Goal: Information Seeking & Learning: Compare options

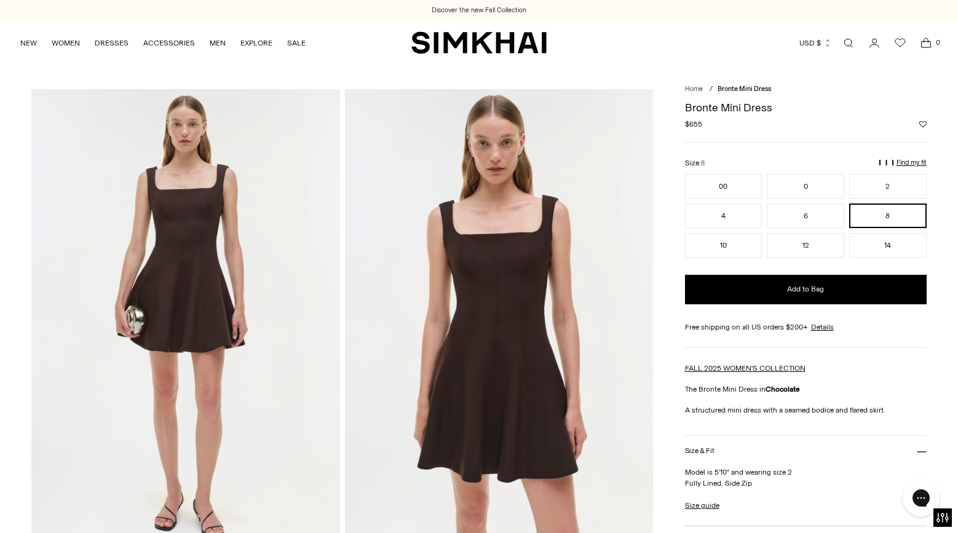
click at [748, 107] on h1 "Bronte Mini Dress" at bounding box center [806, 107] width 242 height 11
copy div "Bronte Mini Dress"
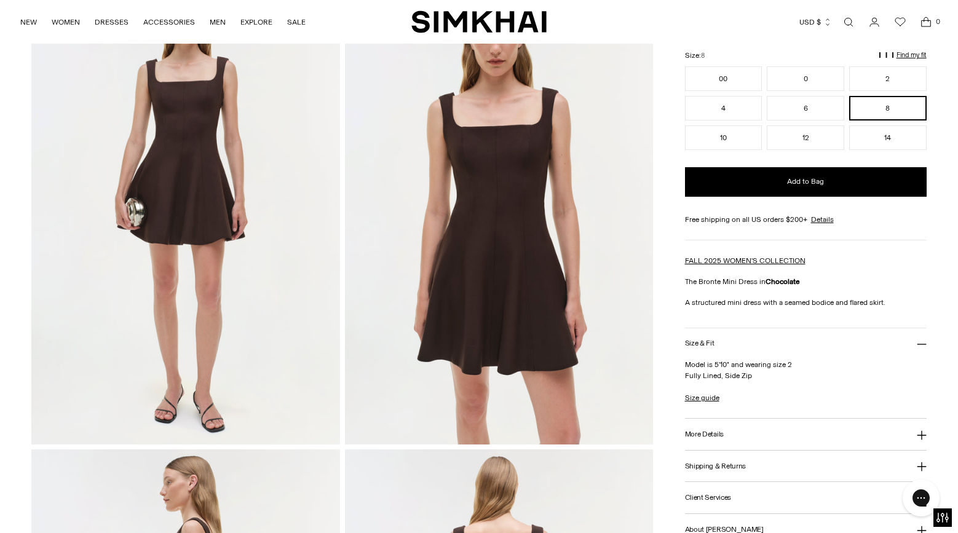
scroll to position [121, 0]
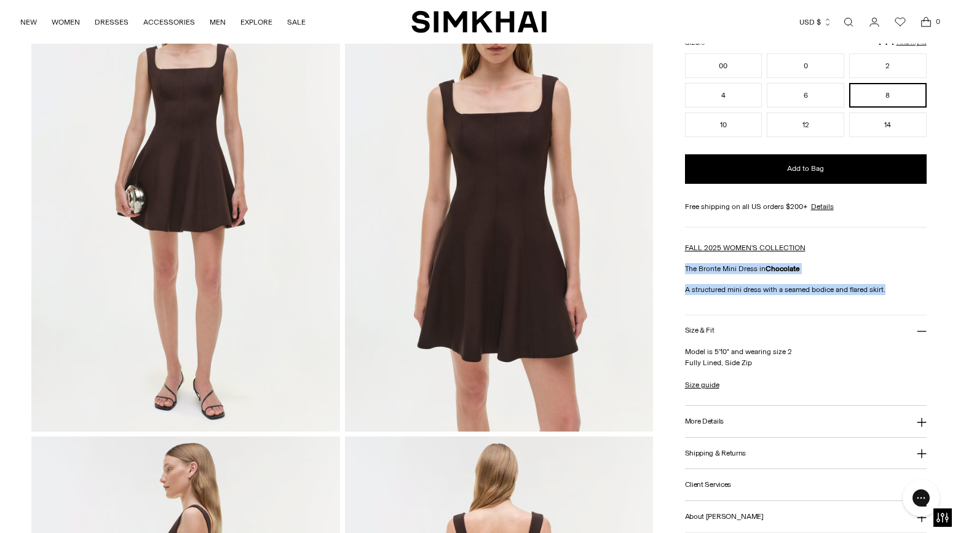
drag, startPoint x: 891, startPoint y: 292, endPoint x: 675, endPoint y: 266, distance: 216.8
copy div "The Bronte Mini Dress in Chocolate A structured mini dress with a seamed bodice…"
drag, startPoint x: 755, startPoint y: 367, endPoint x: 681, endPoint y: 354, distance: 74.8
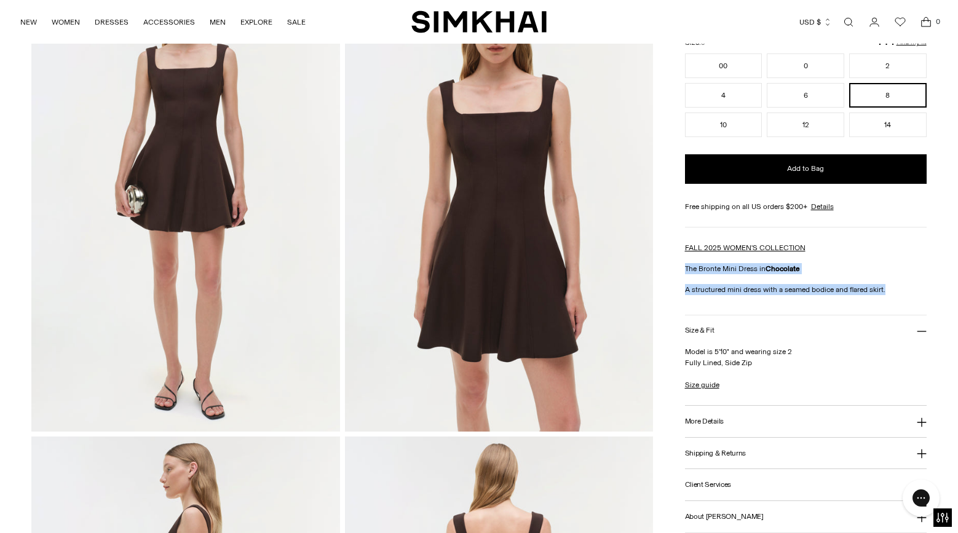
copy p "Model is 5'10" and wearing size 2 Fully Lined, Side Zip"
click at [757, 417] on button "More Details" at bounding box center [806, 421] width 242 height 31
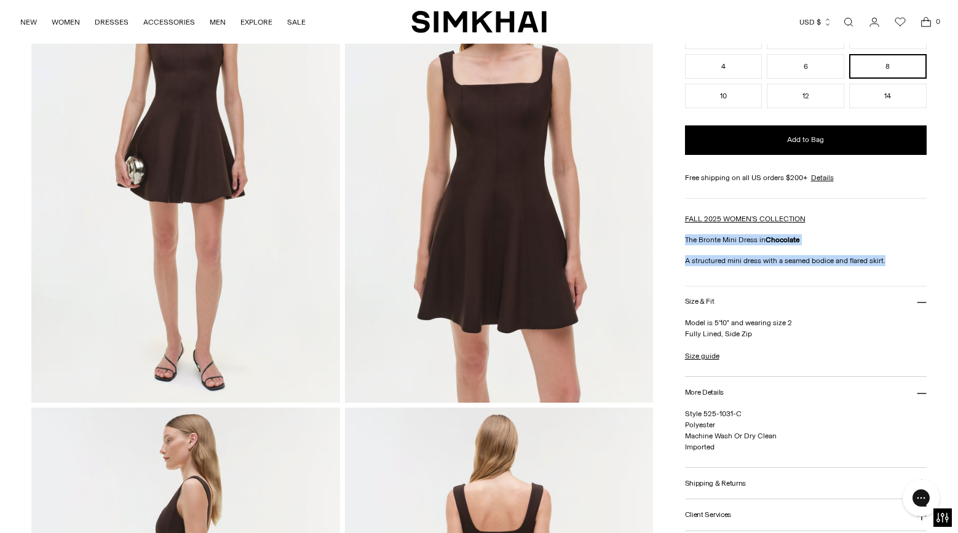
scroll to position [165, 0]
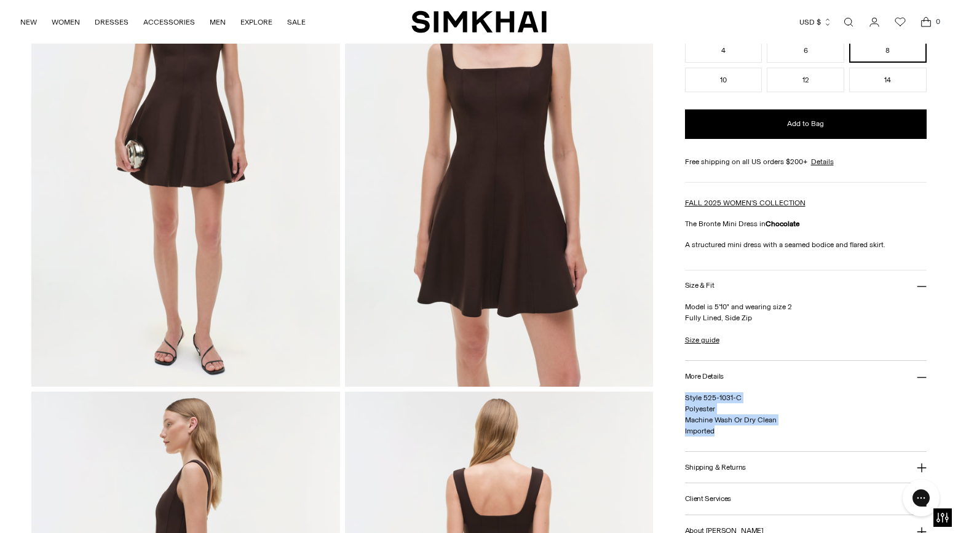
drag, startPoint x: 717, startPoint y: 436, endPoint x: 683, endPoint y: 396, distance: 52.8
copy span "Style 525-1031-C Polyester Machine Wash Or Dry Clean Imported"
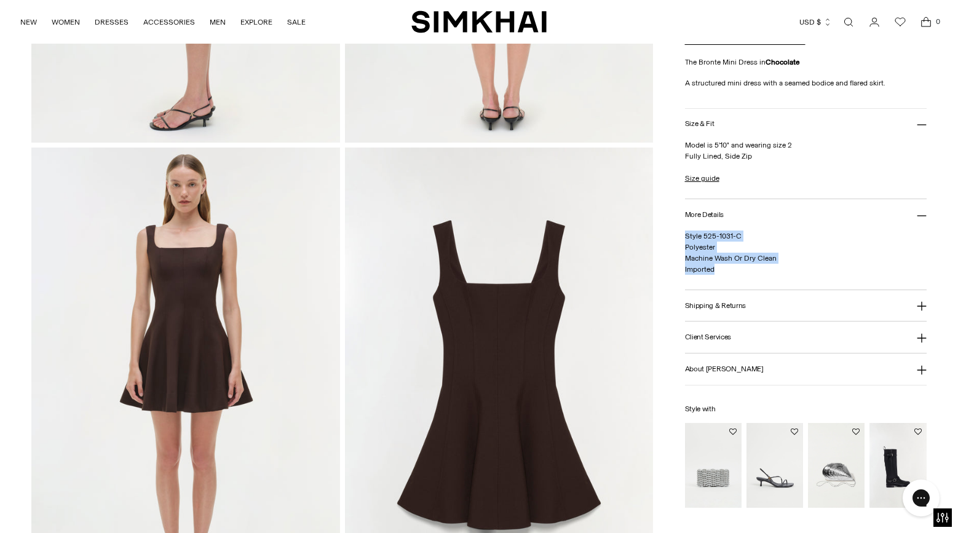
scroll to position [881, 0]
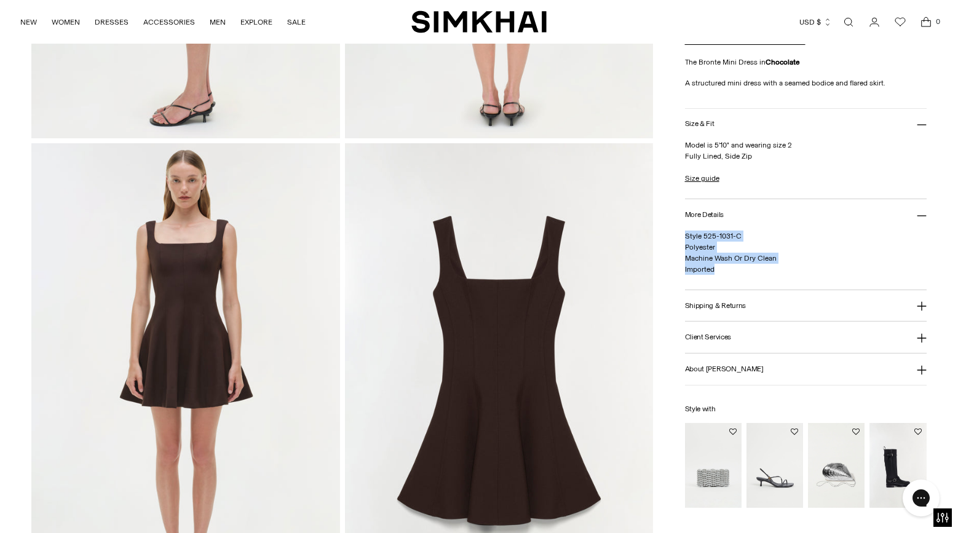
click at [207, 281] on img at bounding box center [185, 374] width 308 height 463
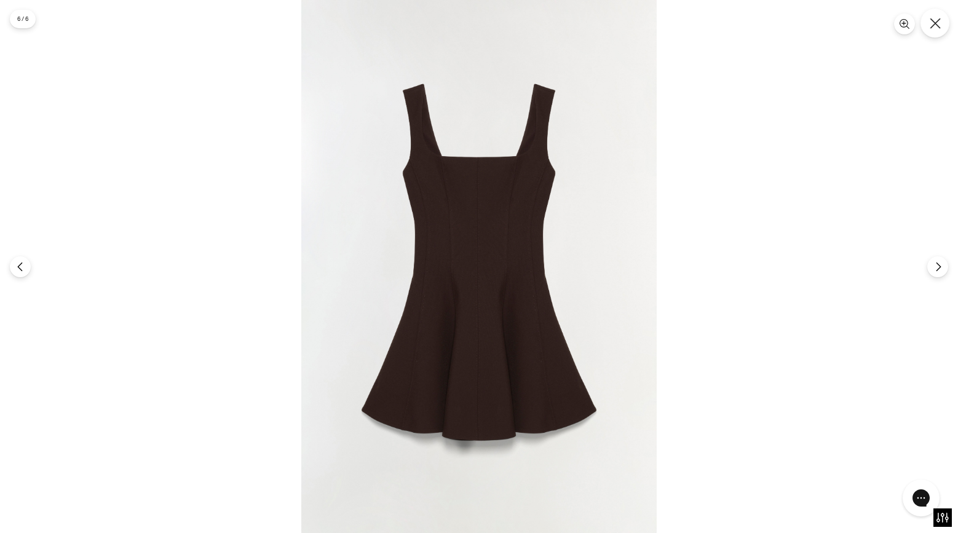
click at [933, 24] on icon "Close" at bounding box center [935, 23] width 11 height 11
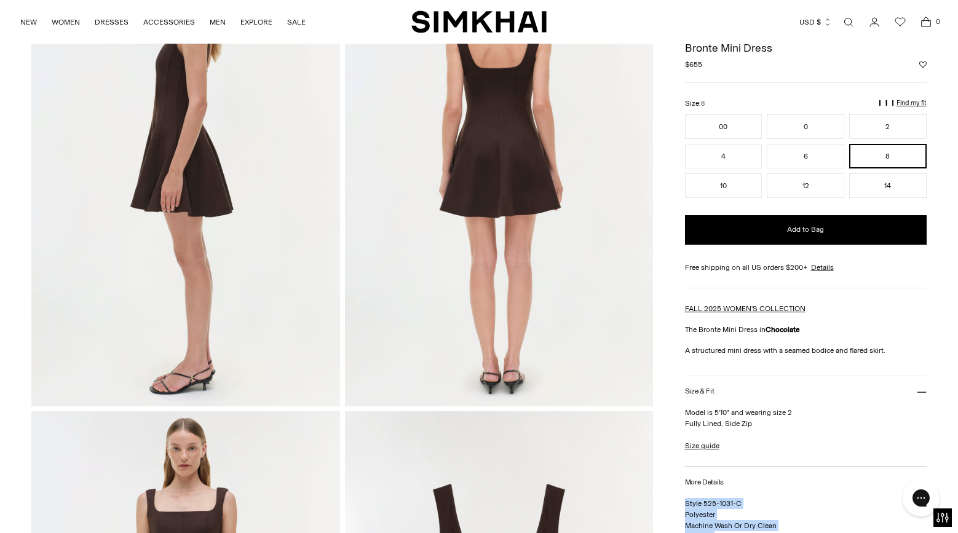
scroll to position [614, 0]
click at [850, 15] on link "Open search modal" at bounding box center [849, 22] width 25 height 25
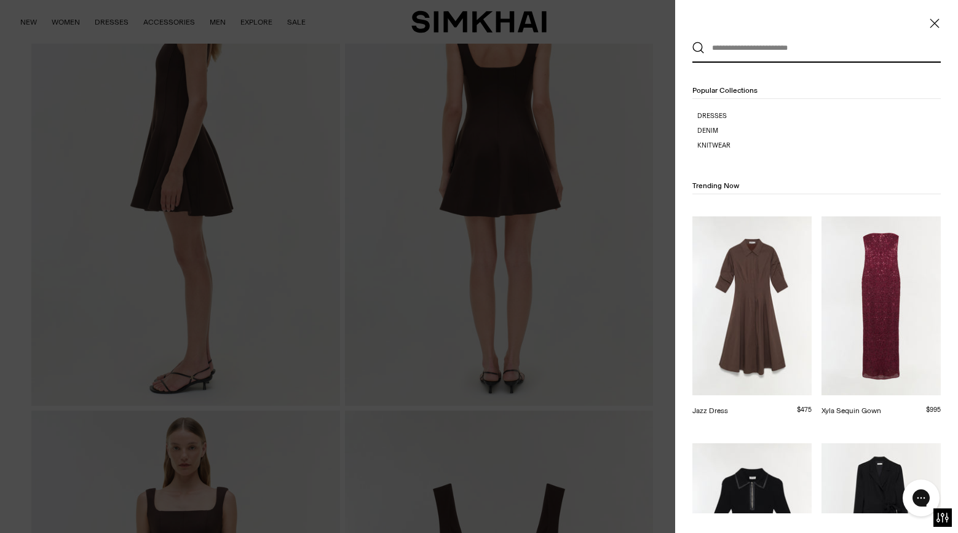
paste input "*******"
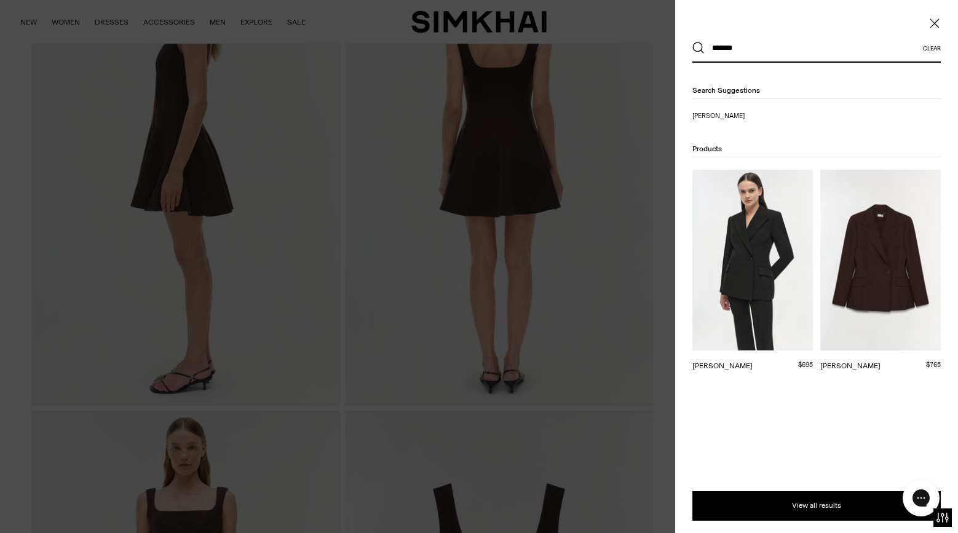
type input "*******"
click at [864, 270] on img at bounding box center [881, 260] width 121 height 181
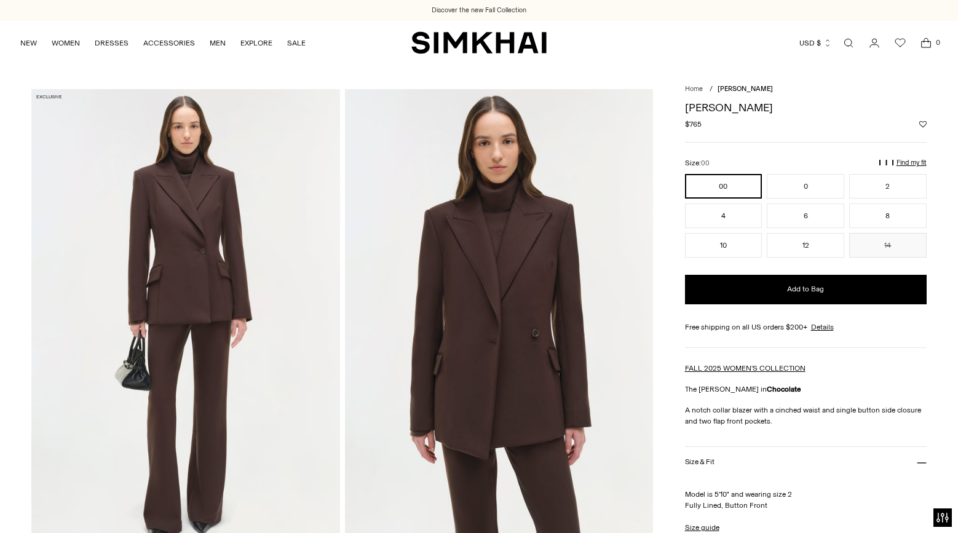
click at [722, 108] on h1 "[PERSON_NAME]" at bounding box center [806, 107] width 242 height 11
copy div "[PERSON_NAME]"
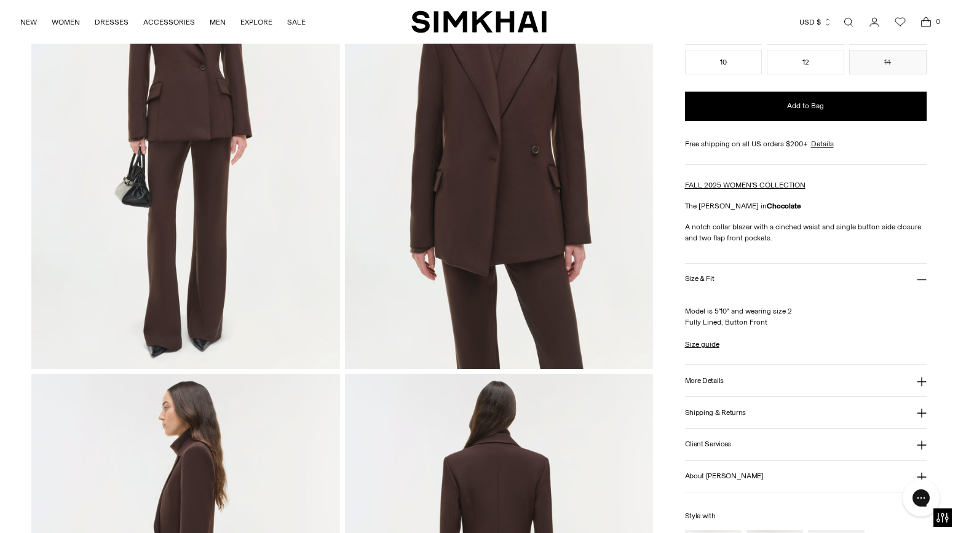
scroll to position [197, 0]
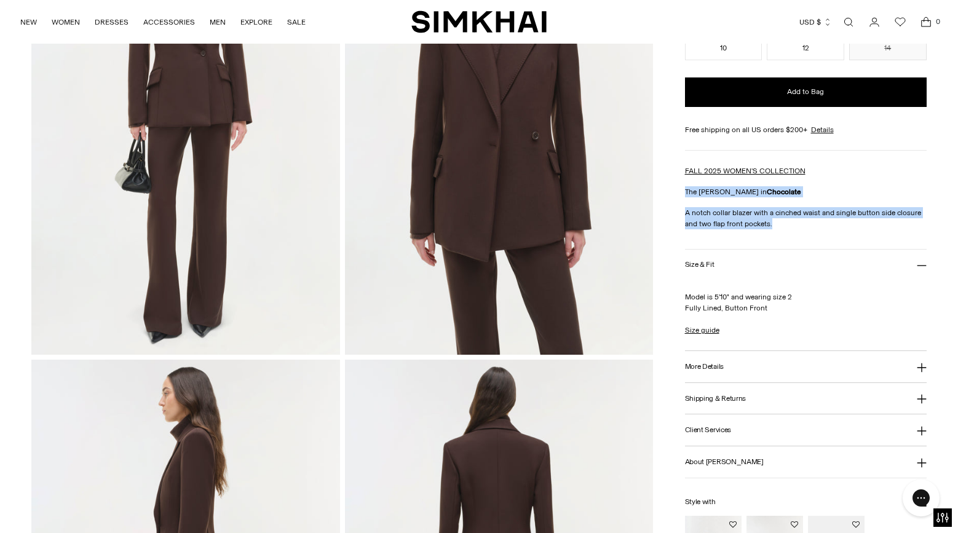
drag, startPoint x: 776, startPoint y: 223, endPoint x: 675, endPoint y: 190, distance: 106.6
copy div "The Surabhi Blazer in Chocolate A notch collar blazer with a cinched waist and …"
drag, startPoint x: 768, startPoint y: 313, endPoint x: 680, endPoint y: 293, distance: 90.9
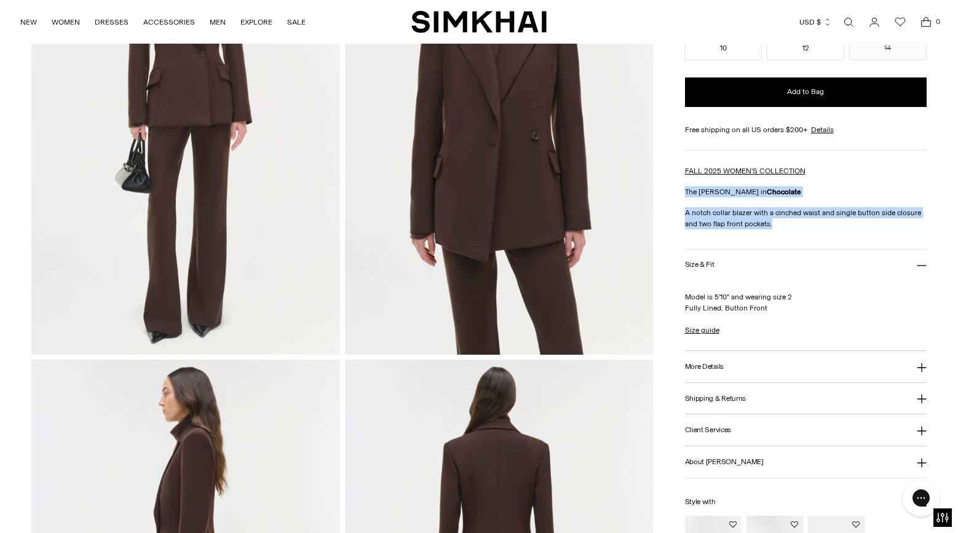
copy p "Model is 5'10" and wearing size 2 Fully Lined, Button Front"
click at [717, 360] on button "More Details" at bounding box center [806, 366] width 242 height 31
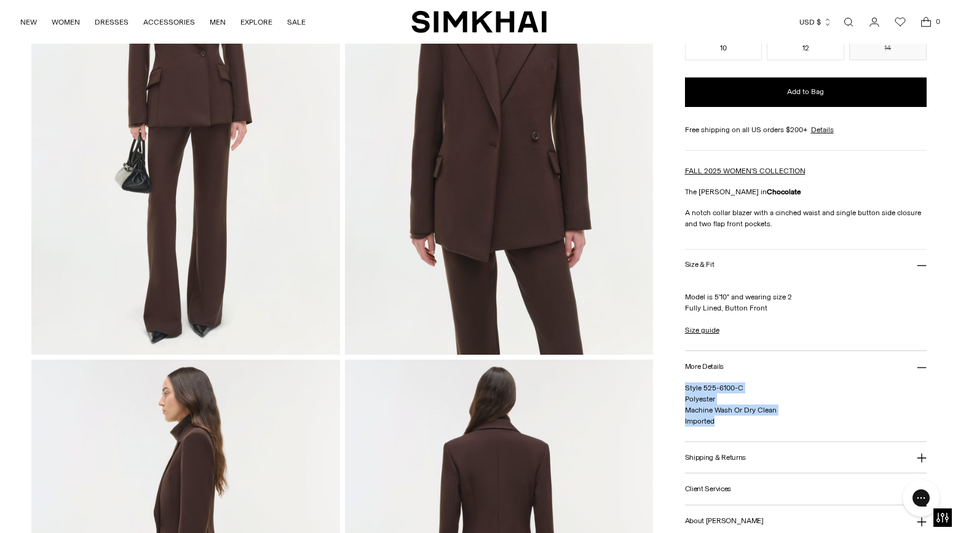
drag, startPoint x: 730, startPoint y: 426, endPoint x: 683, endPoint y: 391, distance: 57.9
copy span "Style 525-6100-C Polyester Machine Wash Or Dry Clean Imported"
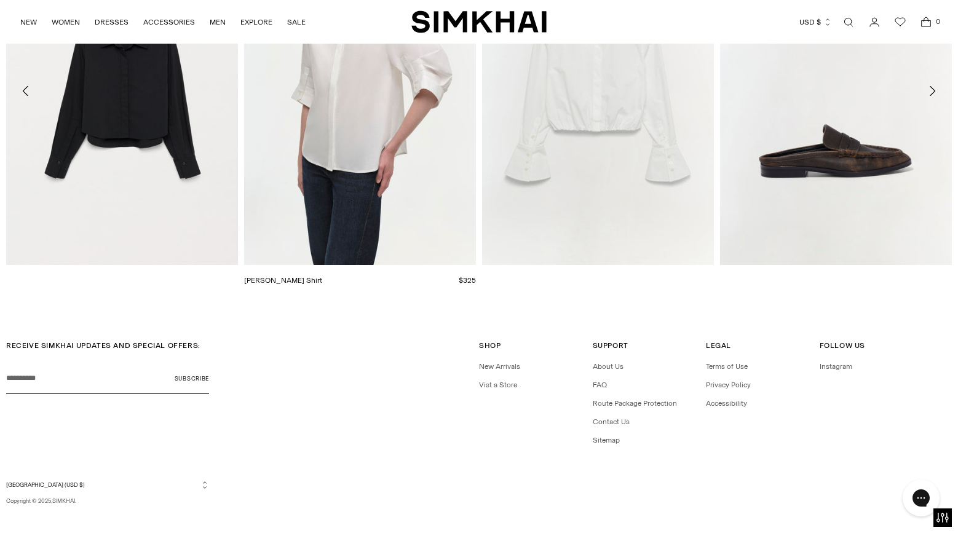
scroll to position [2077, 0]
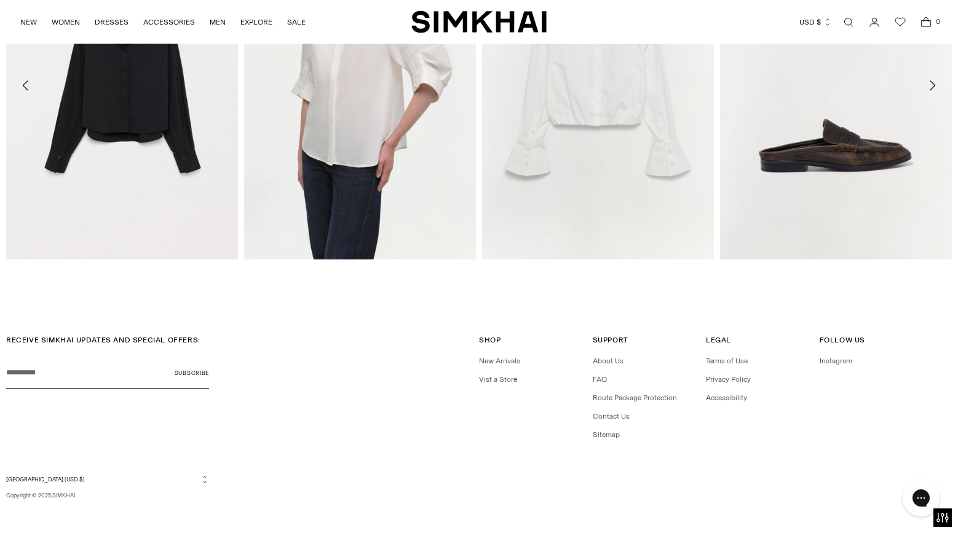
click at [848, 21] on link "Open search modal" at bounding box center [849, 22] width 25 height 25
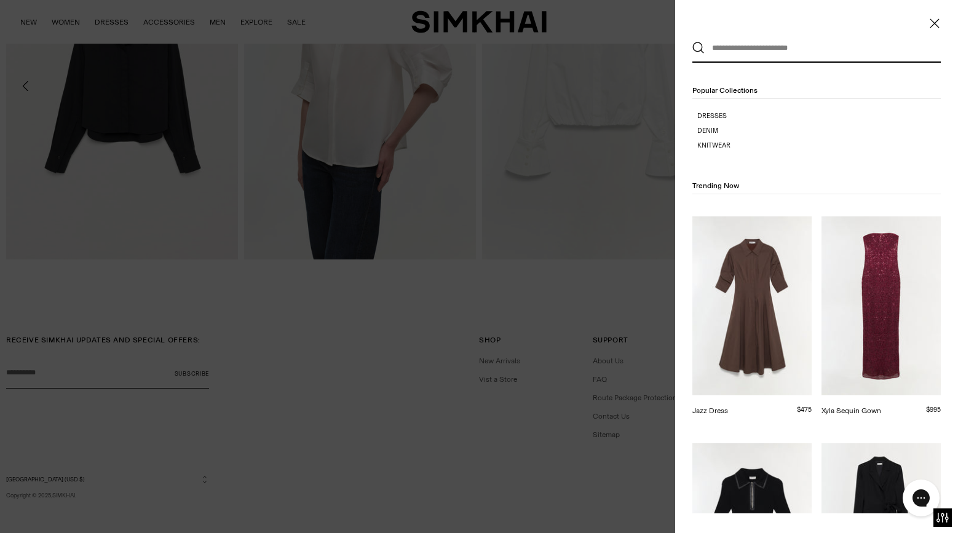
scroll to position [0, 0]
paste input "*****"
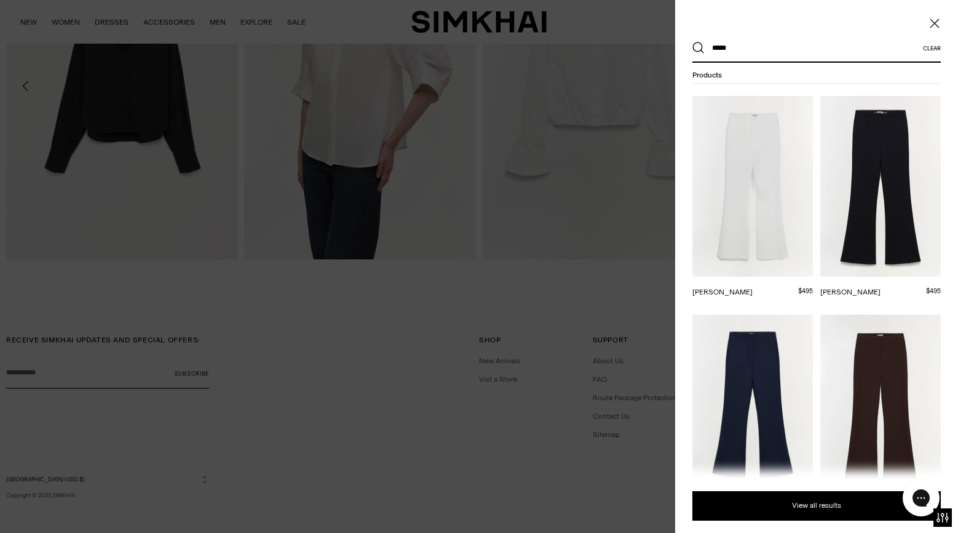
scroll to position [271, 0]
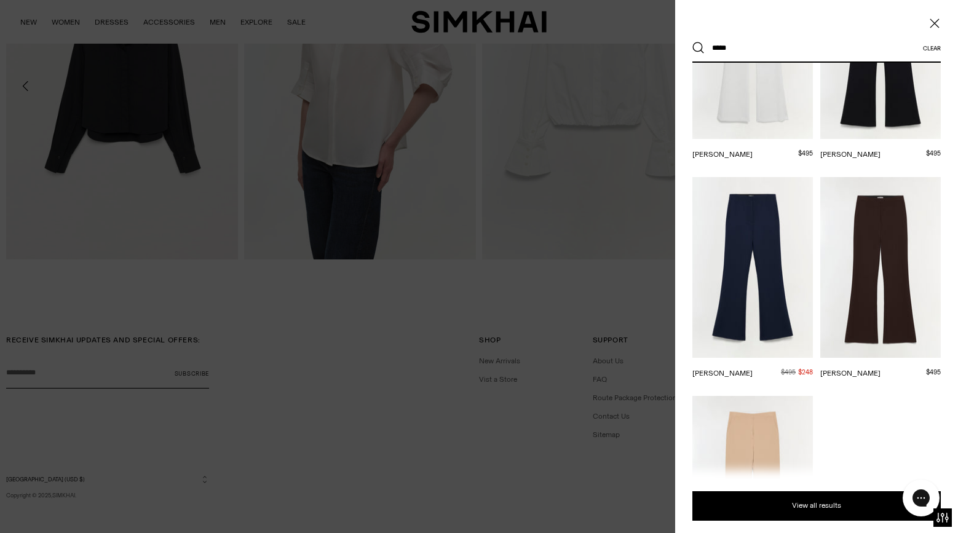
type input "*****"
click at [871, 293] on img at bounding box center [881, 267] width 121 height 181
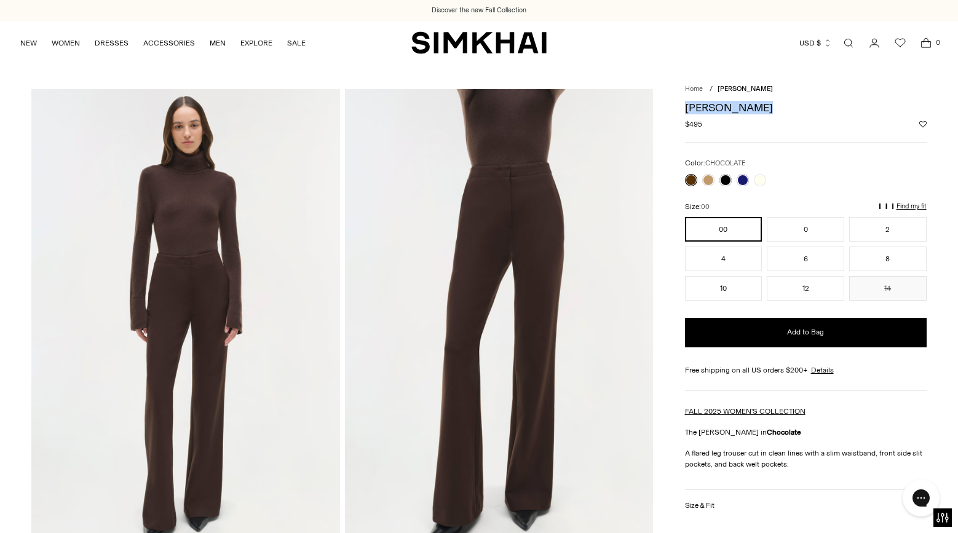
drag, startPoint x: 755, startPoint y: 106, endPoint x: 675, endPoint y: 106, distance: 80.0
copy h1 "[PERSON_NAME]"
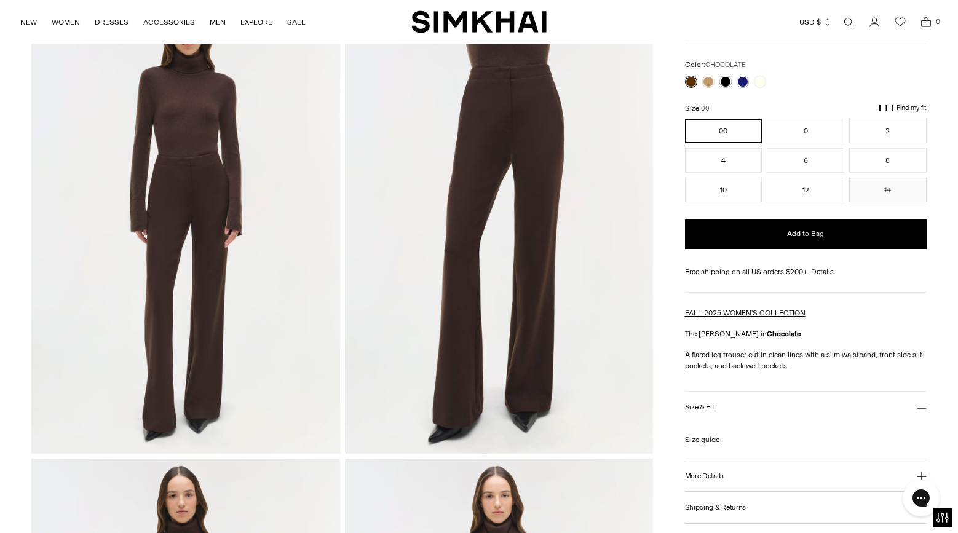
scroll to position [115, 0]
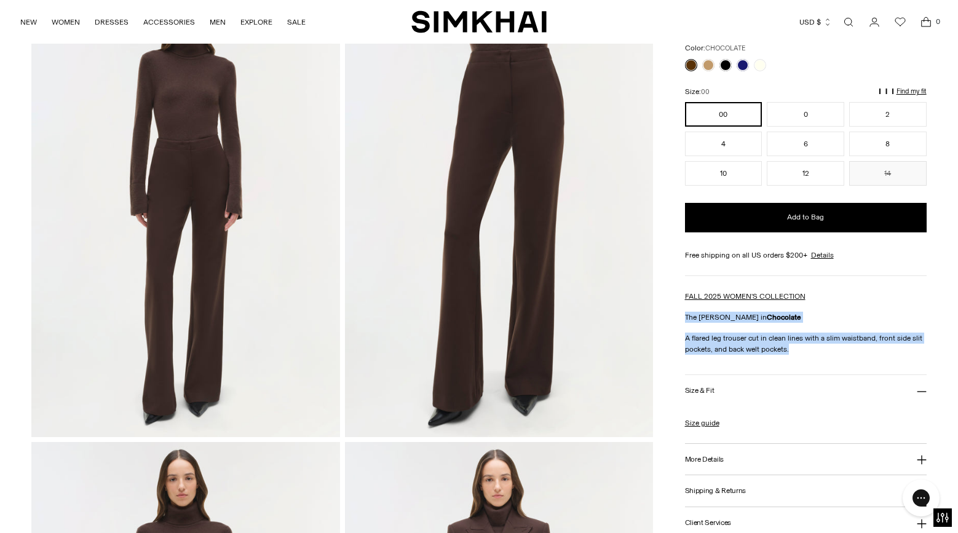
drag, startPoint x: 788, startPoint y: 352, endPoint x: 684, endPoint y: 317, distance: 109.7
copy div "The Kenna Trouser in Chocolate A flared leg trouser cut in clean lines with a s…"
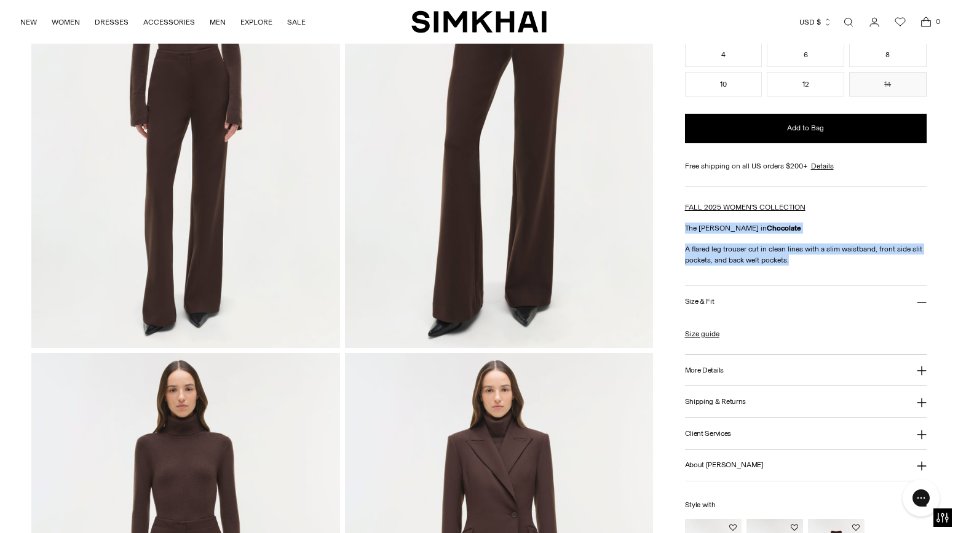
scroll to position [236, 0]
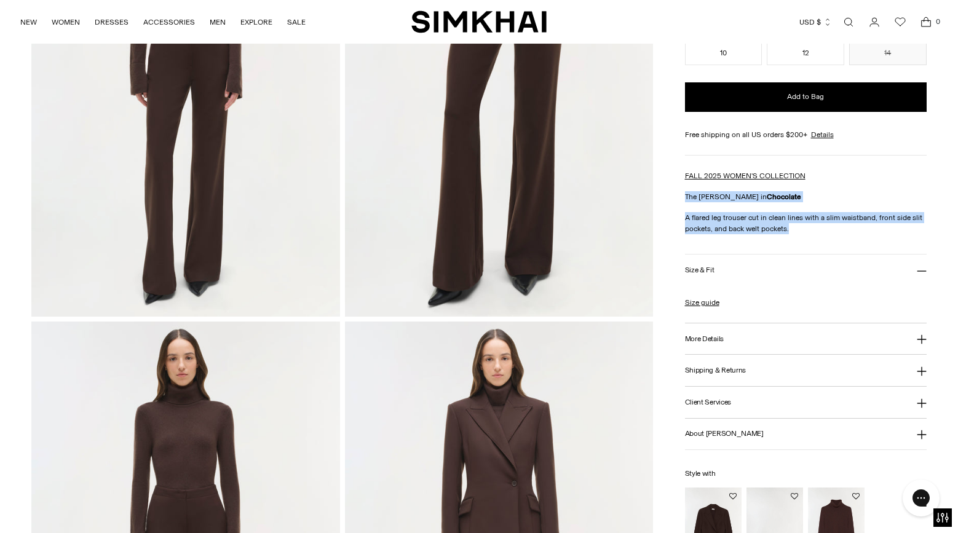
click at [708, 337] on h3 "More Details" at bounding box center [704, 339] width 39 height 8
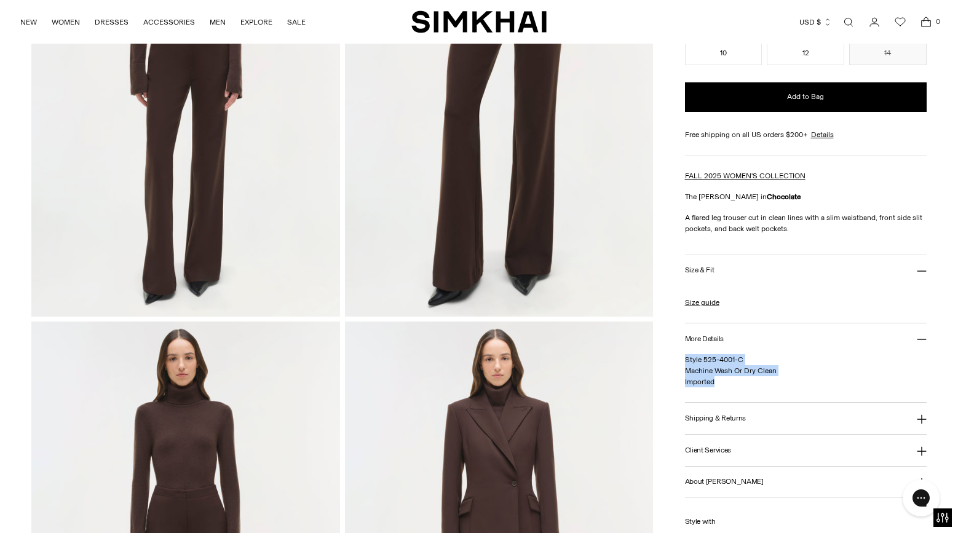
drag, startPoint x: 725, startPoint y: 389, endPoint x: 679, endPoint y: 364, distance: 52.9
copy span "Style 525-4001-C Machine Wash Or Dry Clean Imported"
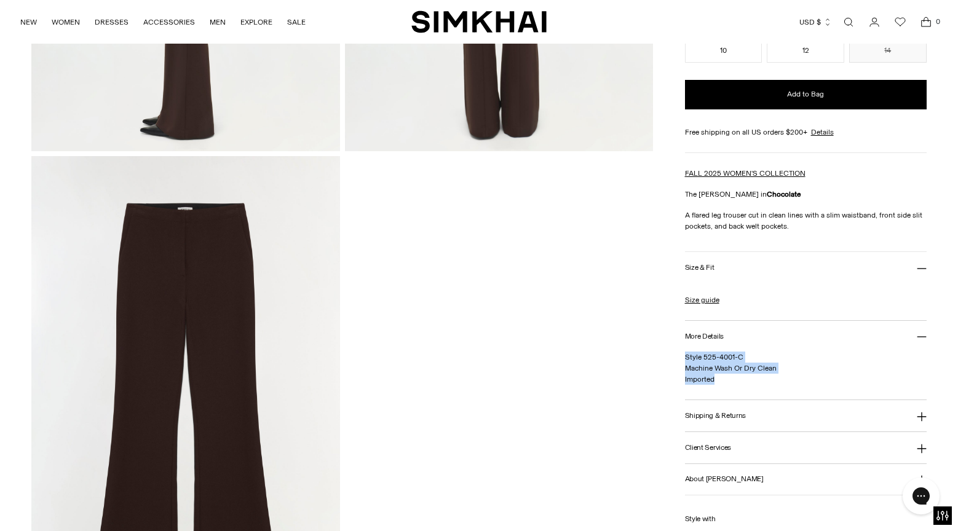
scroll to position [1107, 0]
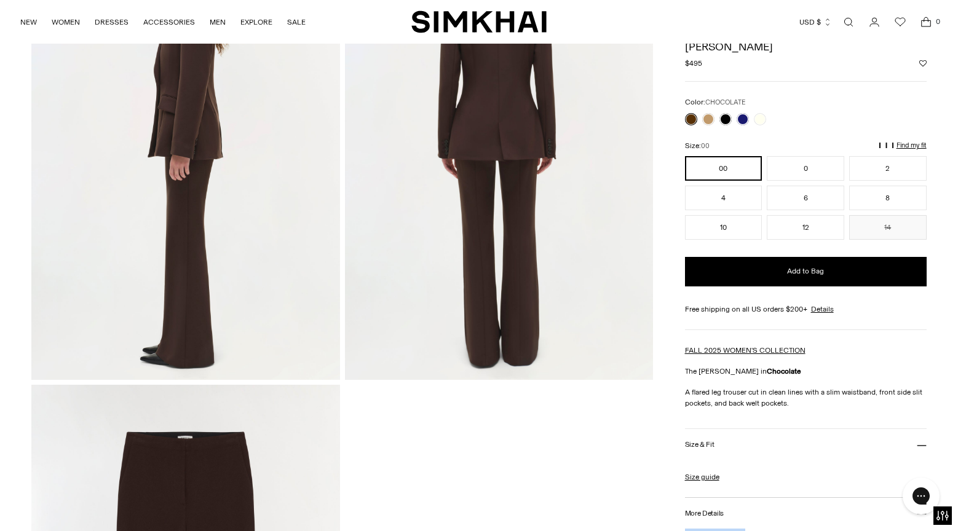
click at [848, 24] on link "Open search modal" at bounding box center [849, 22] width 25 height 25
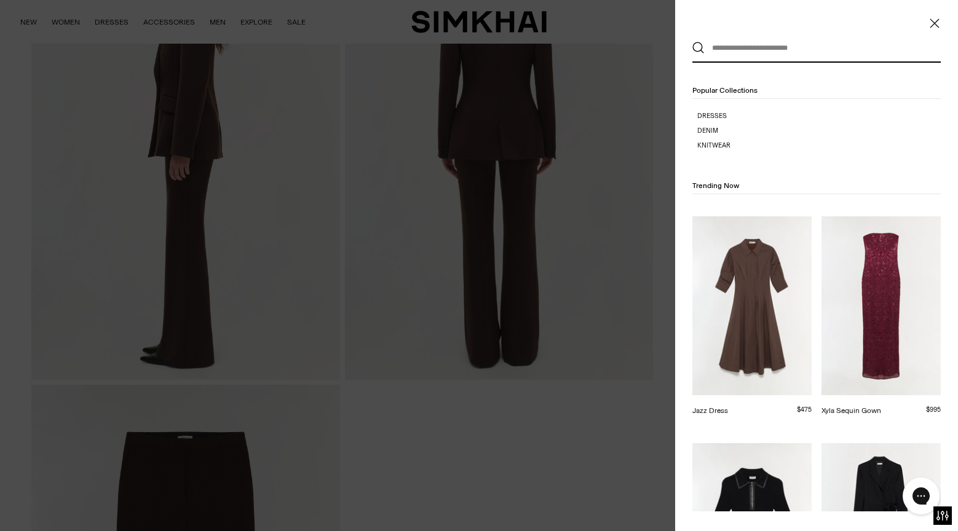
paste input "******"
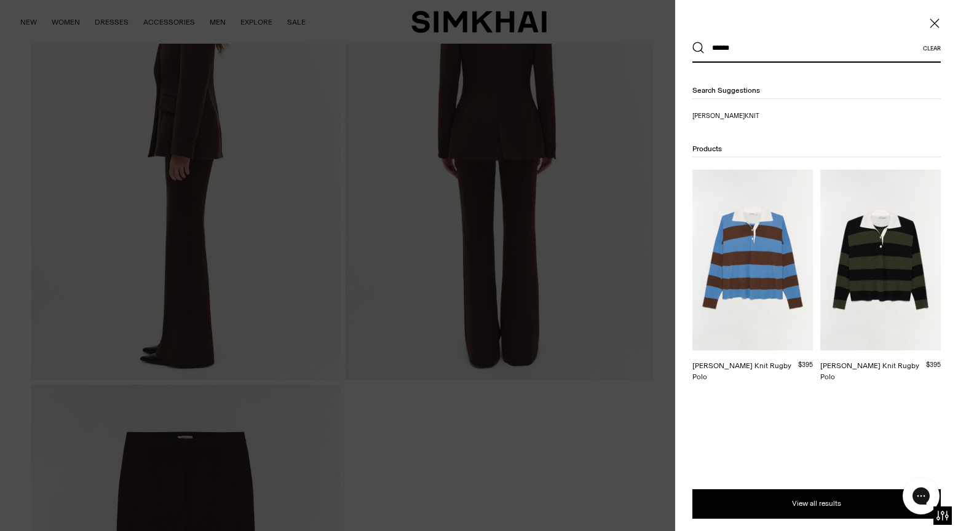
type input "******"
click at [733, 257] on img at bounding box center [753, 260] width 121 height 181
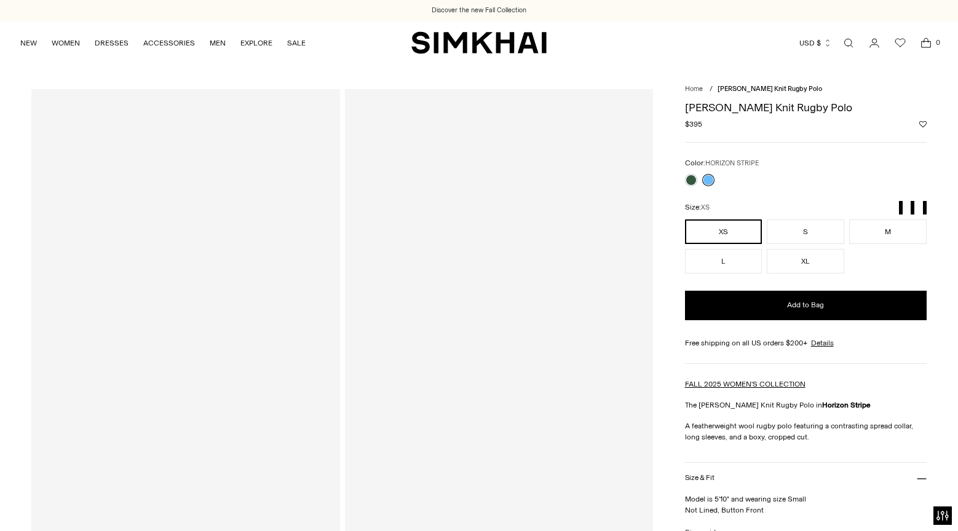
click at [717, 108] on h1 "[PERSON_NAME] Knit Rugby Polo" at bounding box center [806, 107] width 242 height 11
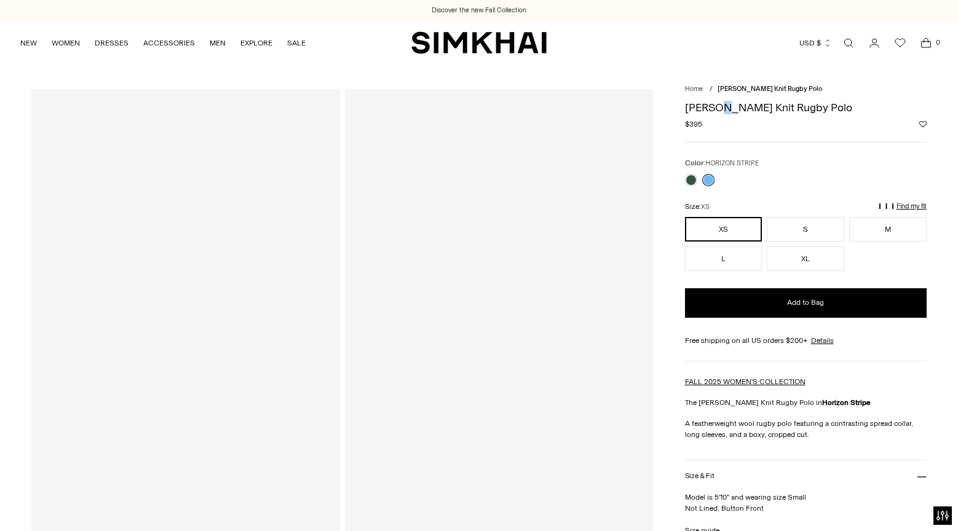
click at [717, 108] on h1 "[PERSON_NAME] Knit Rugby Polo" at bounding box center [806, 107] width 242 height 11
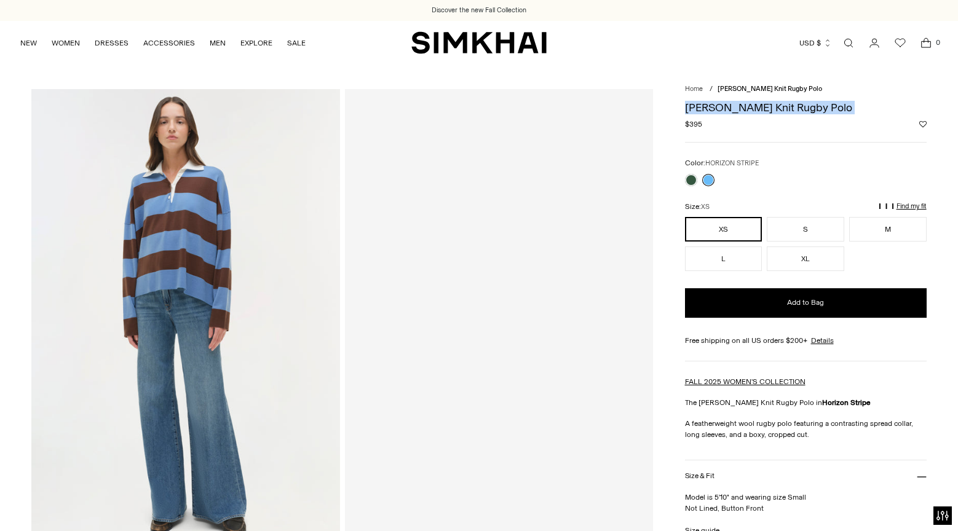
click at [717, 108] on h1 "[PERSON_NAME] Knit Rugby Polo" at bounding box center [806, 107] width 242 height 11
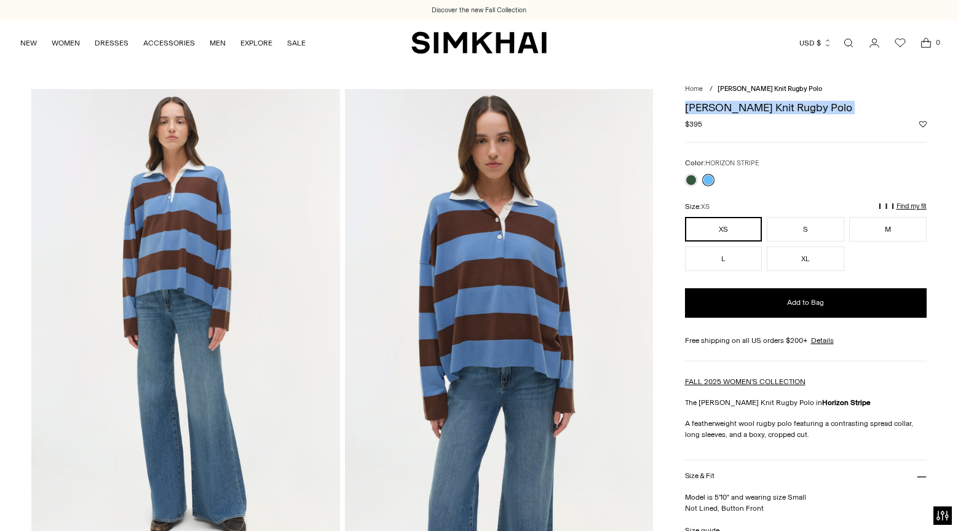
copy div "[PERSON_NAME] Knit Rugby Polo"
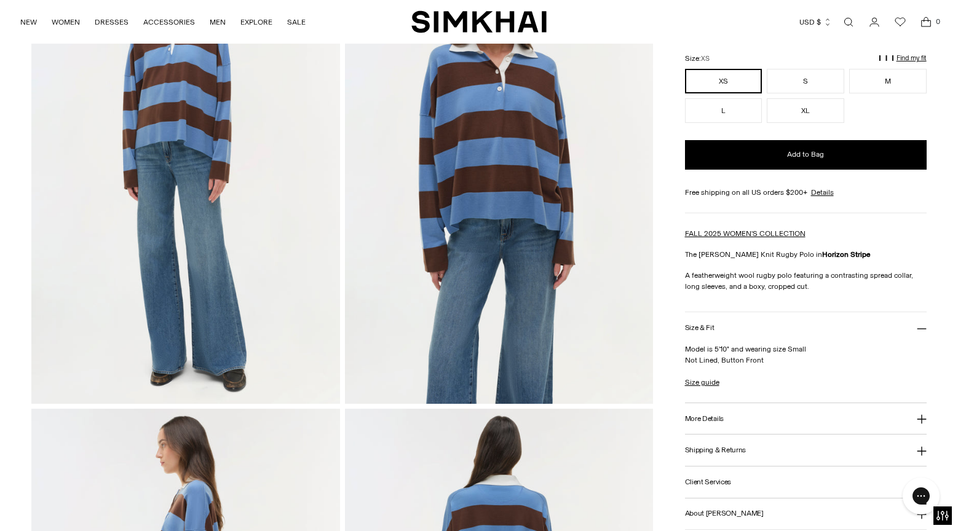
scroll to position [171, 0]
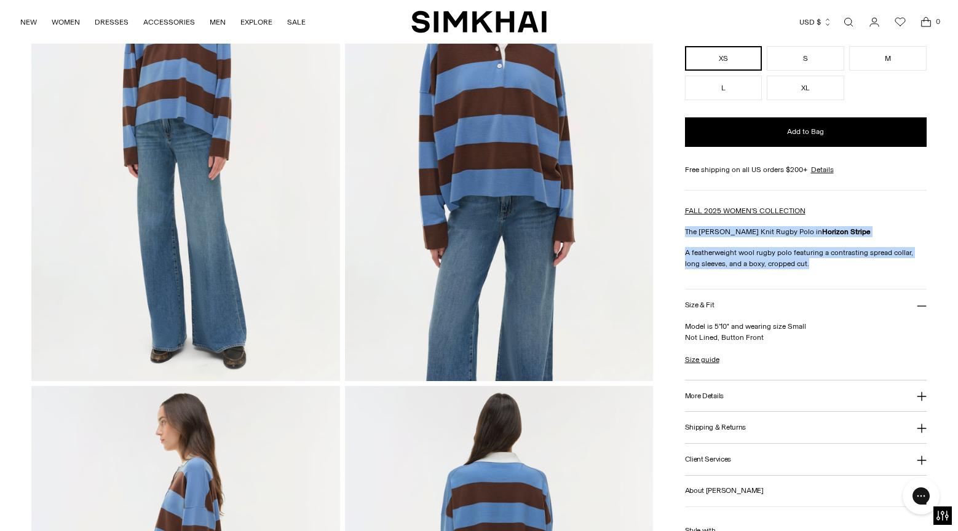
drag, startPoint x: 799, startPoint y: 265, endPoint x: 681, endPoint y: 232, distance: 122.7
copy div "The Carson Knit Rugby Polo in Horizon Stripe A featherweight wool rugby polo fe…"
drag, startPoint x: 770, startPoint y: 340, endPoint x: 680, endPoint y: 331, distance: 89.7
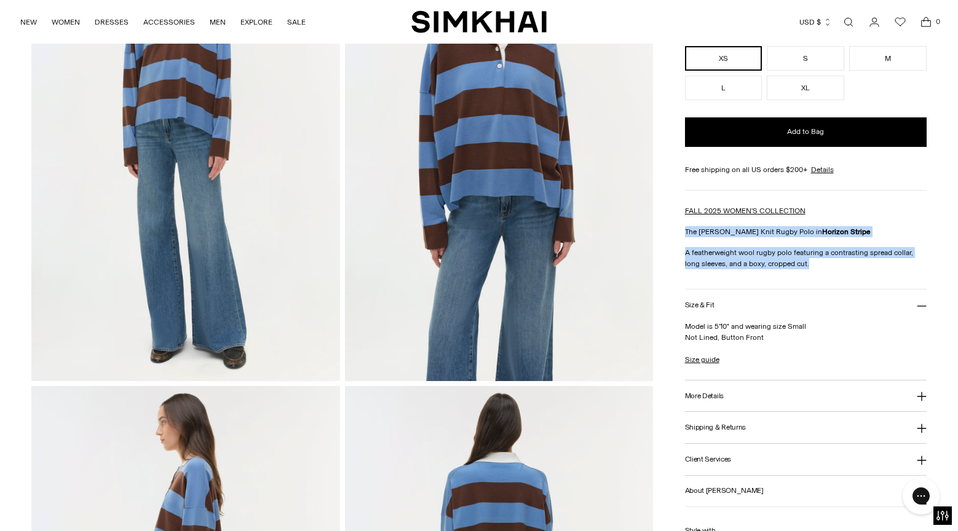
copy p "Model is 5'10" and wearing size Small Not Lined, Button Front"
click at [709, 397] on h3 "More Details" at bounding box center [704, 396] width 39 height 8
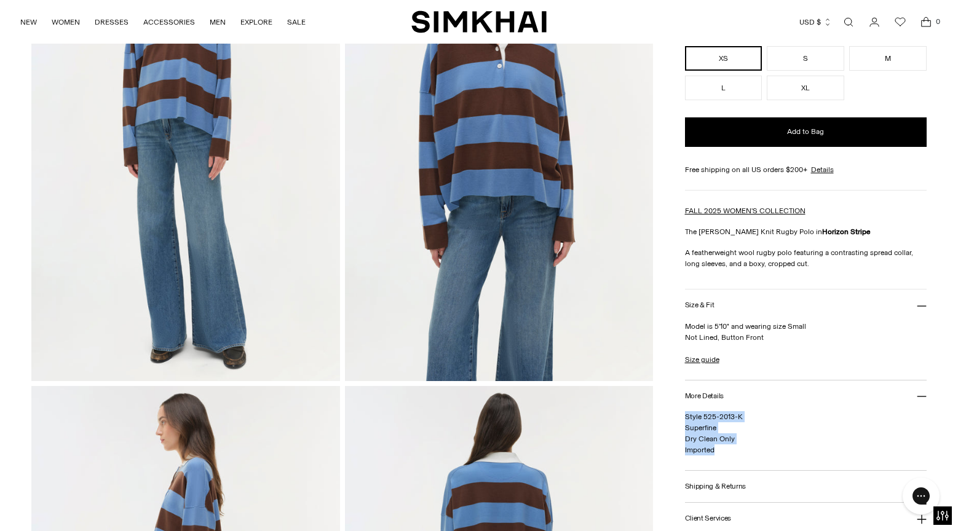
drag, startPoint x: 725, startPoint y: 448, endPoint x: 675, endPoint y: 415, distance: 59.4
copy span "Style 525-2013-K Superfine Dry Clean Only Imported"
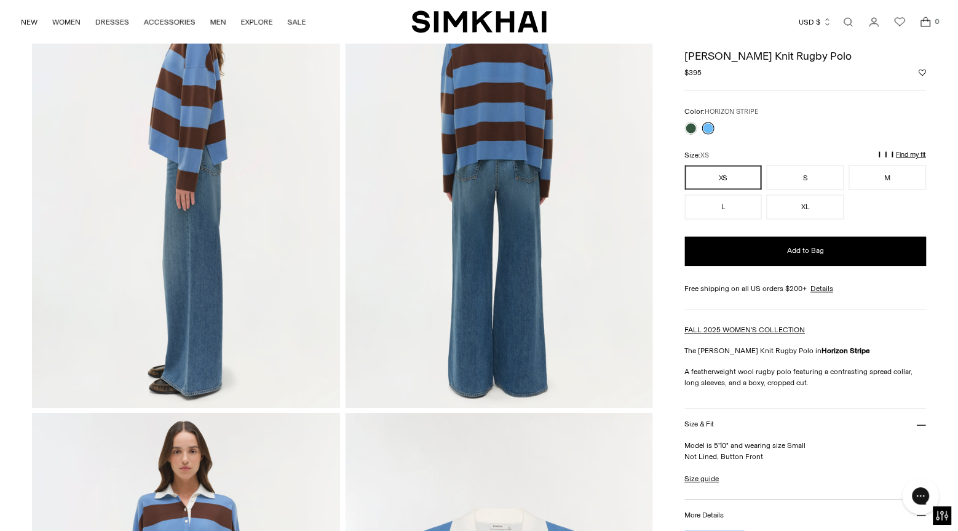
scroll to position [501, 0]
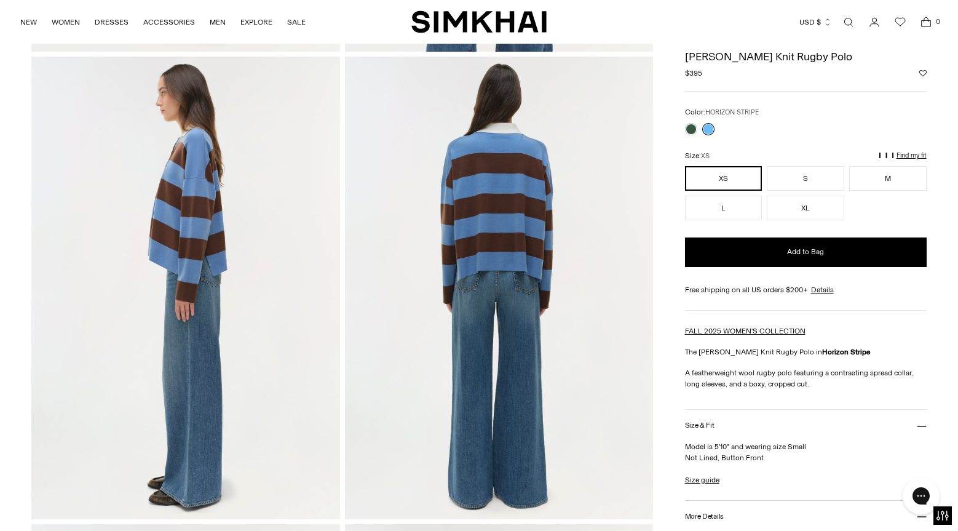
click at [846, 22] on link "Open search modal" at bounding box center [849, 22] width 25 height 25
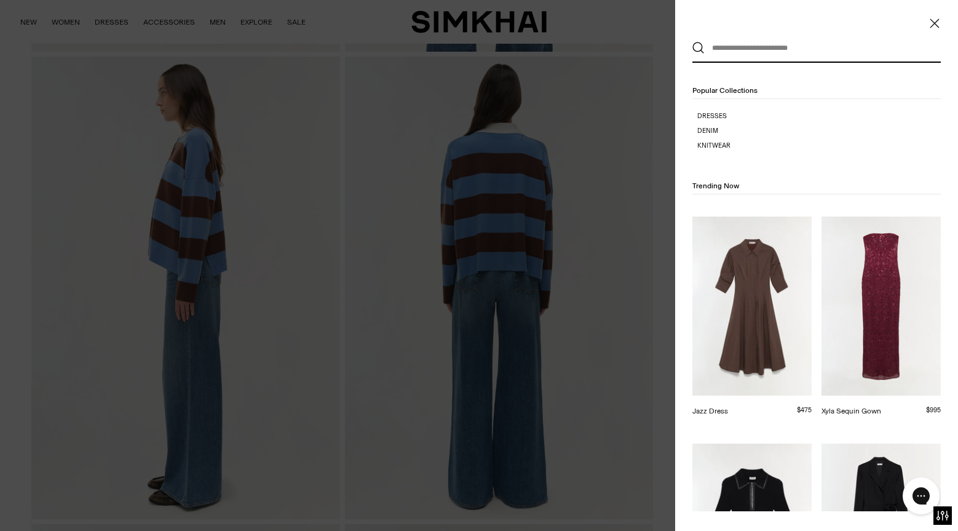
scroll to position [0, 0]
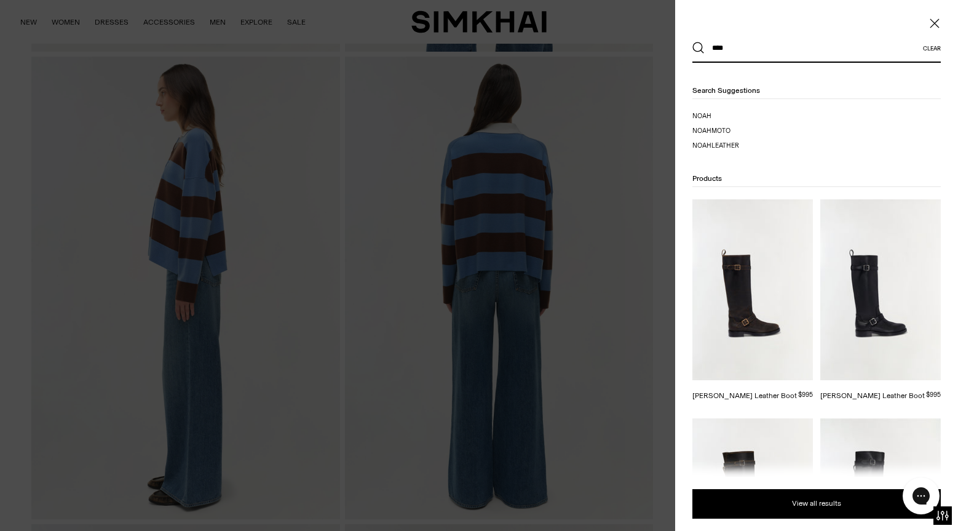
type input "****"
click at [742, 296] on img at bounding box center [753, 289] width 121 height 181
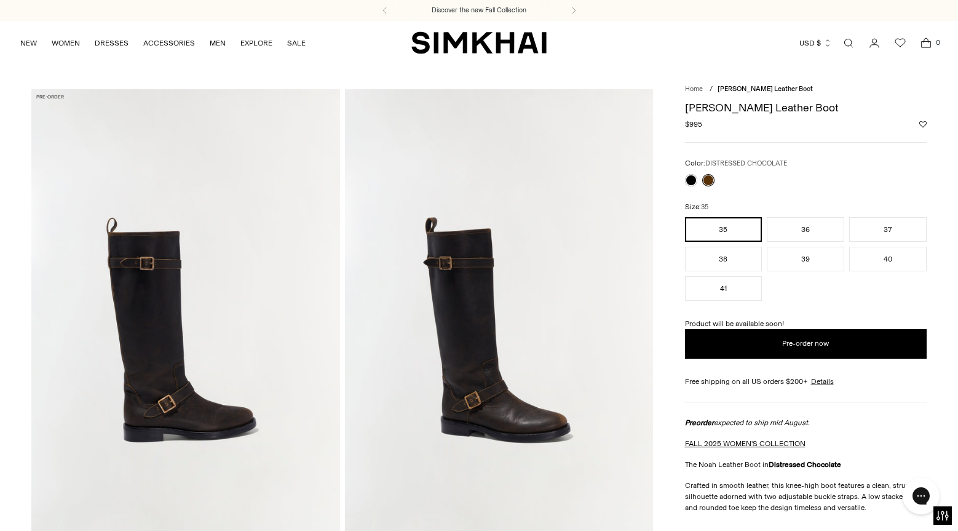
click at [744, 113] on h1 "[PERSON_NAME] Leather Boot" at bounding box center [806, 107] width 242 height 11
copy div "[PERSON_NAME] Leather Boot"
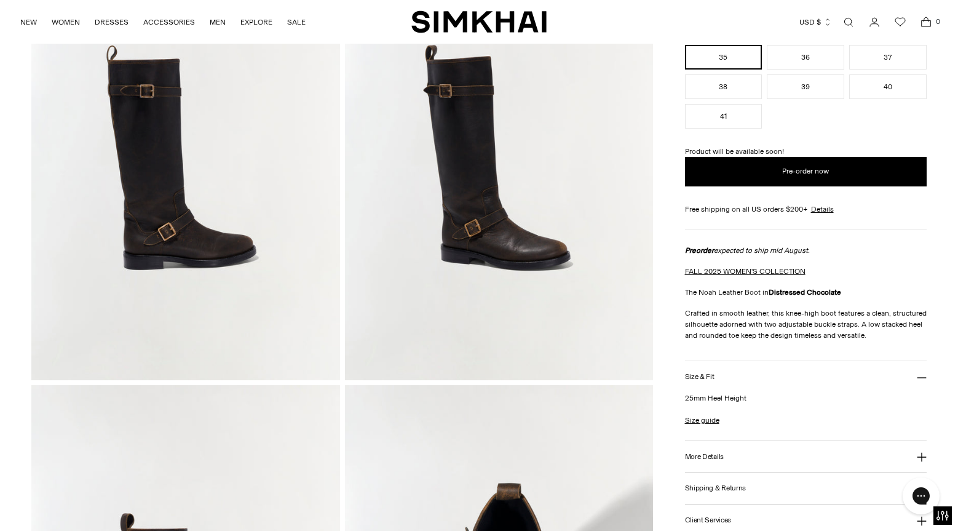
scroll to position [186, 0]
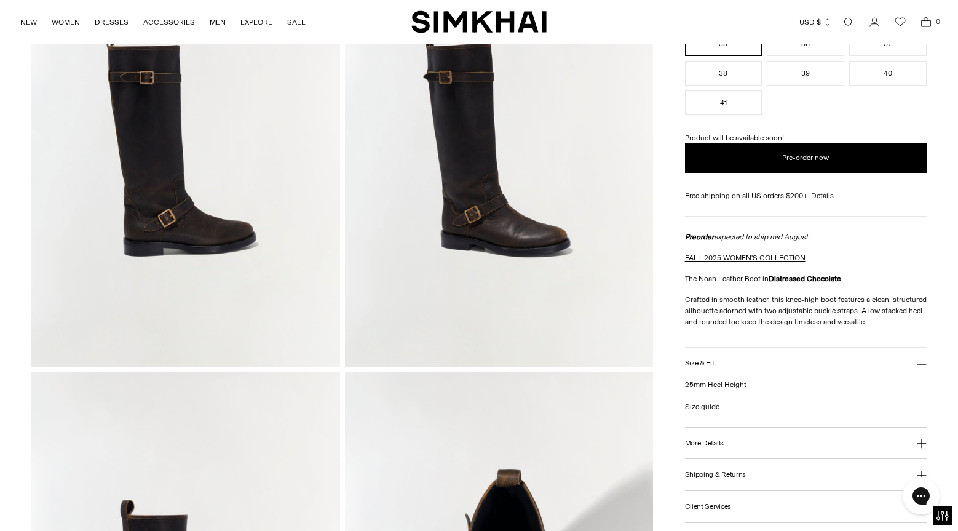
copy div "The Noah Leather Boot in Distressed Chocolate Crafted in smooth leather, this k…"
drag, startPoint x: 871, startPoint y: 320, endPoint x: 684, endPoint y: 276, distance: 192.3
click at [847, 22] on link "Open search modal" at bounding box center [849, 22] width 25 height 25
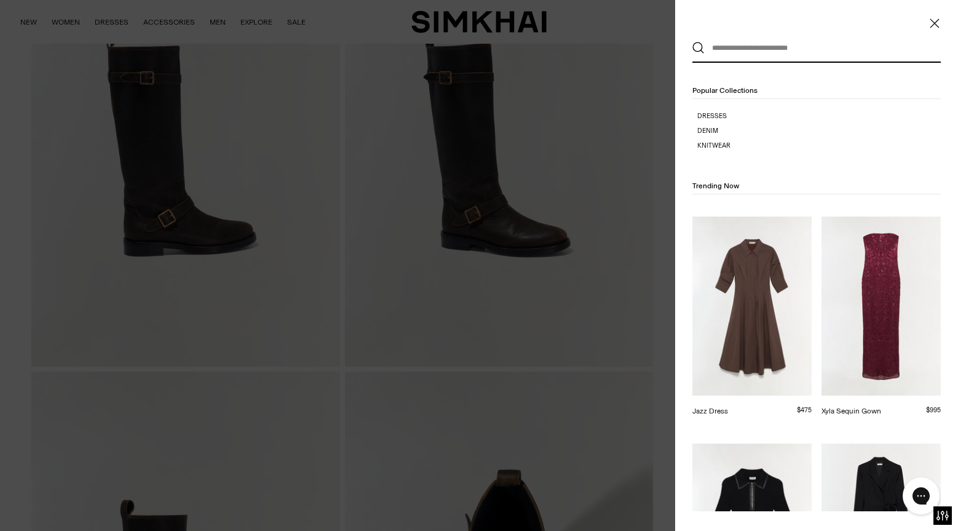
paste input "**********"
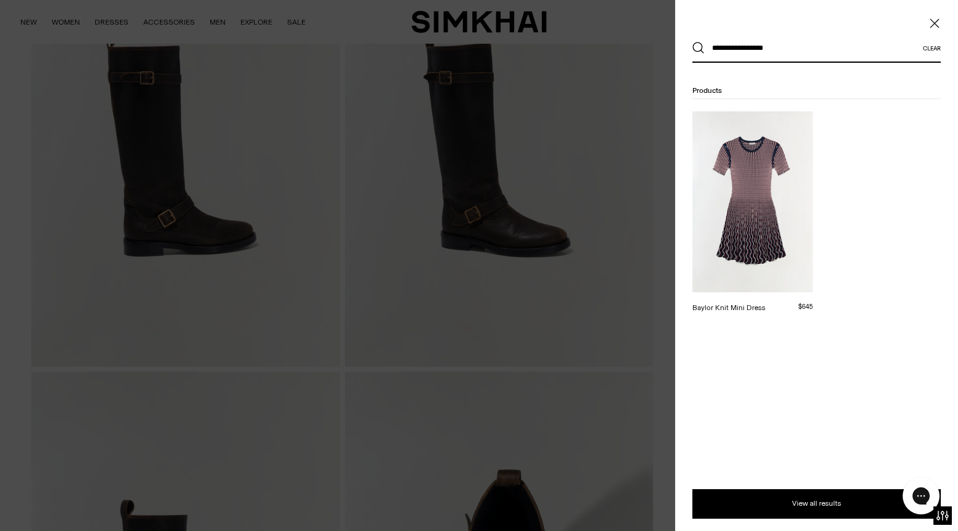
type input "**********"
click at [739, 169] on img at bounding box center [753, 201] width 121 height 181
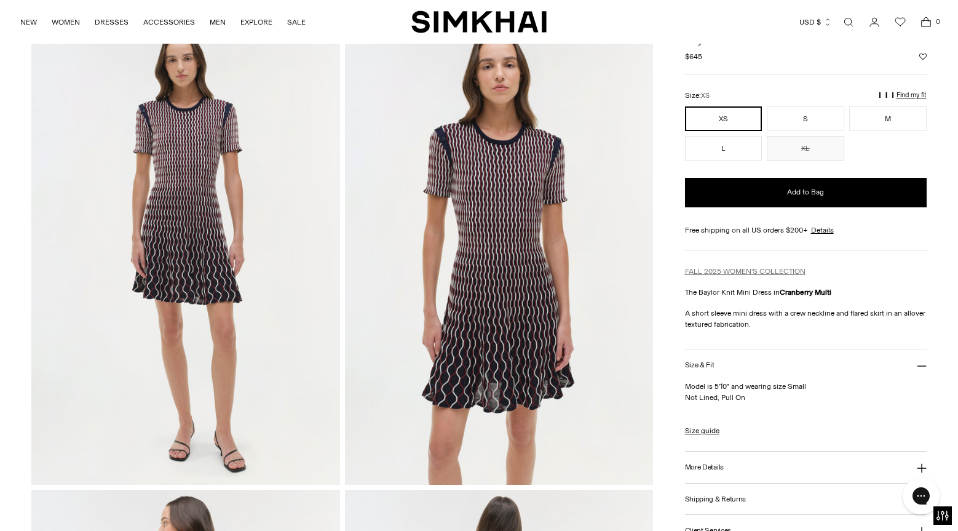
scroll to position [70, 0]
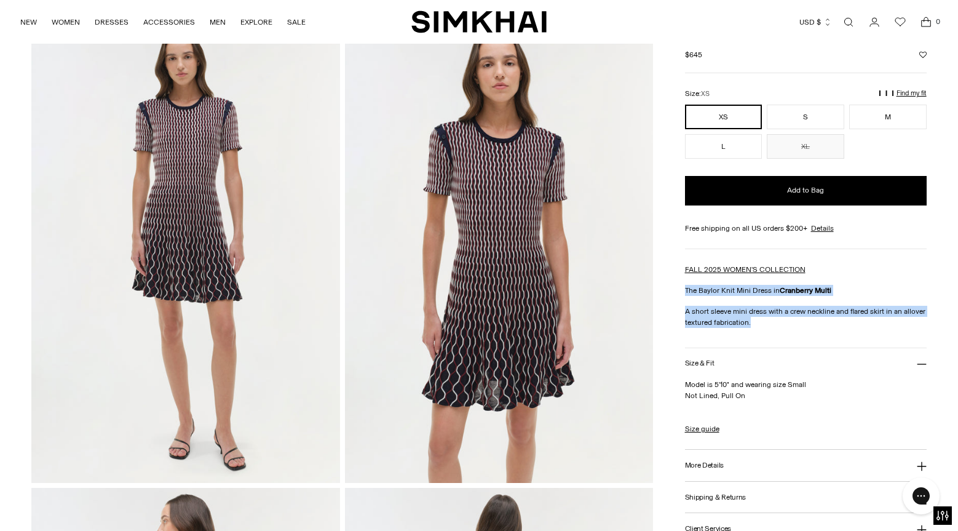
drag, startPoint x: 756, startPoint y: 326, endPoint x: 685, endPoint y: 289, distance: 80.1
click at [685, 289] on div "FALL 2025 WOMEN'S COLLECTION The Baylor Knit Mini Dress in Cranberry Multi A sh…" at bounding box center [806, 296] width 242 height 64
copy div "The Baylor Knit Mini Dress in Cranberry Multi A short sleeve mini dress with a …"
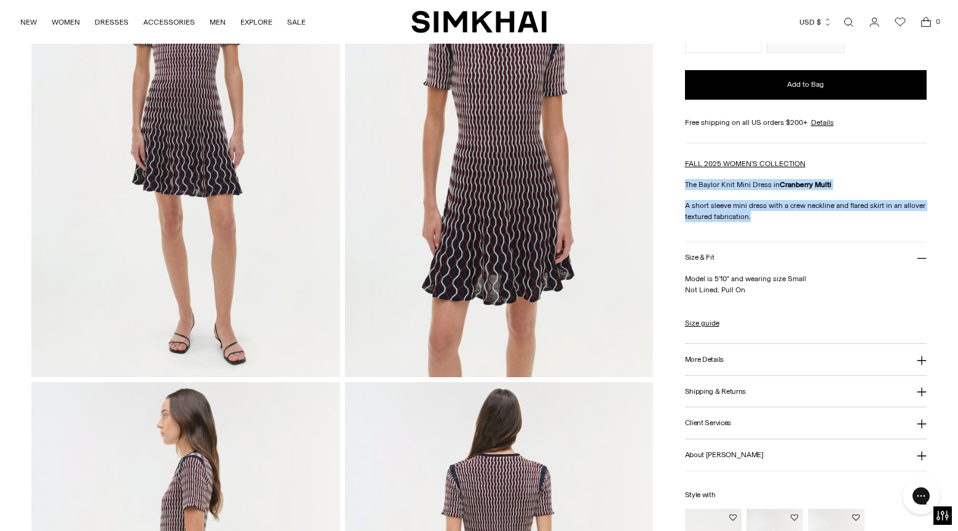
drag, startPoint x: 752, startPoint y: 289, endPoint x: 670, endPoint y: 276, distance: 82.9
copy p "Model is 5'10" and wearing size Small Not Lined, Pull On"
click at [722, 365] on button "More Details" at bounding box center [806, 359] width 242 height 31
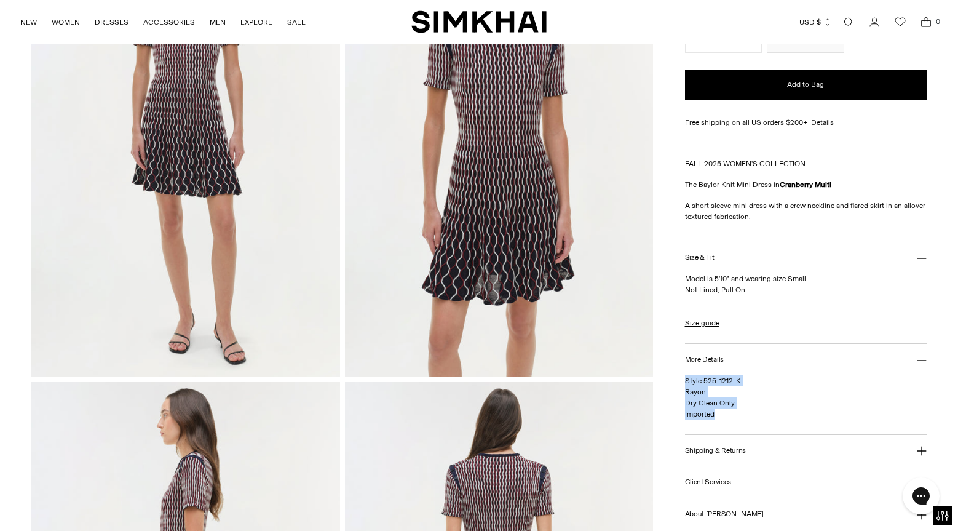
drag, startPoint x: 723, startPoint y: 416, endPoint x: 683, endPoint y: 381, distance: 52.7
copy span "Style 525-1212-K Rayon Dry Clean Only Imported"
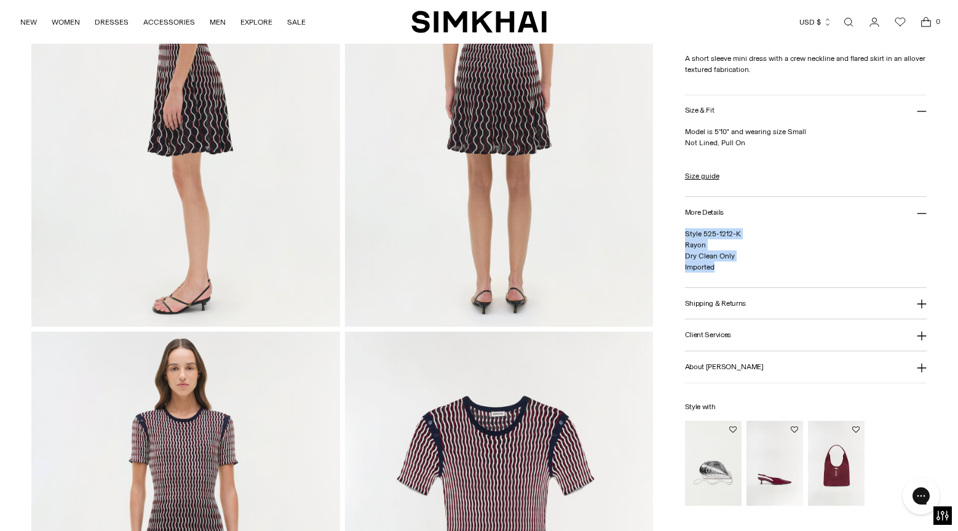
scroll to position [858, 0]
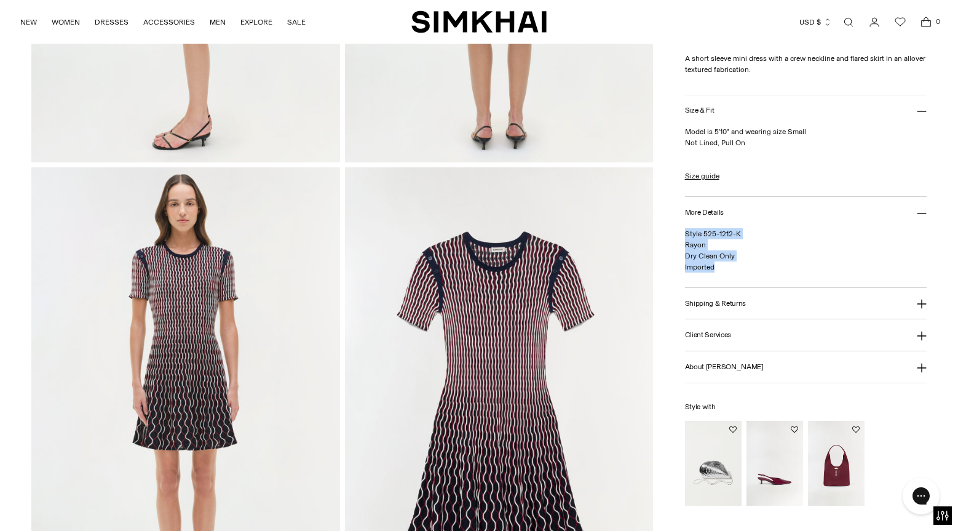
click at [853, 19] on link "Open search modal" at bounding box center [849, 22] width 25 height 25
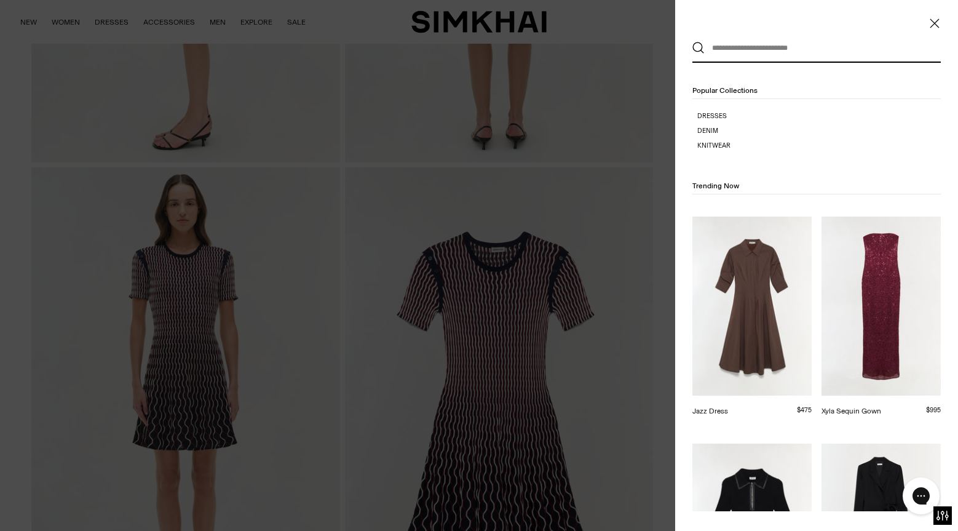
paste input "**********"
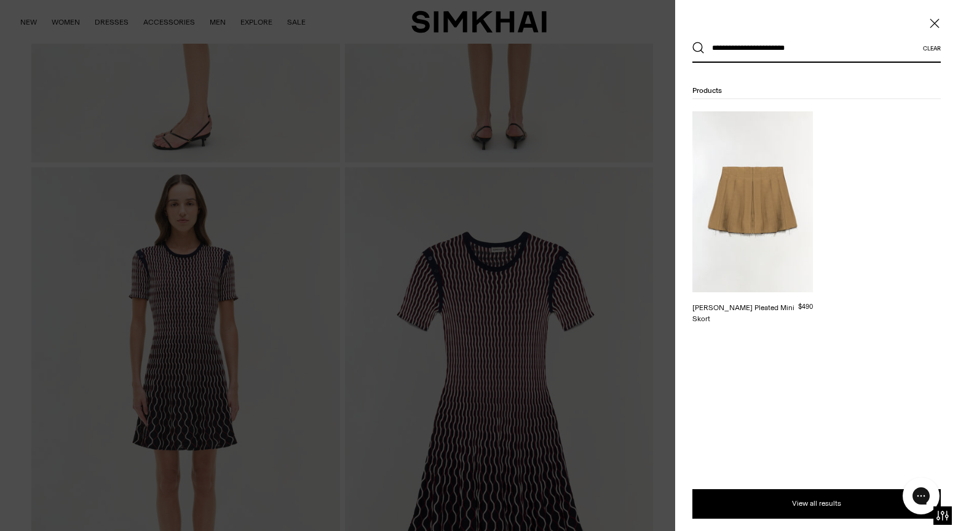
drag, startPoint x: 733, startPoint y: 47, endPoint x: 803, endPoint y: 47, distance: 70.7
click at [803, 47] on input "**********" at bounding box center [814, 47] width 218 height 27
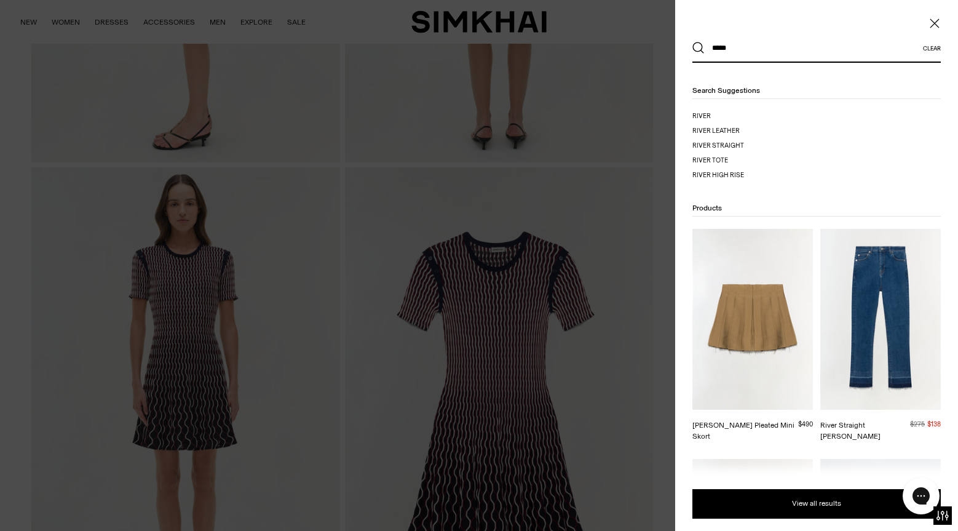
type input "*****"
click at [747, 259] on img at bounding box center [753, 319] width 121 height 181
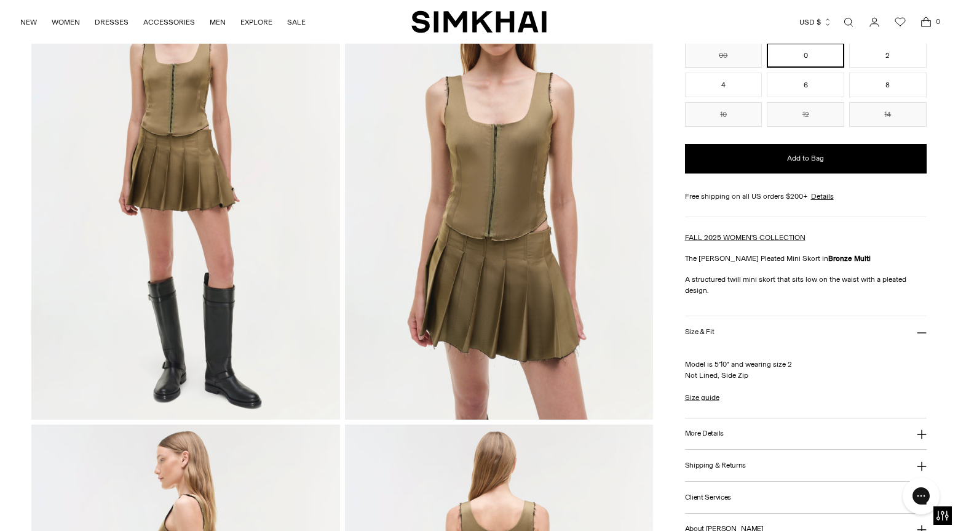
scroll to position [137, 0]
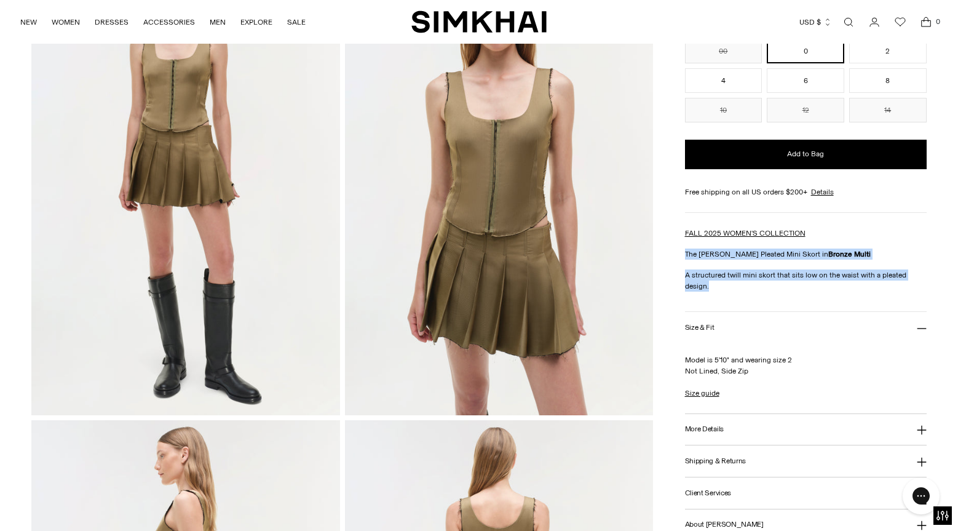
drag, startPoint x: 931, startPoint y: 277, endPoint x: 682, endPoint y: 258, distance: 249.2
copy div "The Rives Pleated Mini Skort in Bronze Multi A structured twill mini skort that…"
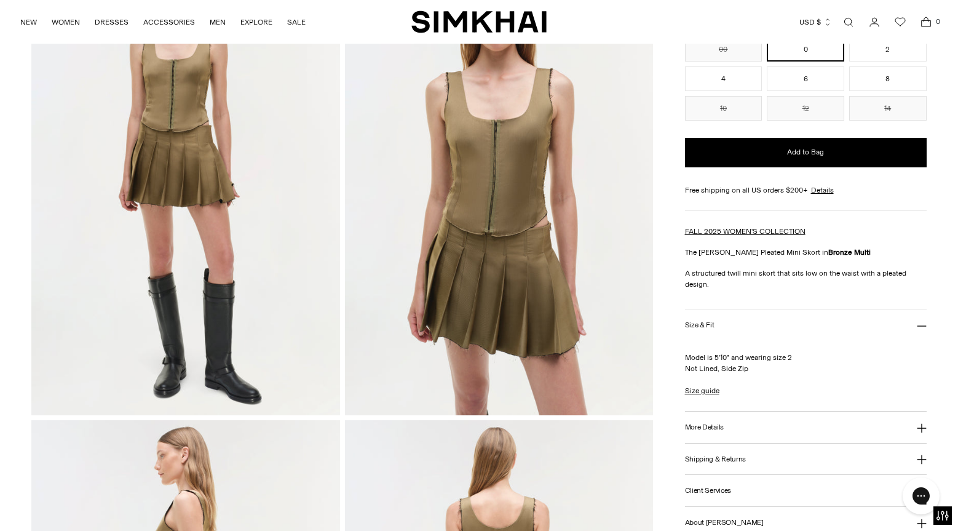
drag, startPoint x: 756, startPoint y: 360, endPoint x: 748, endPoint y: 359, distance: 8.1
click at [748, 360] on p "Model is 5'10" and wearing size 2 Not Lined, Side Zip" at bounding box center [806, 357] width 242 height 33
click at [753, 271] on p "A structured twill mini skort that sits low on the waist with a pleated design." at bounding box center [806, 279] width 242 height 22
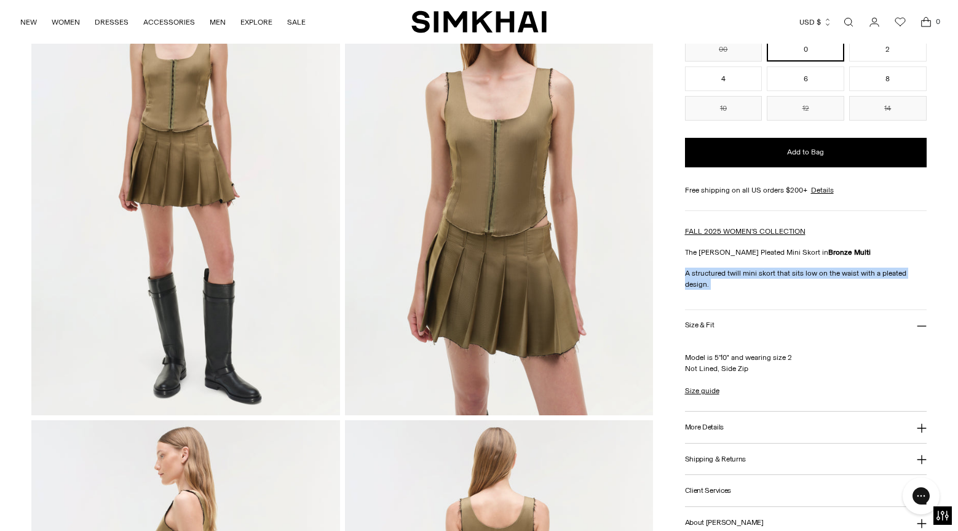
copy div "A structured twill mini skort that sits low on the waist with a pleated design."
drag, startPoint x: 747, startPoint y: 362, endPoint x: 681, endPoint y: 349, distance: 67.7
copy p "Model is 5'10" and wearing size 2 Not Lined, Side Zip"
click at [709, 423] on h3 "More Details" at bounding box center [704, 427] width 39 height 8
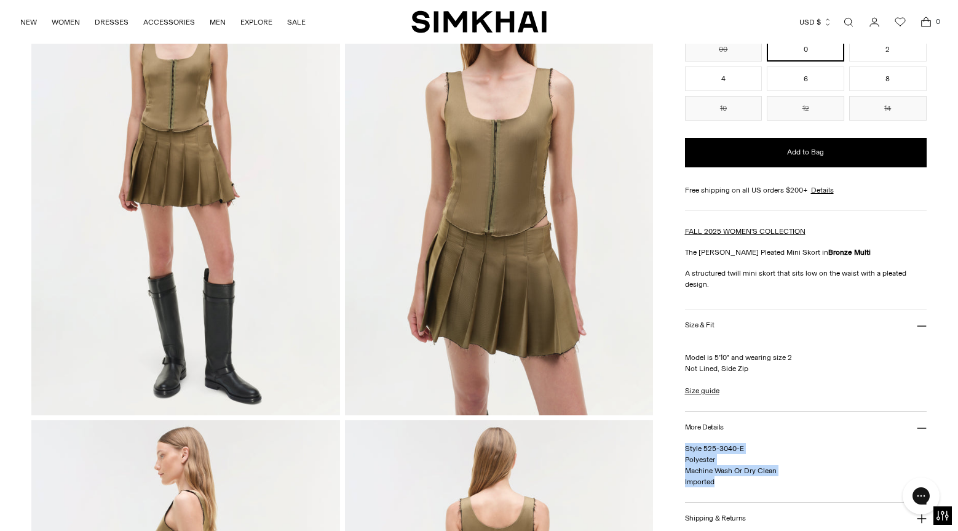
drag, startPoint x: 722, startPoint y: 471, endPoint x: 683, endPoint y: 436, distance: 52.7
copy span "Style 525-3040-E Polyester Machine Wash Or Dry Clean Imported"
click at [848, 23] on link "Open search modal" at bounding box center [849, 22] width 25 height 25
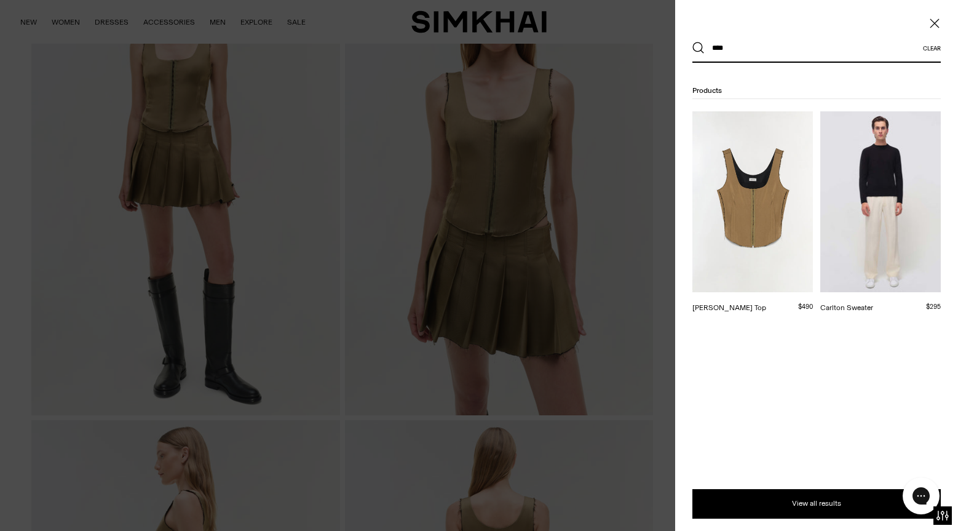
type input "****"
click at [778, 189] on img at bounding box center [753, 201] width 121 height 181
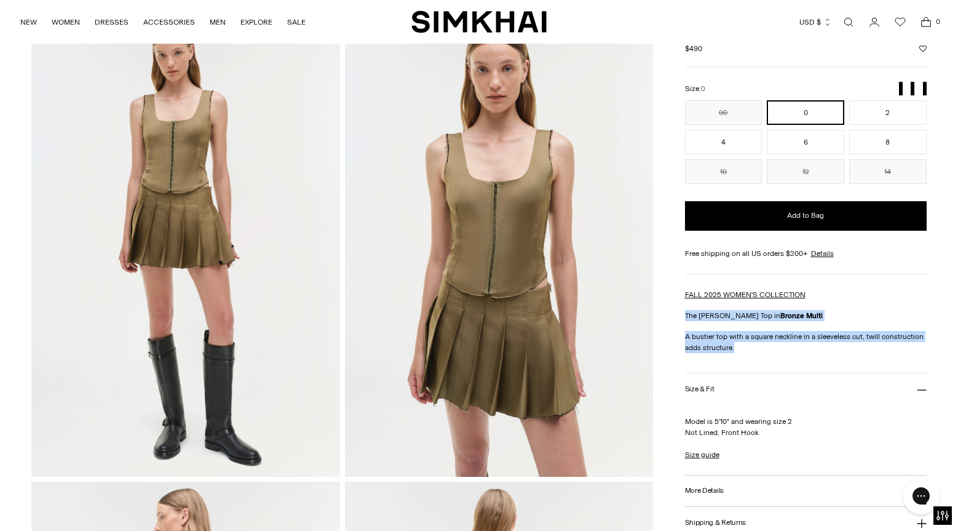
drag, startPoint x: 735, startPoint y: 347, endPoint x: 683, endPoint y: 313, distance: 61.8
copy div "The [PERSON_NAME] Top in Bronze Multi A bustier top with a square neckline in a…"
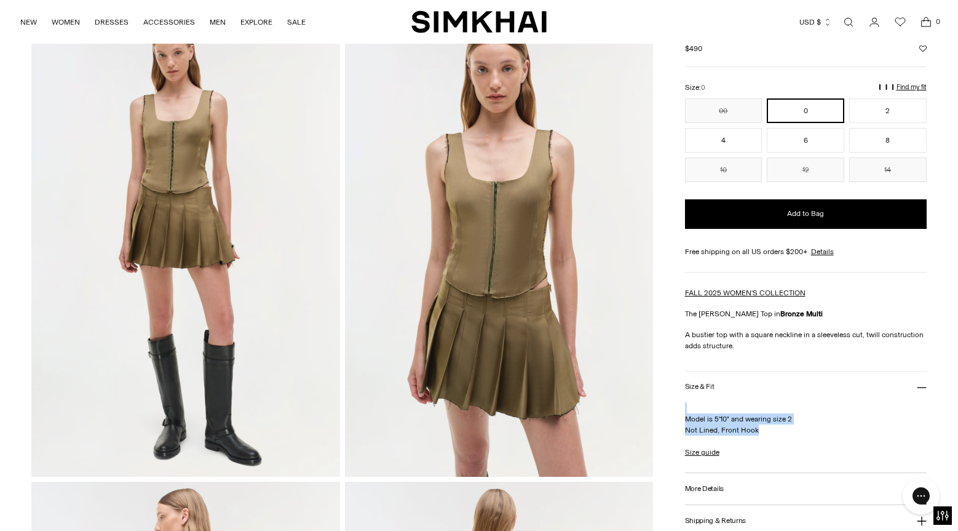
drag, startPoint x: 767, startPoint y: 436, endPoint x: 679, endPoint y: 413, distance: 91.5
copy p "Model is 5'10" and wearing size 2 Not Lined, Front Hook"
click at [714, 486] on h3 "More Details" at bounding box center [704, 489] width 39 height 8
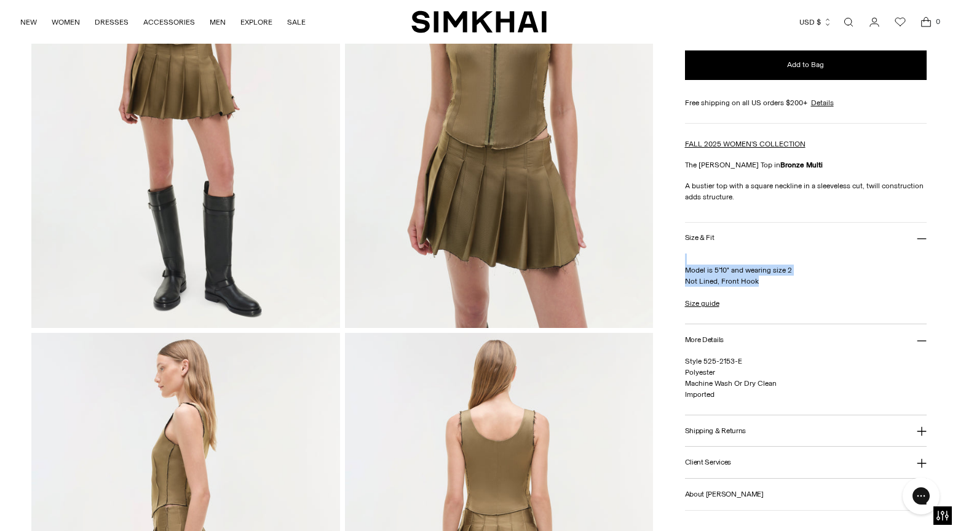
scroll to position [237, 0]
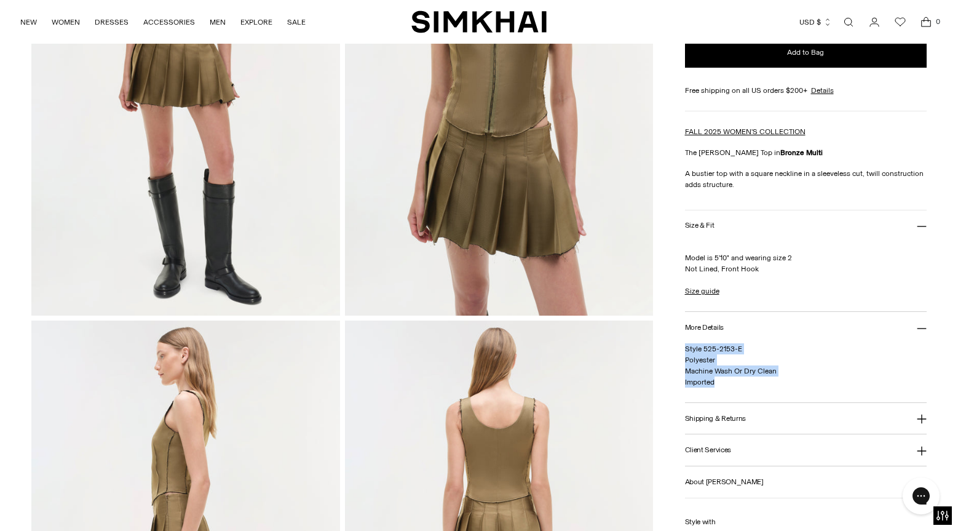
drag, startPoint x: 726, startPoint y: 387, endPoint x: 686, endPoint y: 348, distance: 56.6
click at [686, 348] on p "Style 525-2153-E Polyester Machine Wash Or Dry Clean Imported" at bounding box center [806, 365] width 242 height 44
copy span "Style 525-2153-E Polyester Machine Wash Or Dry Clean Imported"
click at [851, 20] on link "Open search modal" at bounding box center [849, 22] width 25 height 25
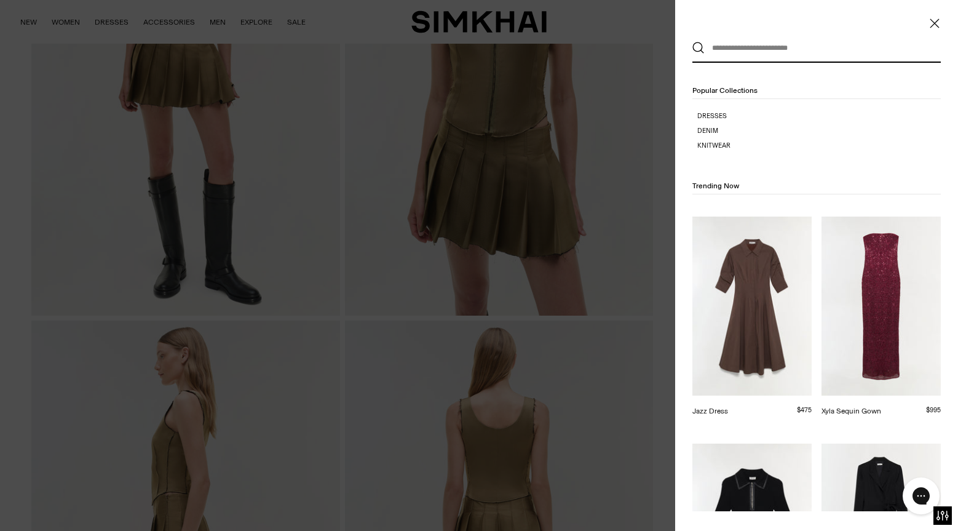
paste input "*****"
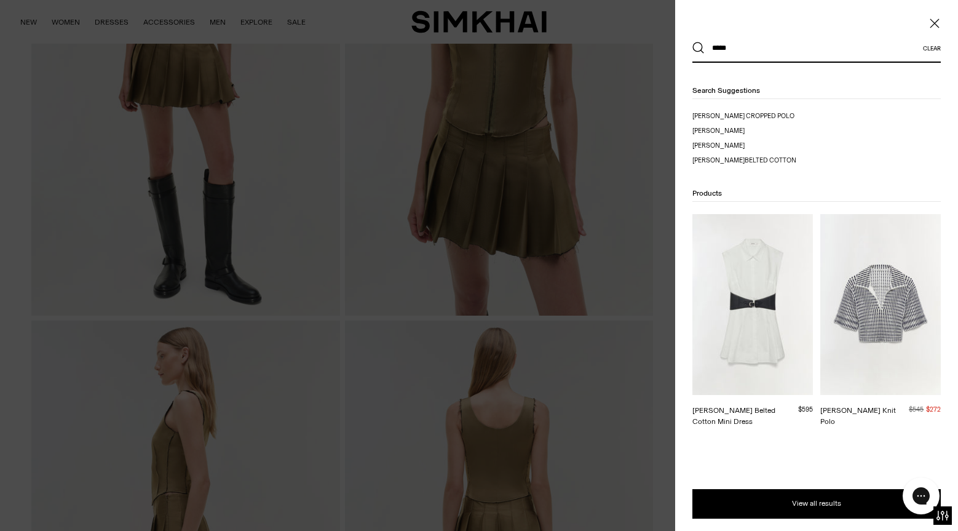
type input "*****"
click at [731, 274] on img at bounding box center [753, 304] width 121 height 181
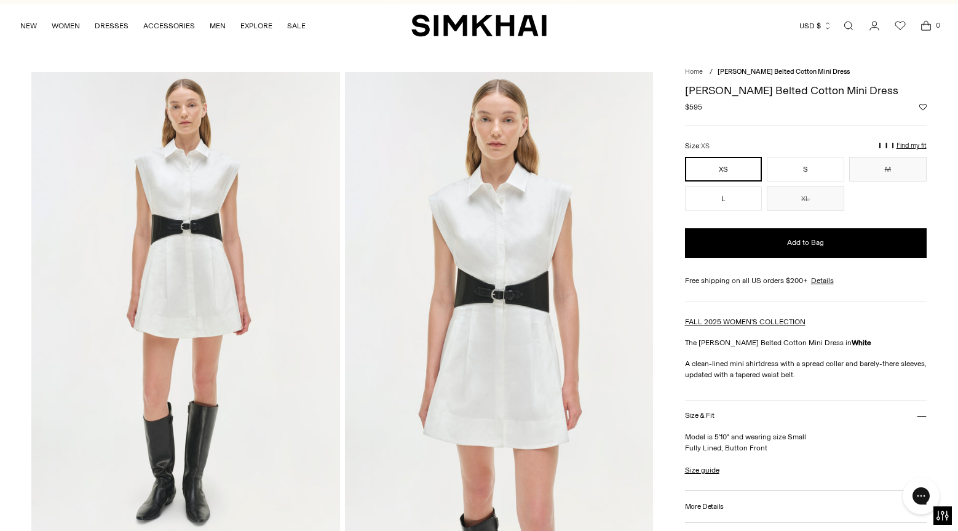
scroll to position [22, 0]
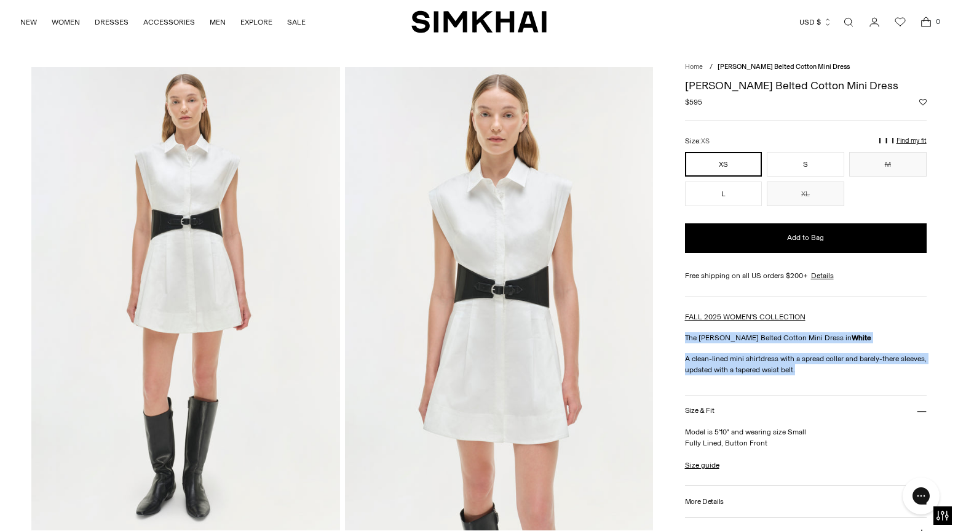
drag, startPoint x: 803, startPoint y: 375, endPoint x: 683, endPoint y: 336, distance: 126.1
copy div "The [PERSON_NAME] Belted Cotton Mini Dress in White A clean-lined mini shirtdre…"
drag, startPoint x: 765, startPoint y: 445, endPoint x: 667, endPoint y: 432, distance: 98.1
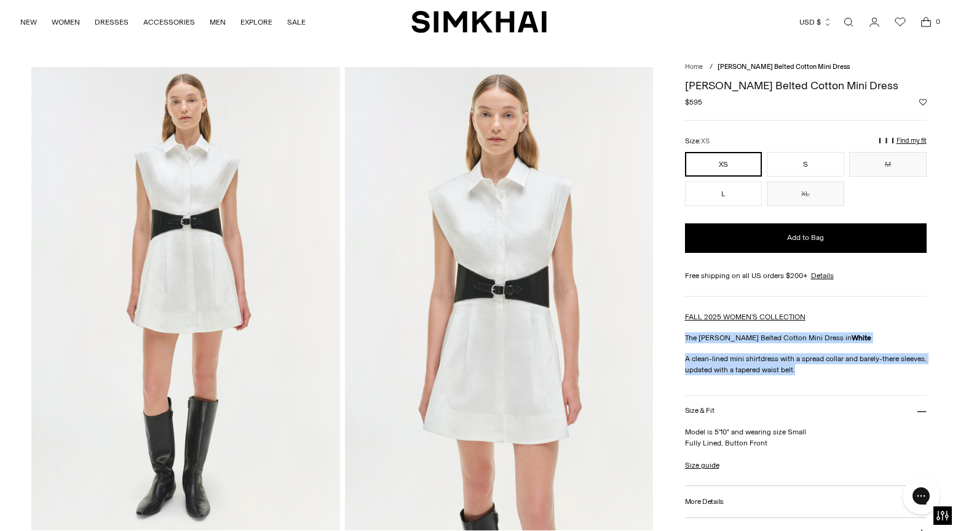
click at [716, 422] on button "Size & Fit" at bounding box center [806, 411] width 242 height 31
click at [746, 411] on button "Size & Fit" at bounding box center [806, 411] width 242 height 31
click at [774, 446] on p "Model is 5'10" and wearing size Small Fully Lined, Button Front" at bounding box center [806, 437] width 242 height 22
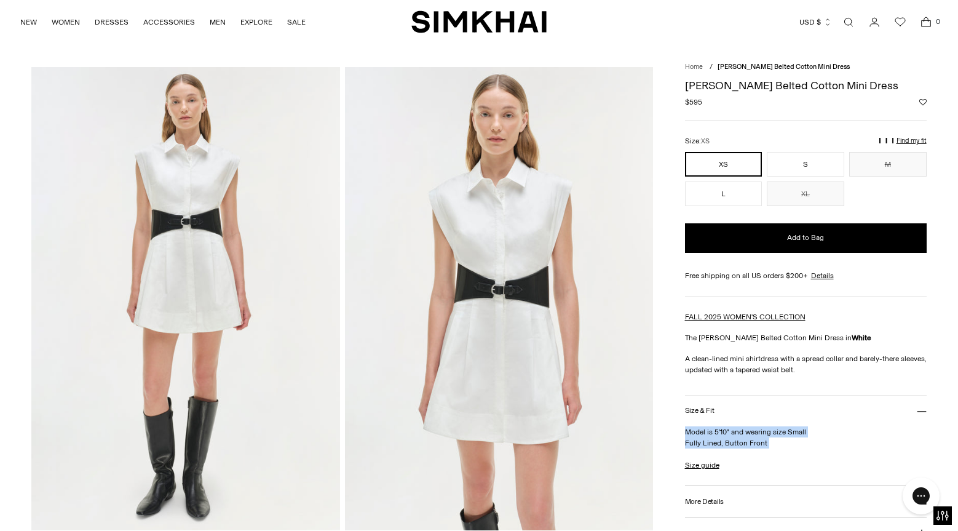
drag, startPoint x: 769, startPoint y: 445, endPoint x: 684, endPoint y: 437, distance: 85.3
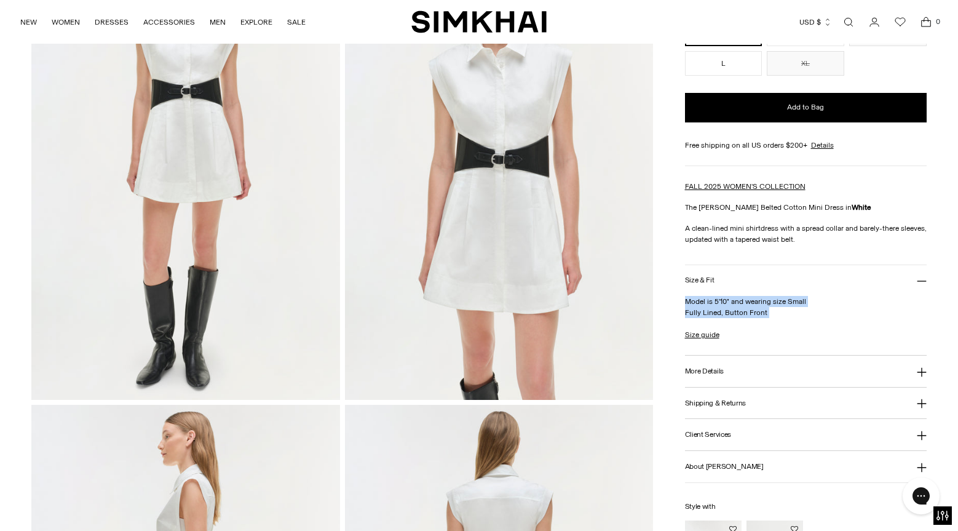
scroll to position [162, 0]
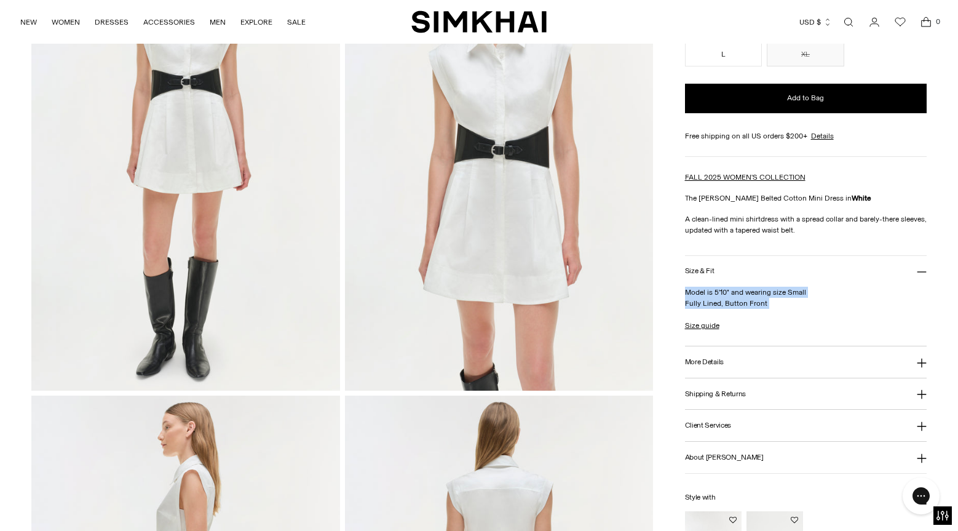
click at [747, 367] on button "More Details" at bounding box center [806, 361] width 242 height 31
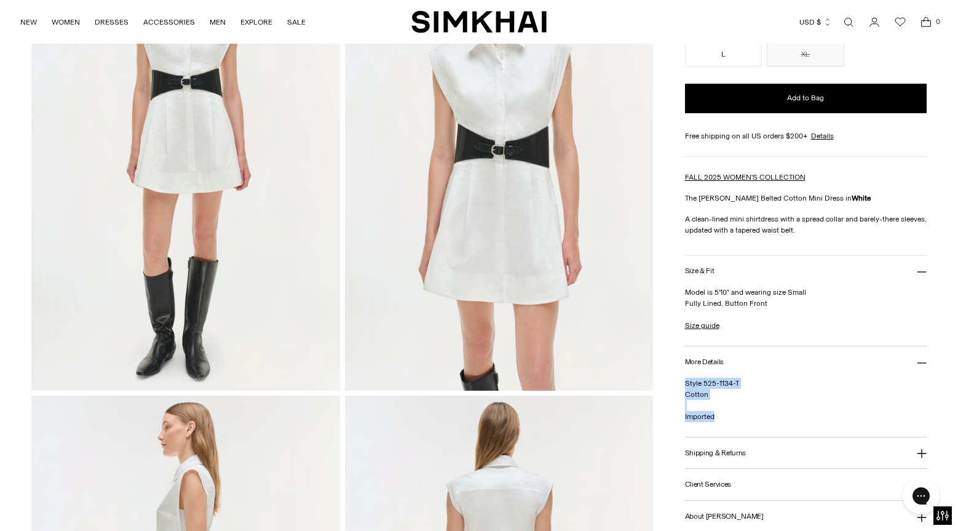
drag, startPoint x: 722, startPoint y: 418, endPoint x: 683, endPoint y: 381, distance: 52.6
copy span "Style 525-1134-T Cotton Imported"
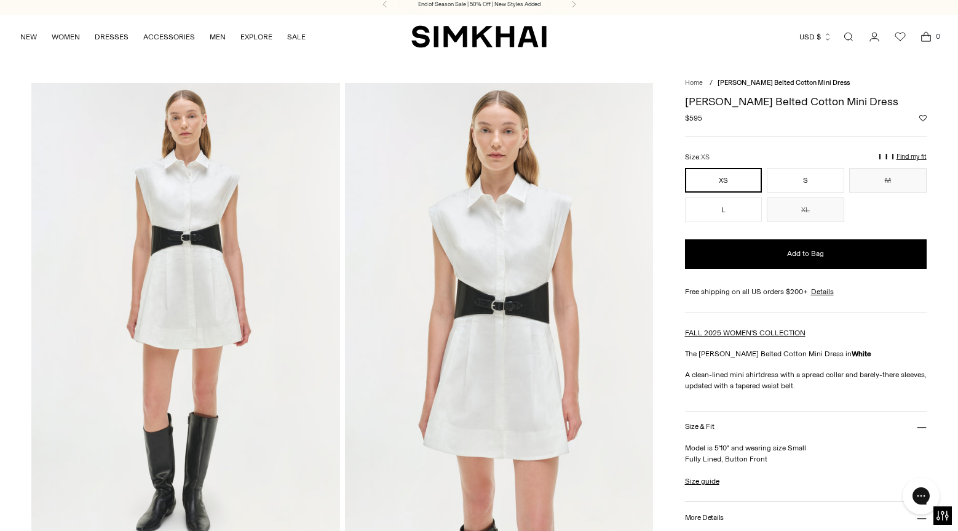
scroll to position [2, 0]
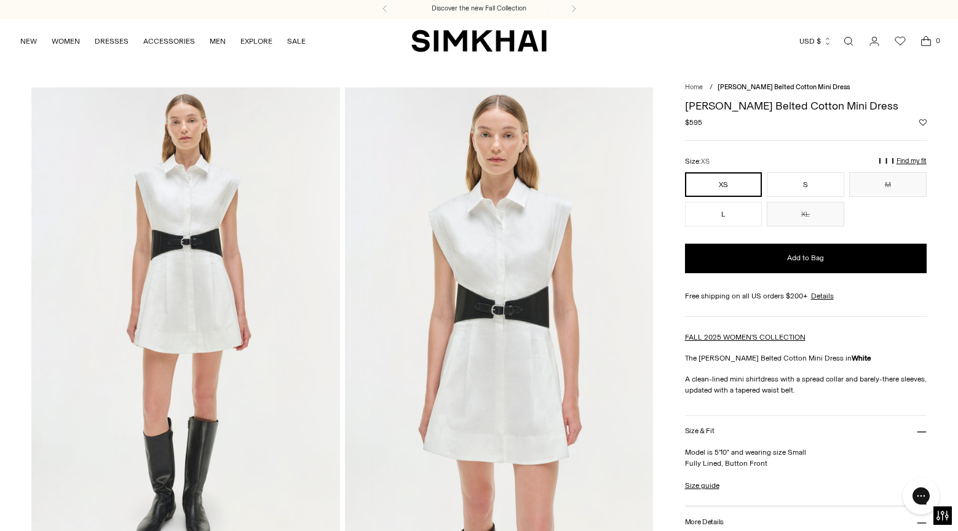
click at [719, 104] on h1 "[PERSON_NAME] Belted Cotton Mini Dress" at bounding box center [806, 105] width 242 height 11
copy div "[PERSON_NAME] Belted Cotton Mini Dress"
click at [213, 384] on img at bounding box center [185, 318] width 308 height 463
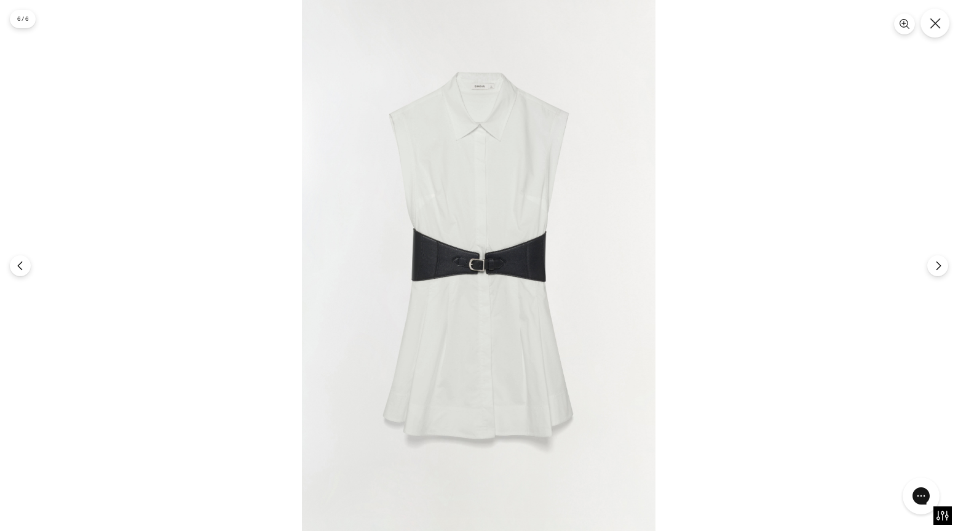
click at [937, 18] on icon "Close" at bounding box center [935, 23] width 11 height 11
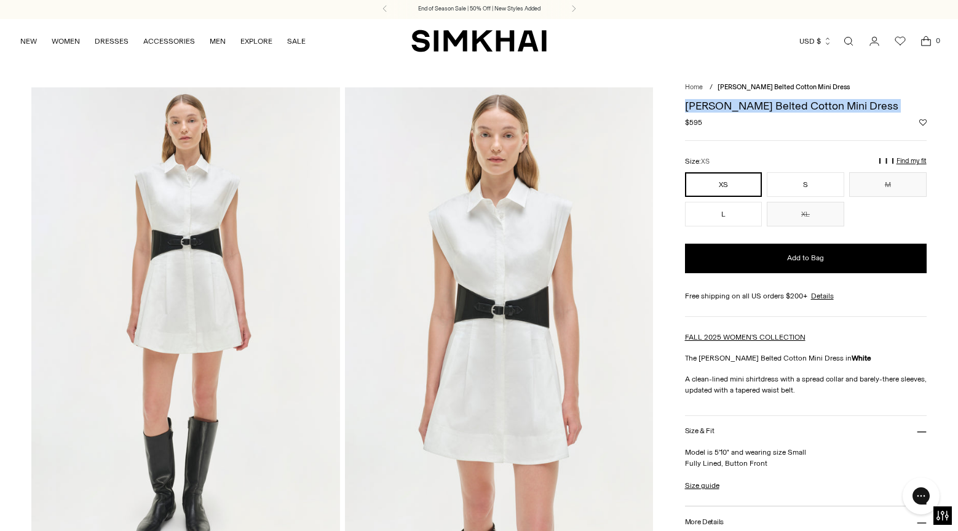
click at [850, 42] on link "Open search modal" at bounding box center [849, 41] width 25 height 25
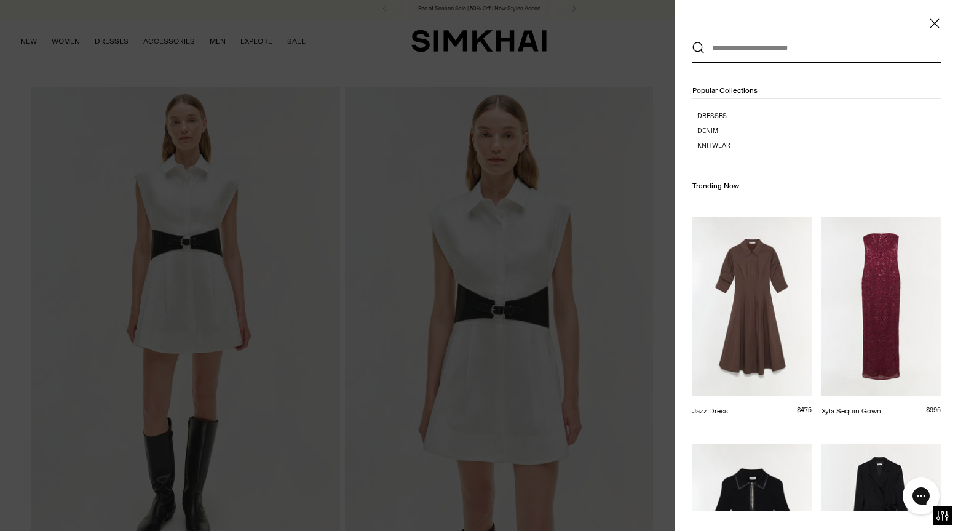
paste input "**********"
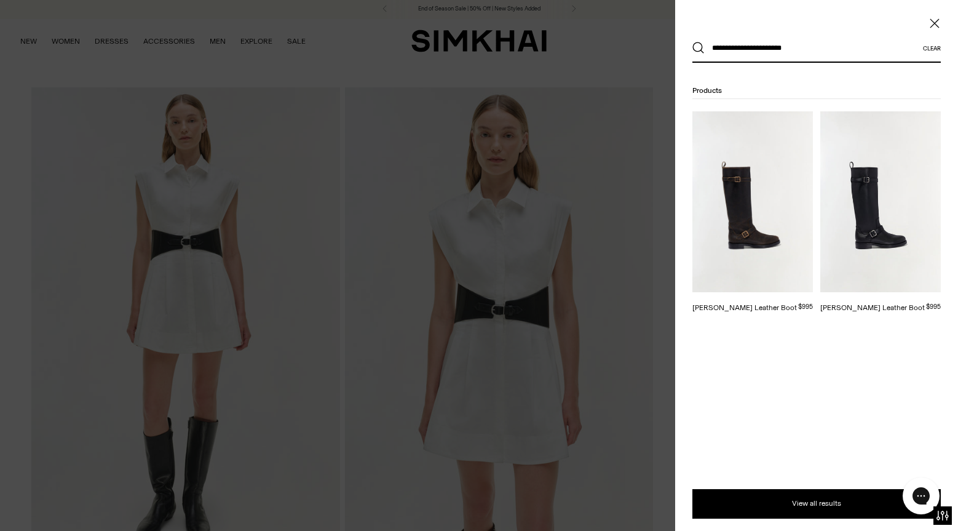
type input "**********"
click at [770, 193] on img at bounding box center [753, 201] width 121 height 181
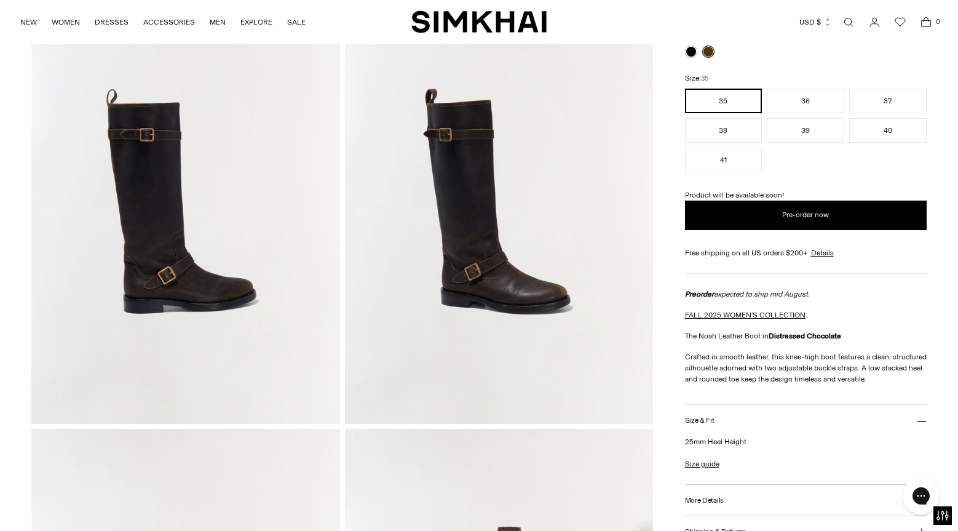
scroll to position [139, 0]
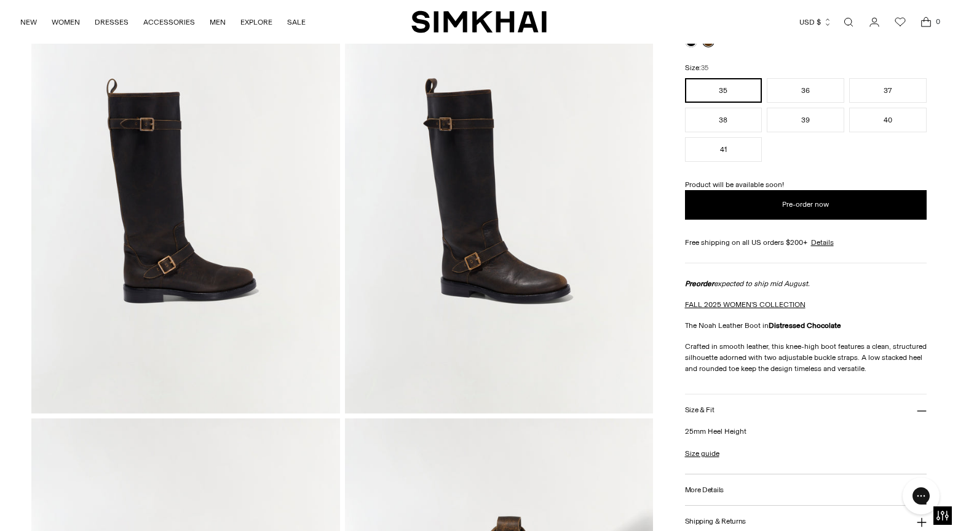
drag, startPoint x: 864, startPoint y: 373, endPoint x: 683, endPoint y: 325, distance: 187.5
copy div "The Noah Leather Boot in Distressed Chocolate Crafted in smooth leather, this k…"
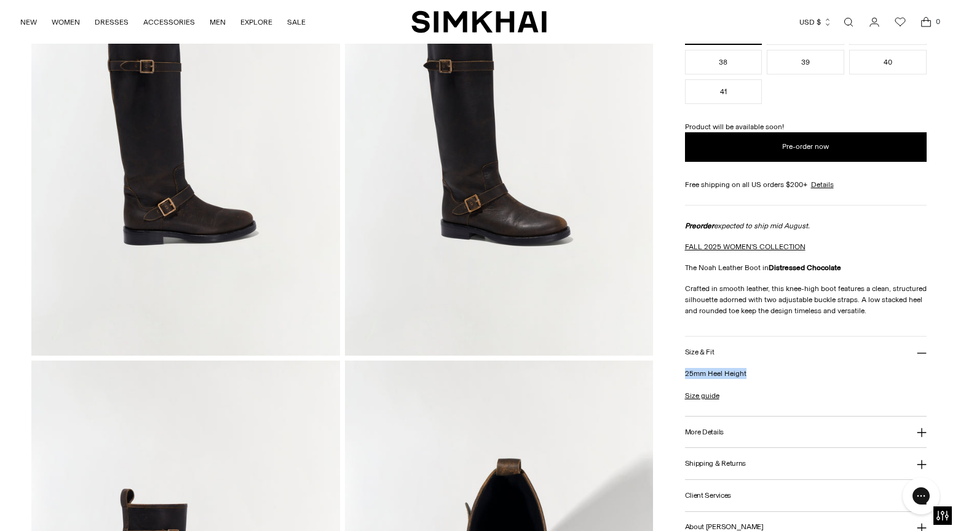
drag, startPoint x: 755, startPoint y: 375, endPoint x: 672, endPoint y: 373, distance: 82.5
copy p "25mm Heel Height"
click at [734, 429] on button "More Details" at bounding box center [806, 431] width 242 height 31
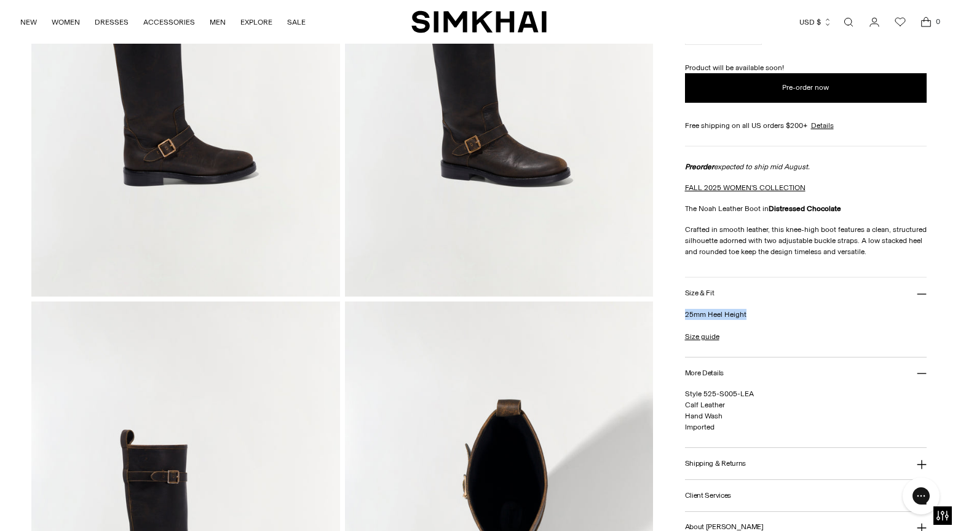
scroll to position [265, 0]
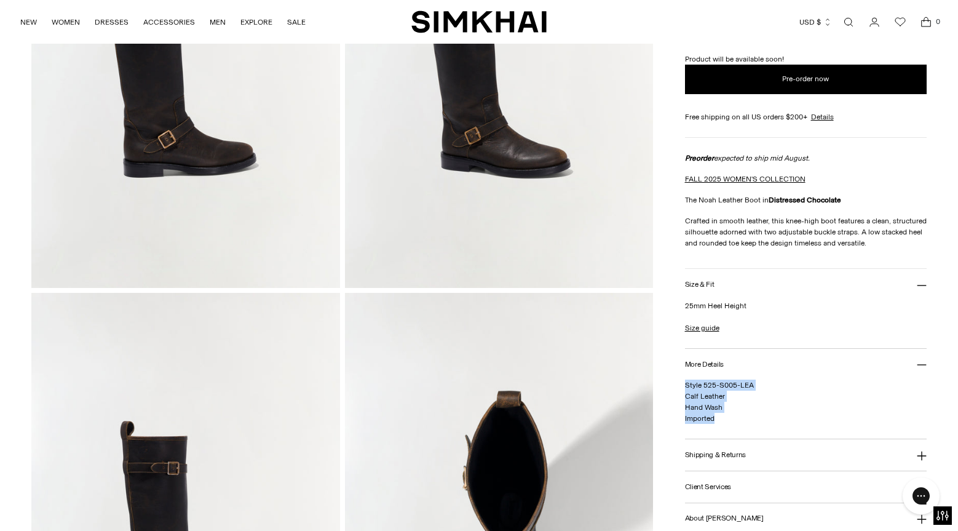
drag, startPoint x: 720, startPoint y: 424, endPoint x: 679, endPoint y: 383, distance: 58.7
click at [679, 383] on div "Home / Noah Moto Leather Boot Noah Moto Leather Boot $995.00 Pre-order Regular …" at bounding box center [478, 524] width 895 height 1398
copy span "Style 525-S005-LEA Calf Leather Hand Wash Imported"
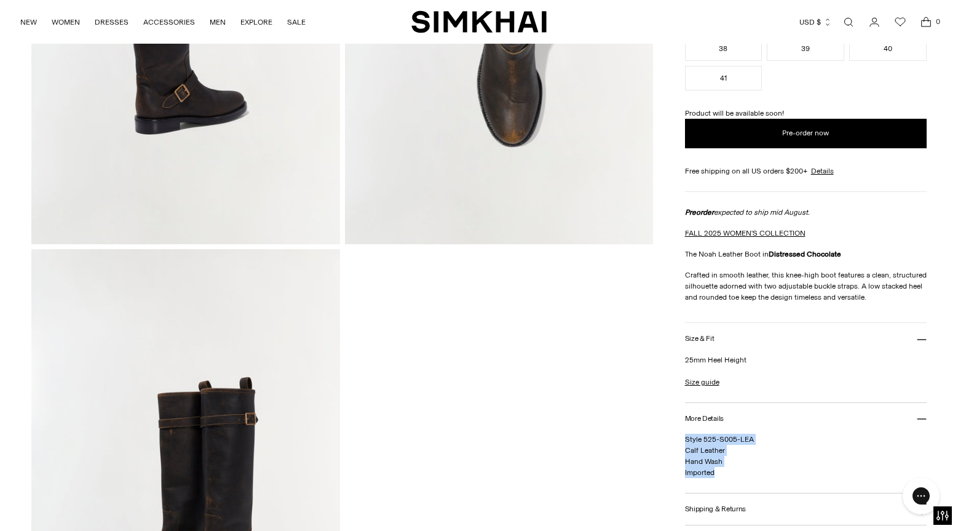
scroll to position [531, 0]
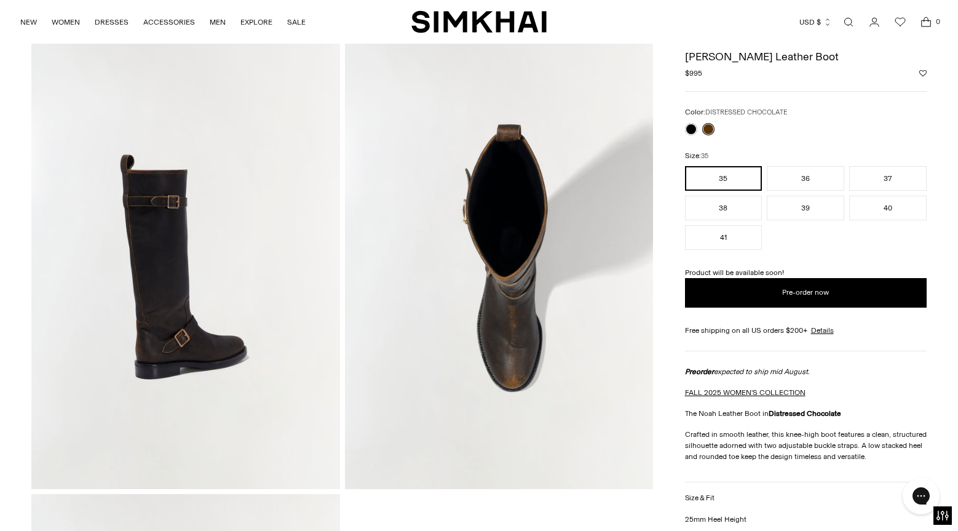
click at [845, 22] on link "Open search modal" at bounding box center [849, 22] width 25 height 25
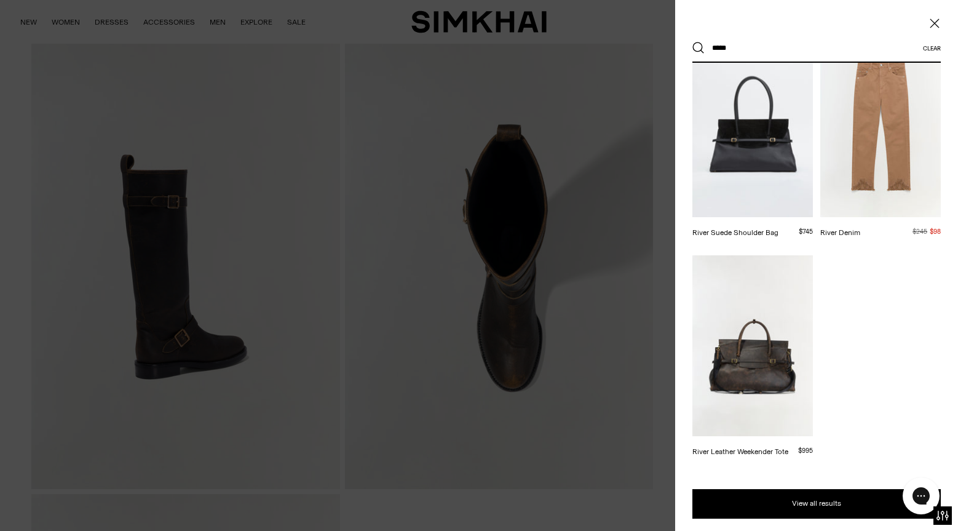
scroll to position [431, 0]
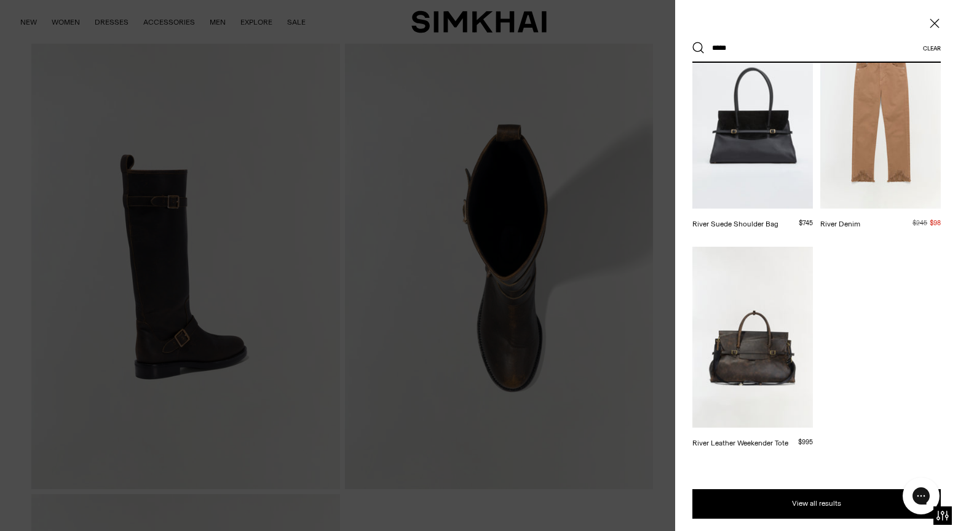
type input "*****"
click at [763, 117] on img at bounding box center [753, 118] width 121 height 181
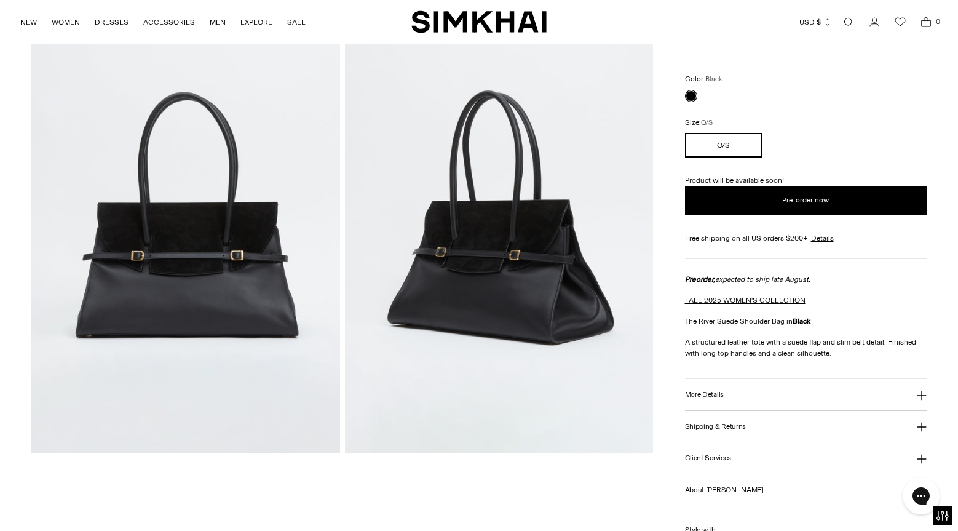
scroll to position [101, 0]
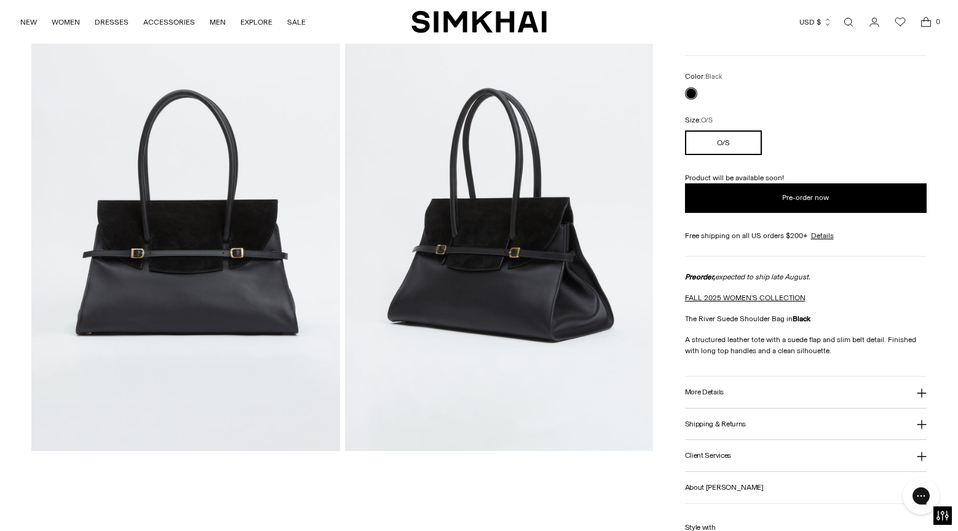
click at [758, 388] on button "More Details" at bounding box center [806, 391] width 242 height 31
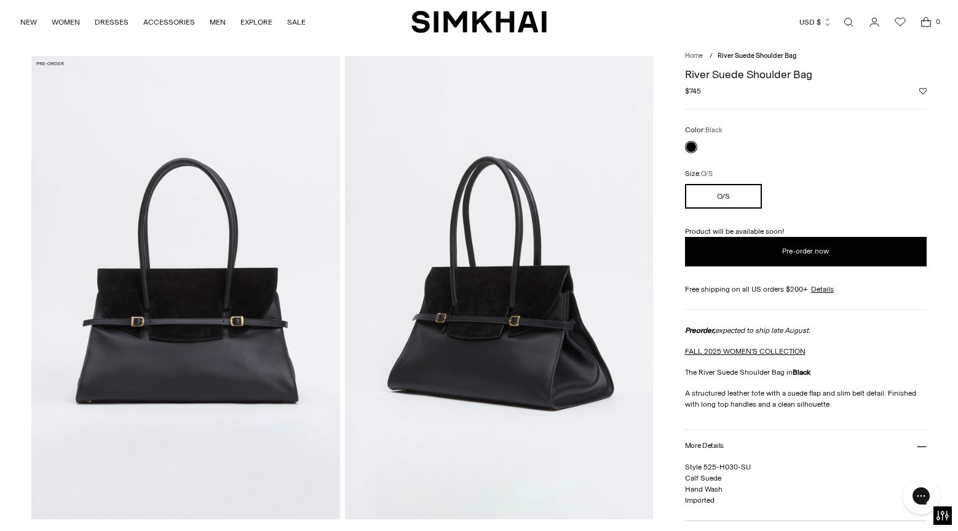
scroll to position [33, 0]
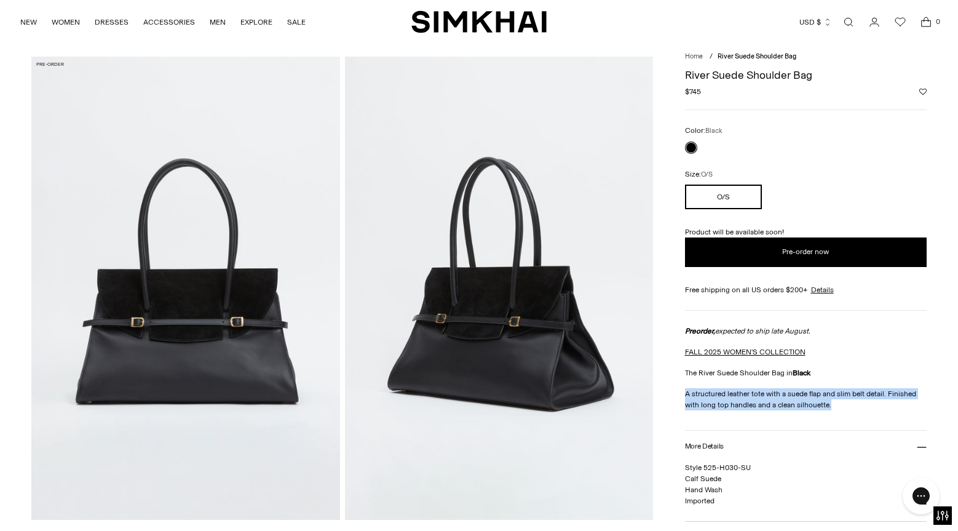
drag, startPoint x: 833, startPoint y: 408, endPoint x: 678, endPoint y: 392, distance: 155.8
click at [678, 392] on div "Home / River Suede Shoulder Bag River Suede Shoulder Bag $745.00 Pre-order Regu…" at bounding box center [478, 406] width 895 height 698
copy p "A structured leather tote with a suede flap and slim belt detail. Finished with…"
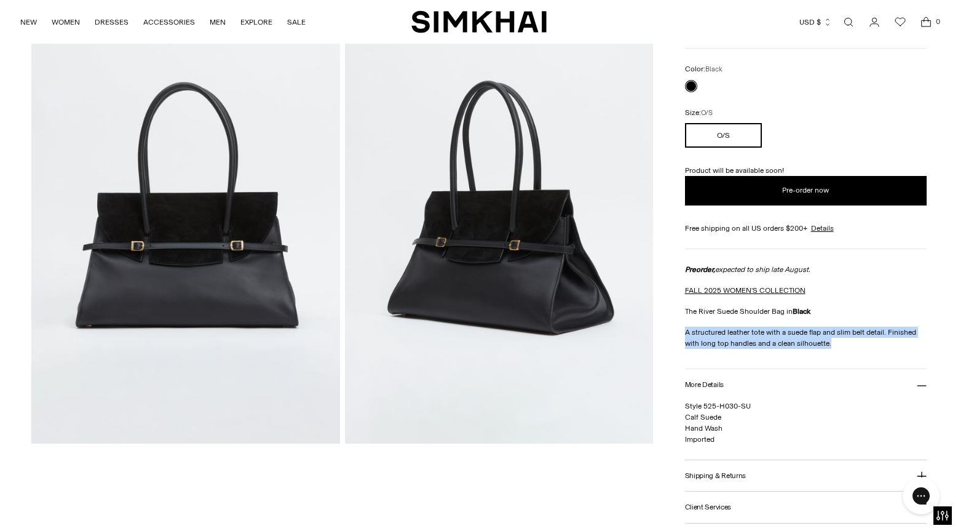
scroll to position [120, 0]
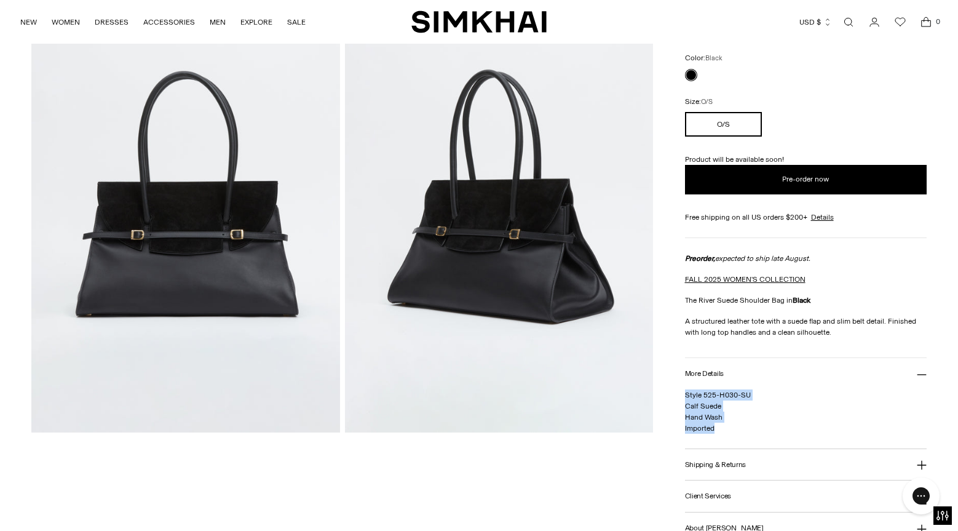
copy span "Style 525-H030-SU Calf Suede Hand Wash Imported"
drag, startPoint x: 722, startPoint y: 432, endPoint x: 685, endPoint y: 393, distance: 53.5
click at [685, 393] on p "Style 525-H030-SU Calf Suede Hand Wash Imported" at bounding box center [806, 411] width 242 height 44
click at [848, 18] on link "Open search modal" at bounding box center [849, 22] width 25 height 25
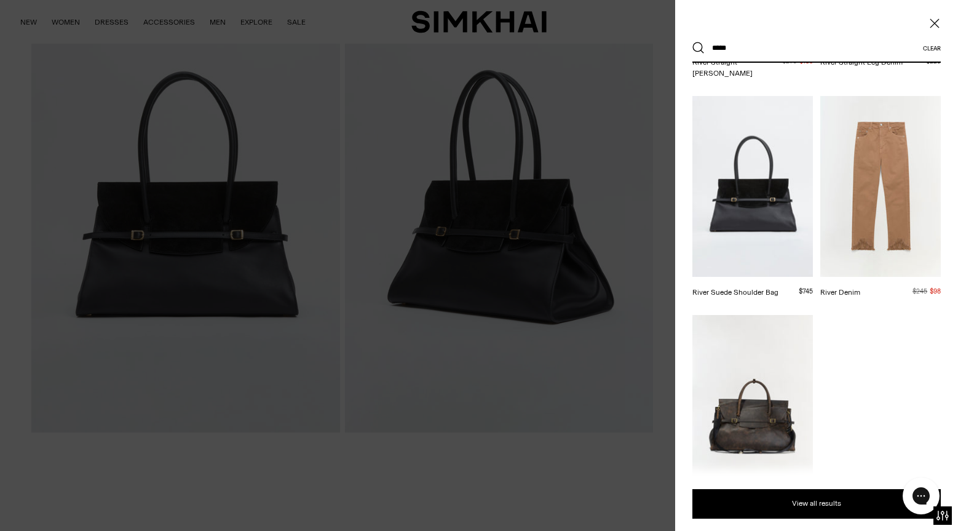
scroll to position [431, 0]
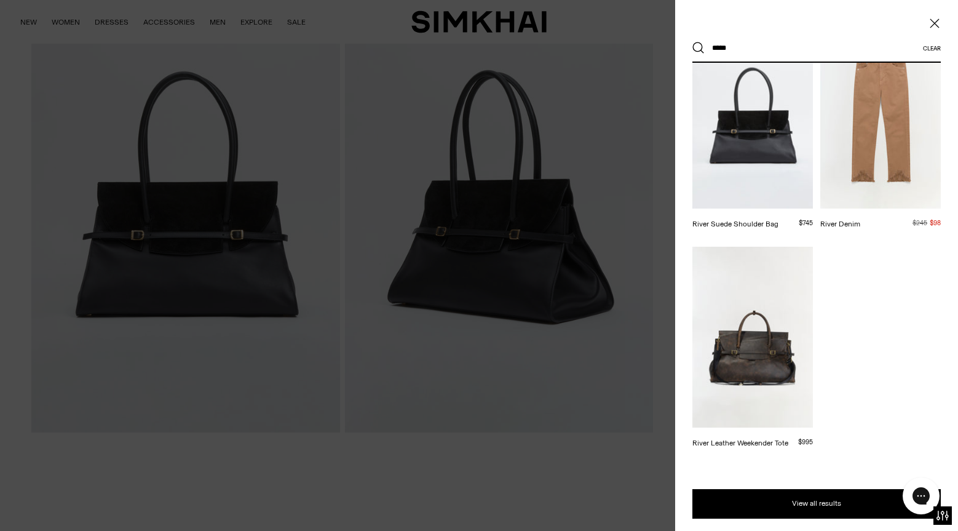
click at [750, 335] on img at bounding box center [753, 337] width 121 height 181
click at [756, 51] on input "*****" at bounding box center [814, 47] width 218 height 27
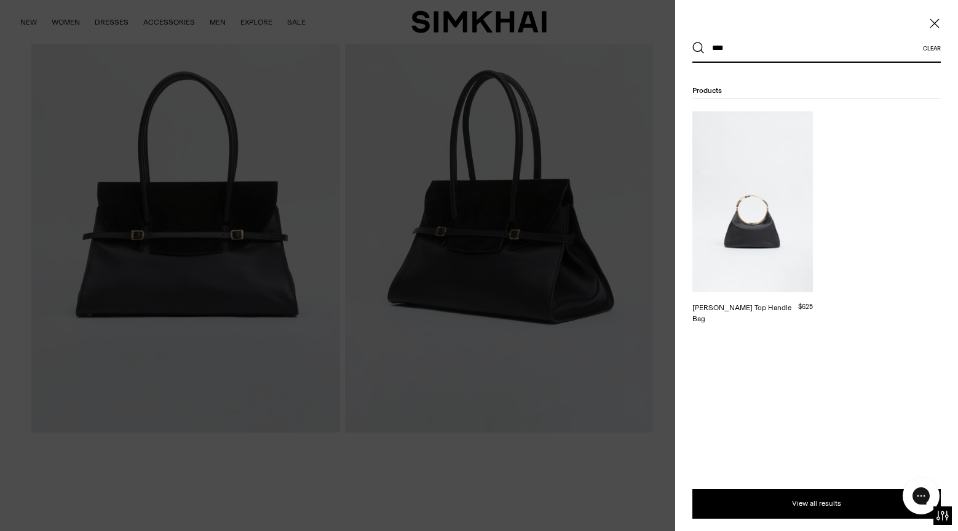
scroll to position [0, 0]
type input "****"
click at [747, 193] on img at bounding box center [753, 201] width 121 height 181
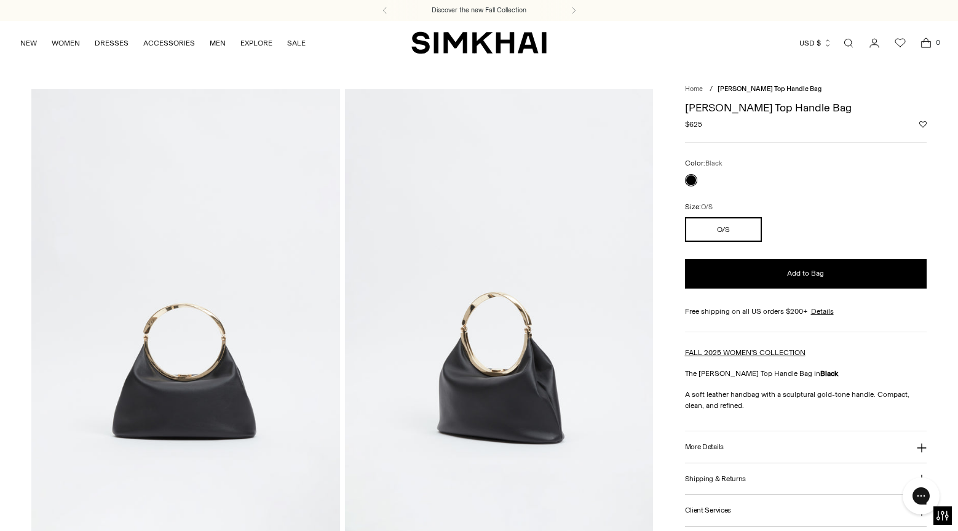
scroll to position [2, 0]
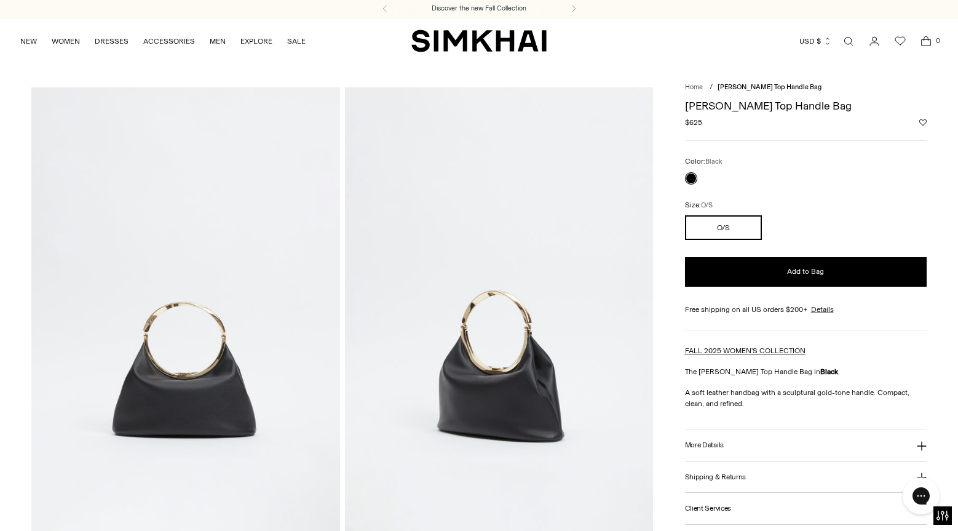
click at [757, 109] on h1 "[PERSON_NAME] Top Handle Bag" at bounding box center [806, 105] width 242 height 11
copy div "[PERSON_NAME] Top Handle Bag"
drag, startPoint x: 733, startPoint y: 406, endPoint x: 678, endPoint y: 394, distance: 56.7
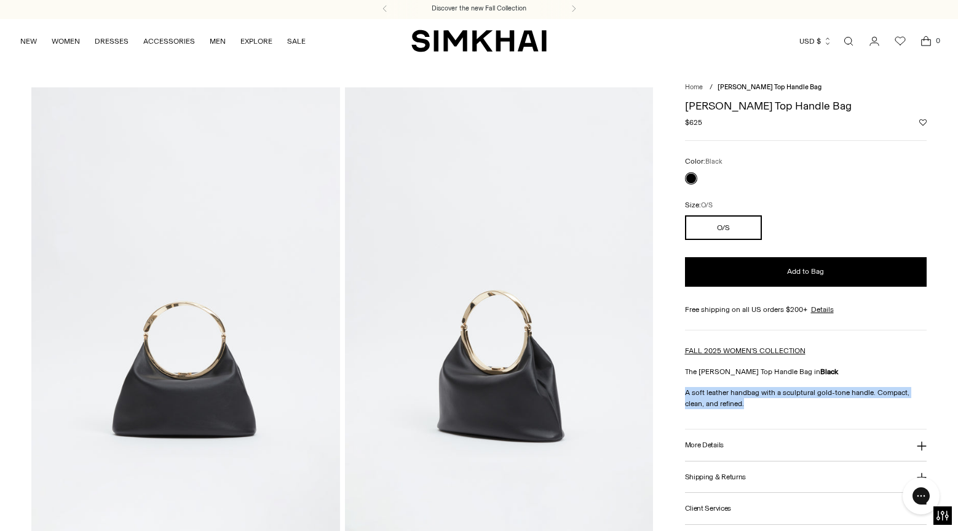
click at [678, 394] on div "Home / [PERSON_NAME] Top Handle Bag [PERSON_NAME] Top Handle Bag Regular price …" at bounding box center [478, 390] width 895 height 607
copy p "A soft leather handbag with a sculptural gold-tone handle. Compact, clean, and …"
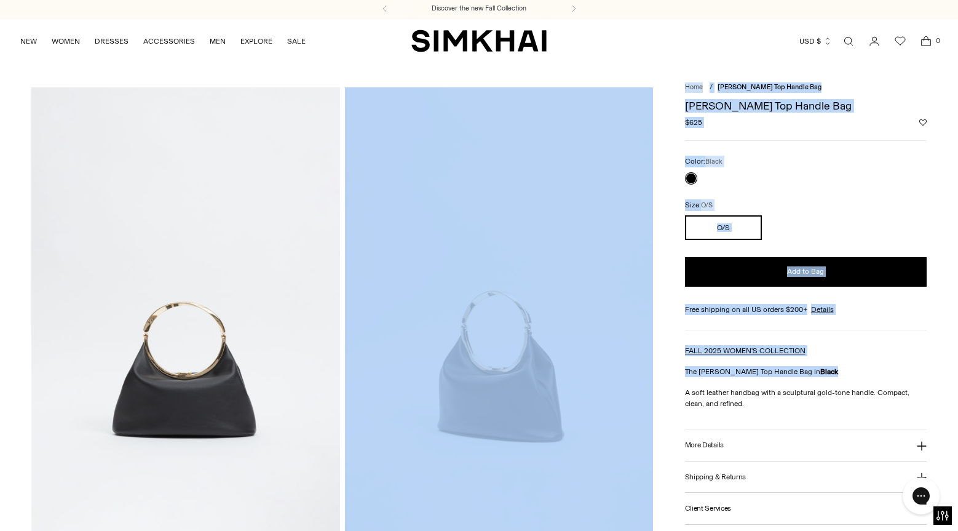
drag, startPoint x: 830, startPoint y: 368, endPoint x: 639, endPoint y: 375, distance: 191.4
click at [637, 374] on div "Home / [PERSON_NAME] Top Handle Bag [PERSON_NAME] Top Handle Bag Regular price …" at bounding box center [478, 390] width 895 height 607
click at [639, 375] on img at bounding box center [499, 318] width 308 height 463
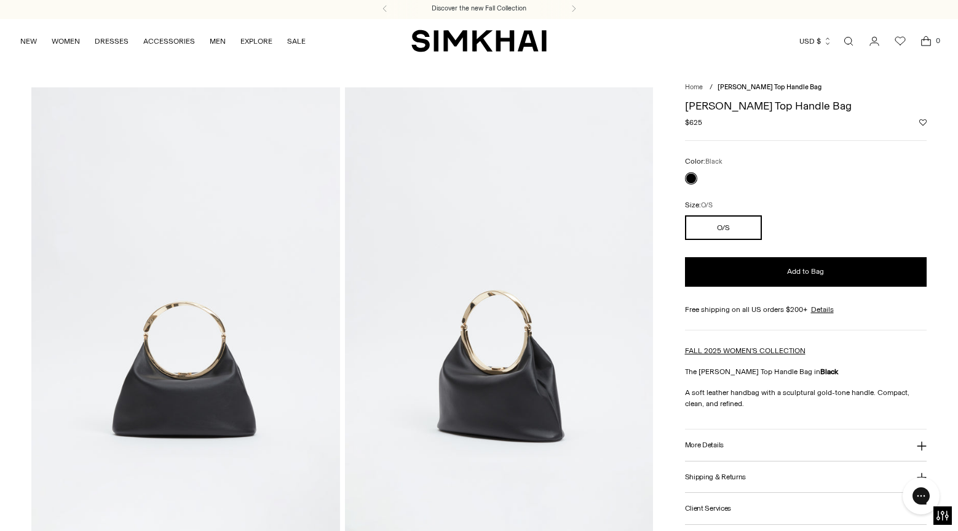
click at [746, 400] on p "A soft leather handbag with a sculptural gold-tone handle. Compact, clean, and …" at bounding box center [806, 398] width 242 height 22
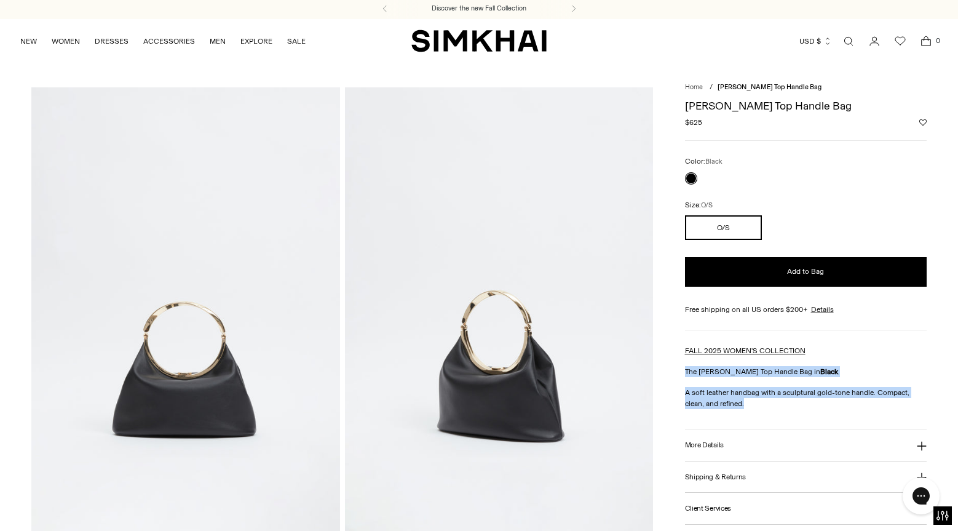
drag, startPoint x: 738, startPoint y: 404, endPoint x: 682, endPoint y: 372, distance: 65.0
click at [682, 372] on div "Home / [PERSON_NAME] Top Handle Bag [PERSON_NAME] Top Handle Bag Regular price …" at bounding box center [478, 390] width 895 height 607
copy div "The Luca Leather Top Handle Bag in Black A soft leather handbag with a sculptur…"
click at [726, 440] on button "More Details" at bounding box center [806, 444] width 242 height 31
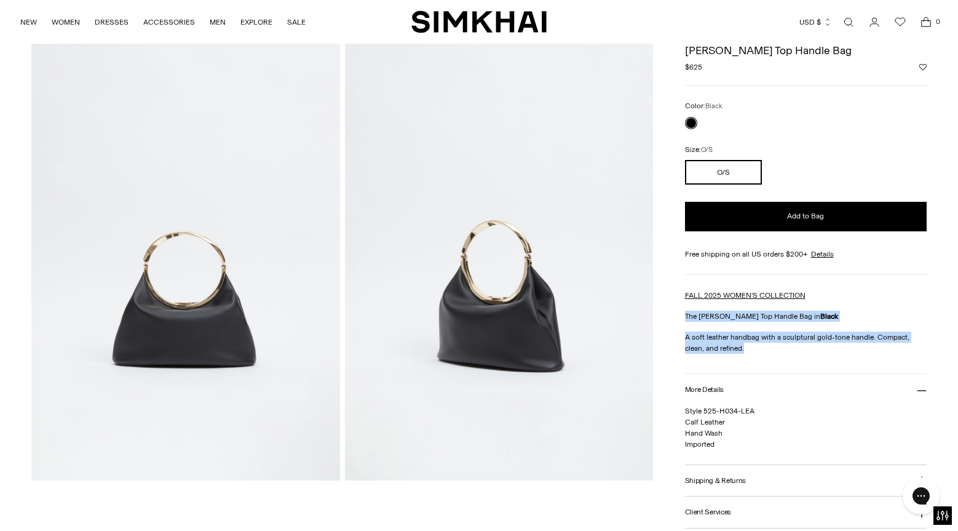
scroll to position [85, 0]
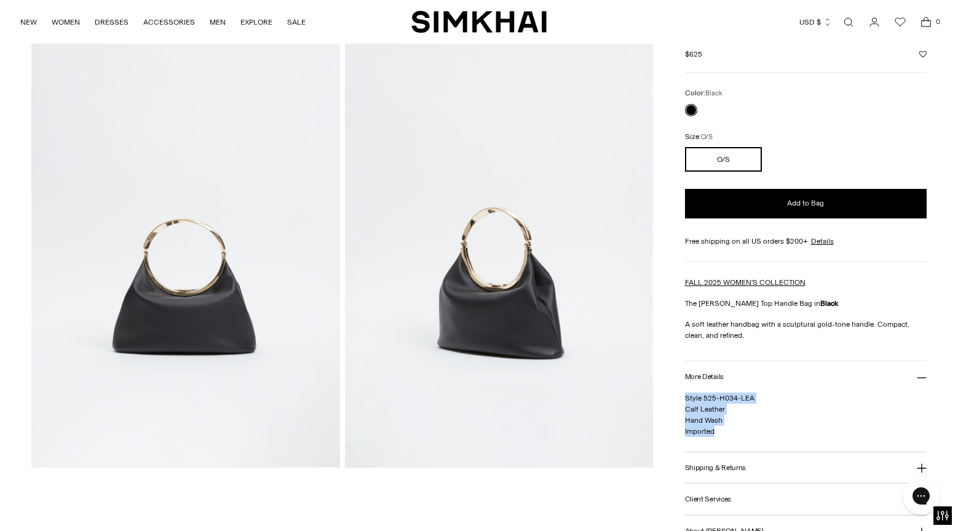
drag, startPoint x: 726, startPoint y: 440, endPoint x: 687, endPoint y: 397, distance: 57.5
click at [687, 397] on div "Style 525-H034-LEA Calf Leather Hand Wash Imported" at bounding box center [806, 421] width 242 height 59
copy span "Style 525-H034-LEA Calf Leather Hand Wash Imported"
click at [848, 19] on link "Open search modal" at bounding box center [849, 22] width 25 height 25
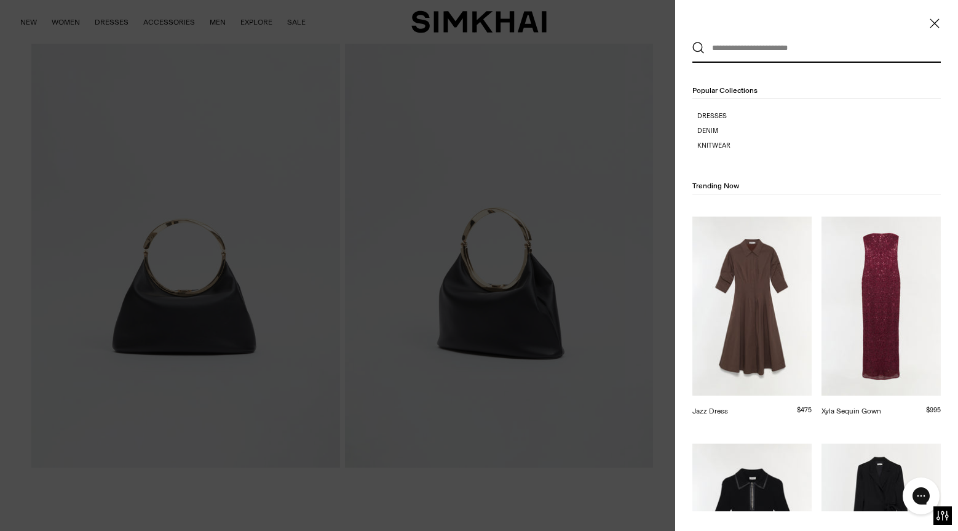
scroll to position [0, 0]
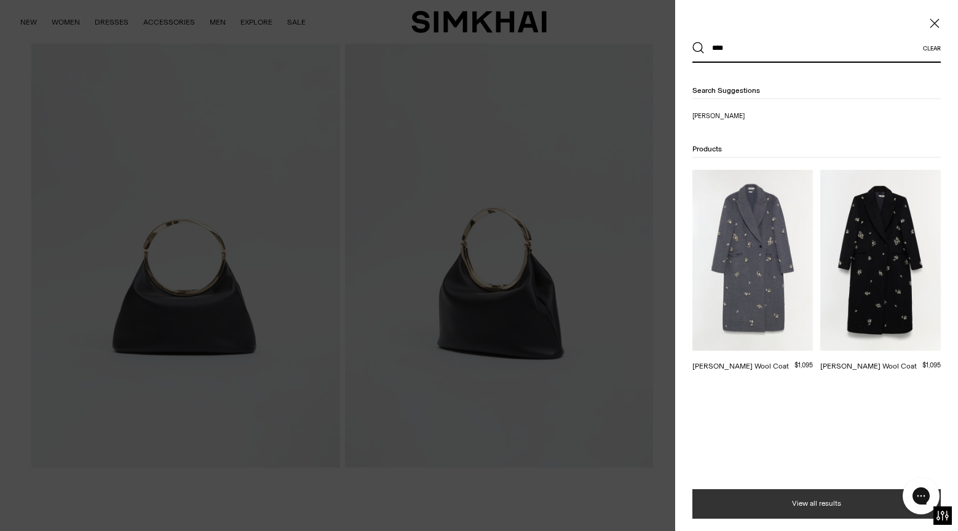
type input "***"
click at [821, 493] on button "View all results" at bounding box center [817, 504] width 249 height 30
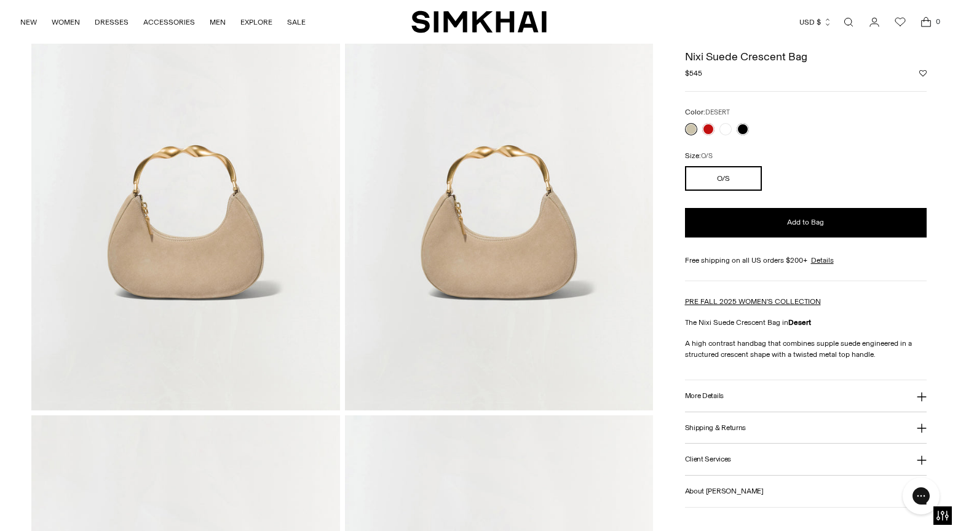
click at [736, 399] on button "More Details" at bounding box center [806, 395] width 242 height 31
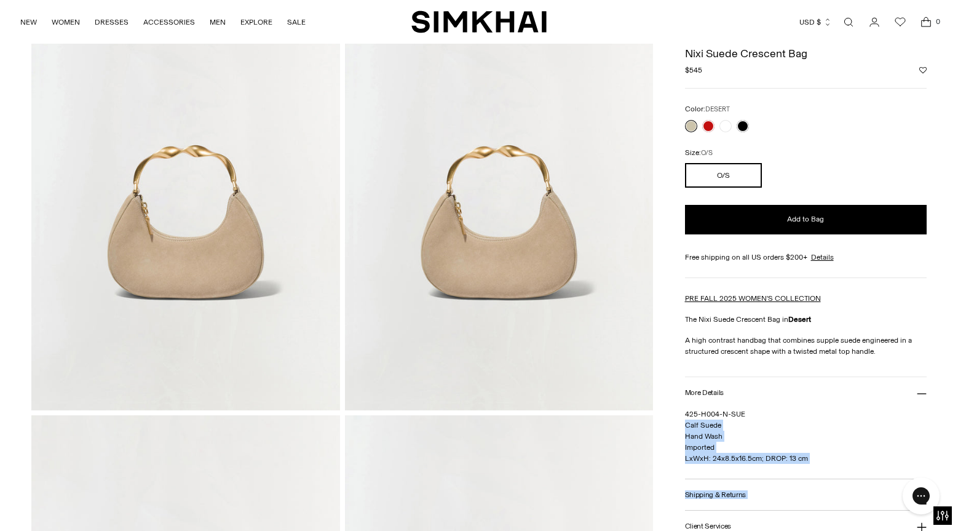
drag, startPoint x: 722, startPoint y: 420, endPoint x: 683, endPoint y: 427, distance: 38.8
click at [684, 427] on div "Home / Nixi Suede Crescent Bag Nixi Suede Crescent Bag Regular price $545 Unit …" at bounding box center [478, 412] width 895 height 930
click at [707, 425] on span "425-H004-N-SUE Calf Suede Hand Wash Imported LxWxH: 24x8.5x16.5cm; DROP: 13 cm" at bounding box center [746, 436] width 123 height 53
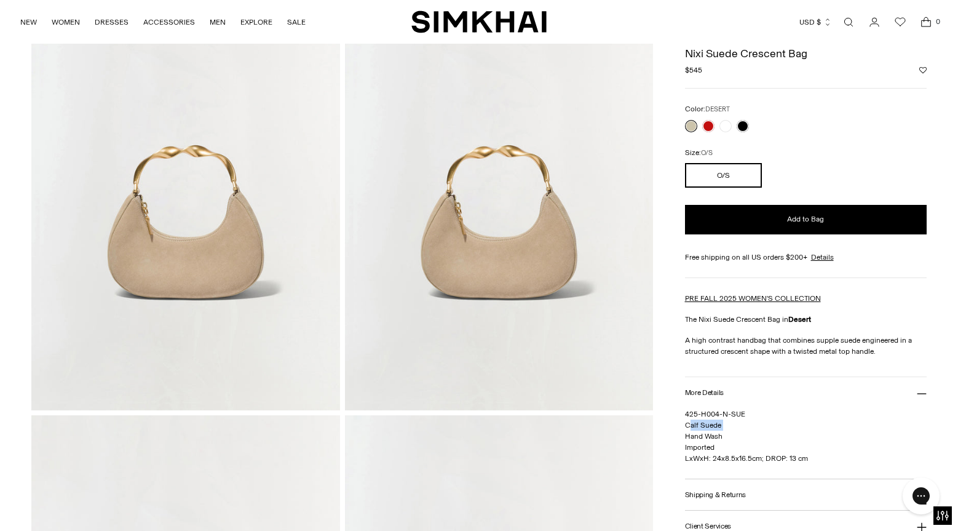
copy span "Calf Suede"
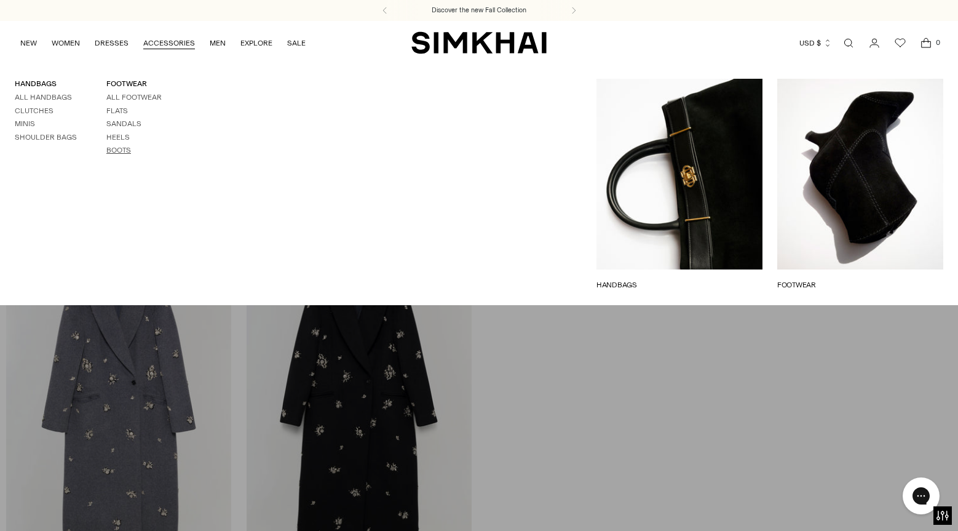
click at [118, 148] on link "Boots" at bounding box center [118, 150] width 25 height 9
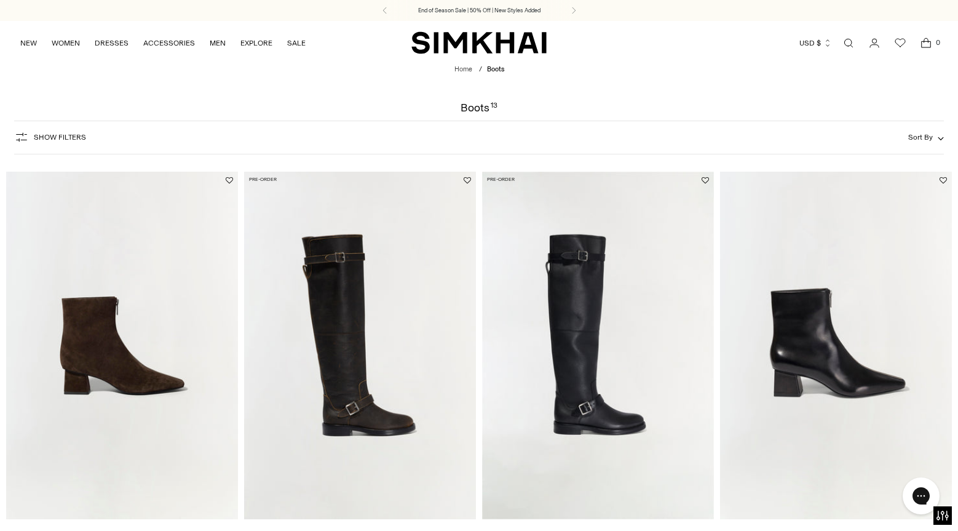
click at [0, 0] on img "Ryder Leather Zip Boot" at bounding box center [0, 0] width 0 height 0
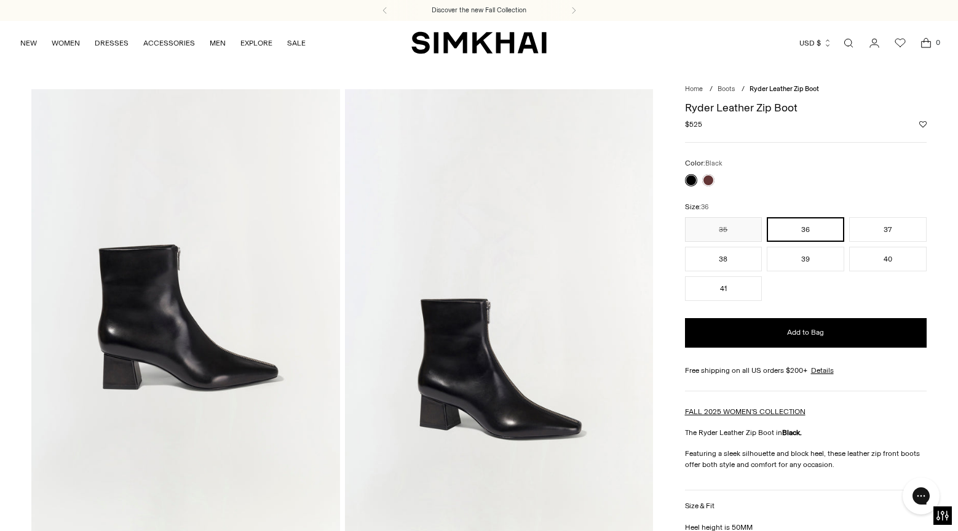
scroll to position [84, 0]
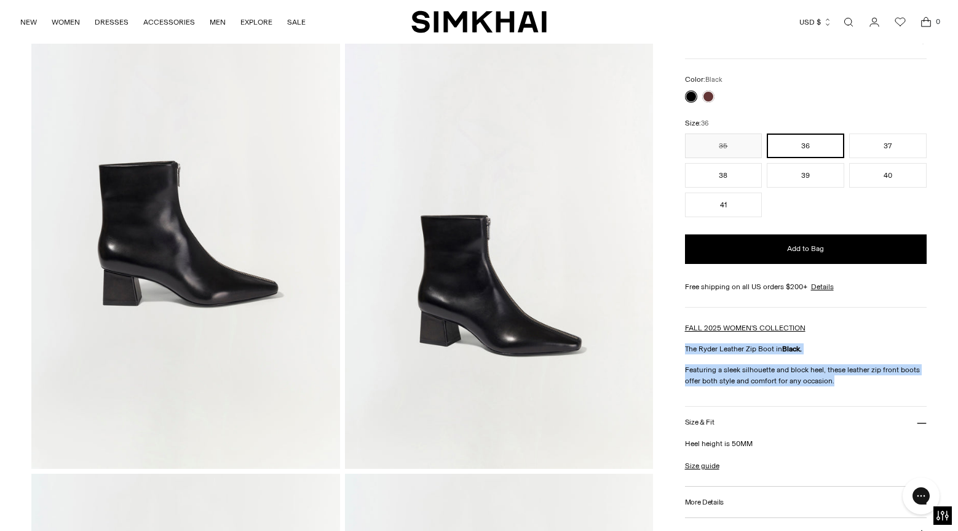
drag, startPoint x: 839, startPoint y: 384, endPoint x: 678, endPoint y: 351, distance: 164.7
copy div "The Ryder Leather Zip Boot in Black. Featuring a sleek silhouette and block hee…"
click at [845, 23] on link "Open search modal" at bounding box center [849, 22] width 25 height 25
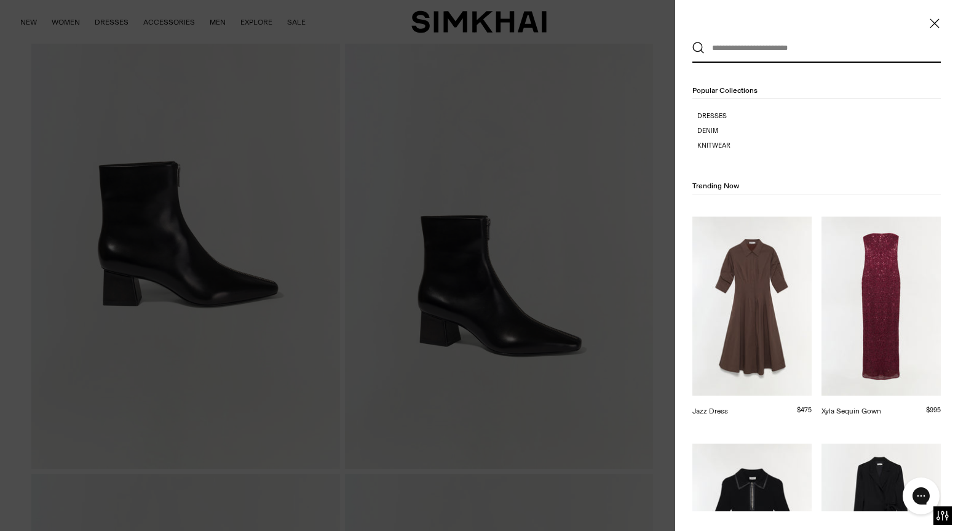
scroll to position [0, 0]
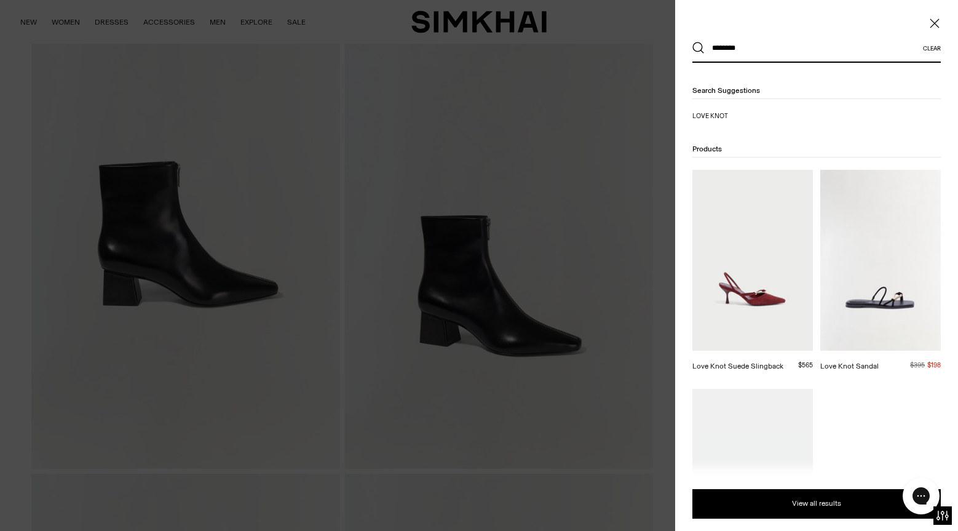
type input "********"
click at [763, 271] on img at bounding box center [753, 260] width 121 height 181
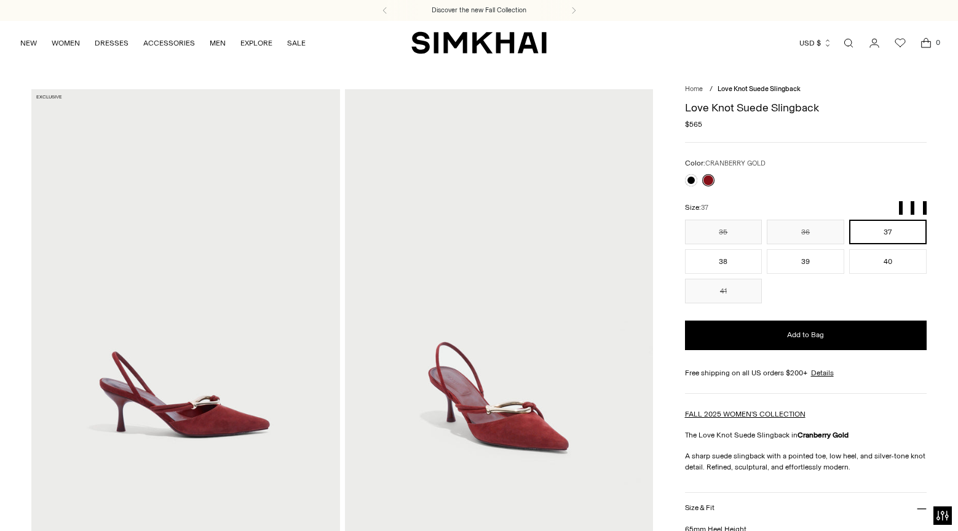
click at [722, 107] on h1 "Love Knot Suede Slingback" at bounding box center [806, 107] width 242 height 11
copy div "Love Knot Suede Slingback"
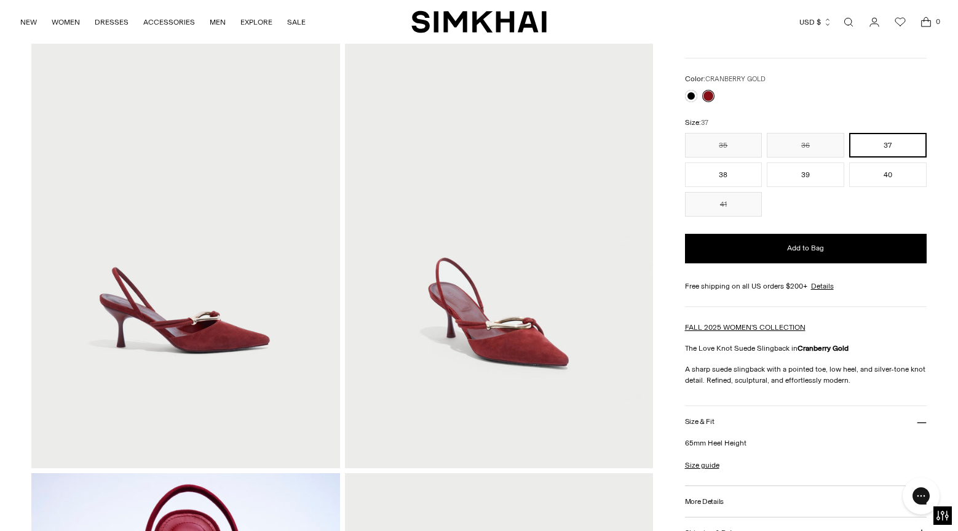
scroll to position [89, 0]
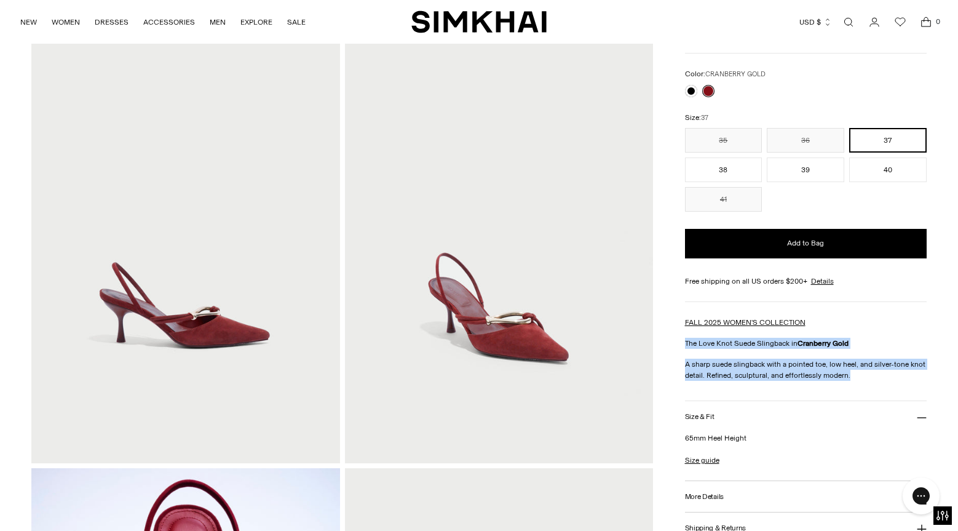
drag, startPoint x: 853, startPoint y: 381, endPoint x: 675, endPoint y: 345, distance: 181.9
click at [675, 345] on div "Home / Love Knot Suede Slingback Love Knot Suede Slingback Regular price $565 U…" at bounding box center [478, 465] width 895 height 930
copy div "The Love Knot Suede Slingback in Cranberry Gold A sharp suede slingback with a …"
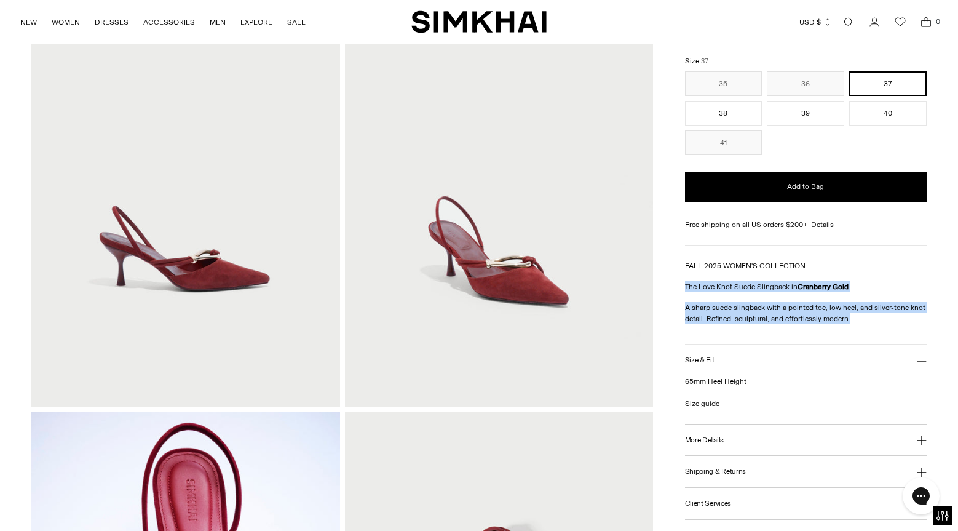
scroll to position [183, 0]
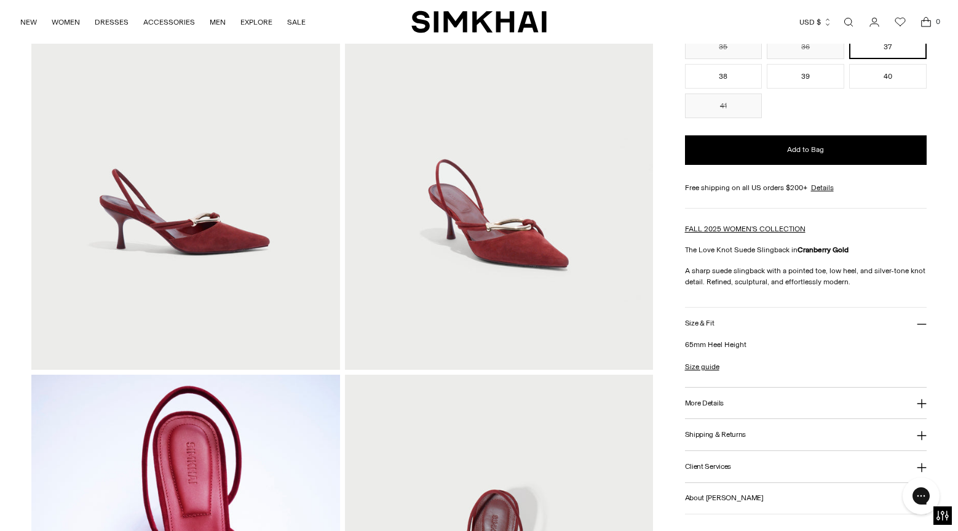
click at [717, 346] on p "65mm Heel Height" at bounding box center [806, 344] width 242 height 11
copy p "65mm Heel Height"
click at [755, 405] on button "More Details" at bounding box center [806, 403] width 242 height 31
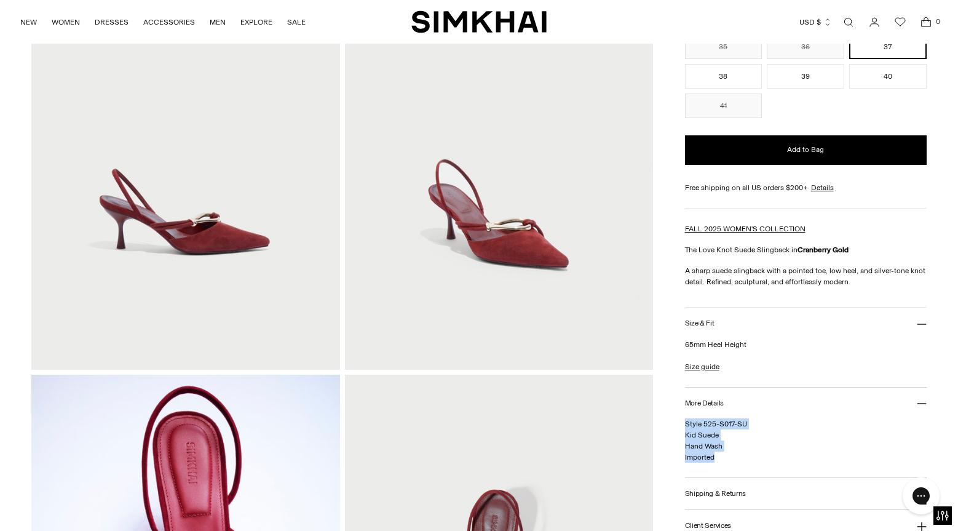
drag, startPoint x: 725, startPoint y: 456, endPoint x: 683, endPoint y: 428, distance: 50.5
click at [683, 428] on div "Home / Love Knot Suede Slingback Love Knot Suede Slingback Regular price $565 U…" at bounding box center [478, 371] width 895 height 930
copy span "Style 525-S017-SU Kid Suede Hand Wash Imported"
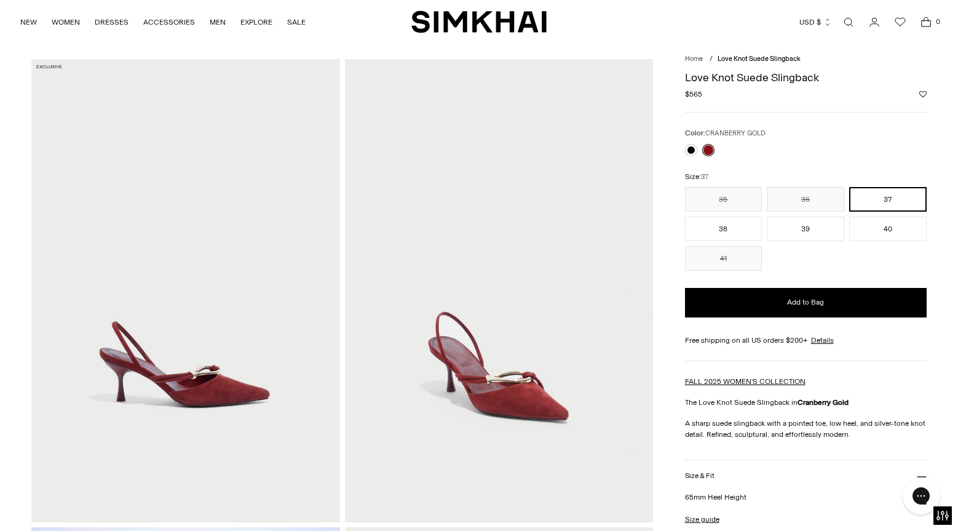
scroll to position [25, 0]
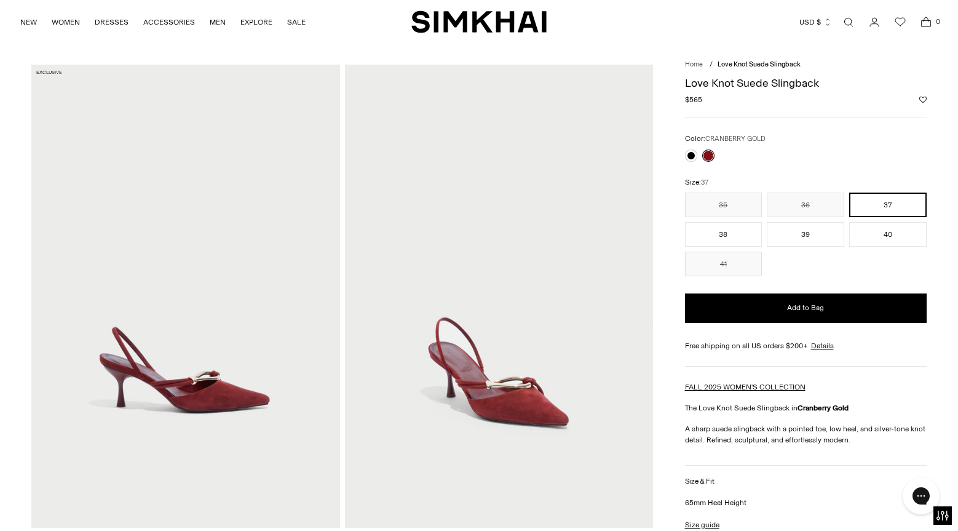
click at [210, 288] on img at bounding box center [185, 296] width 308 height 463
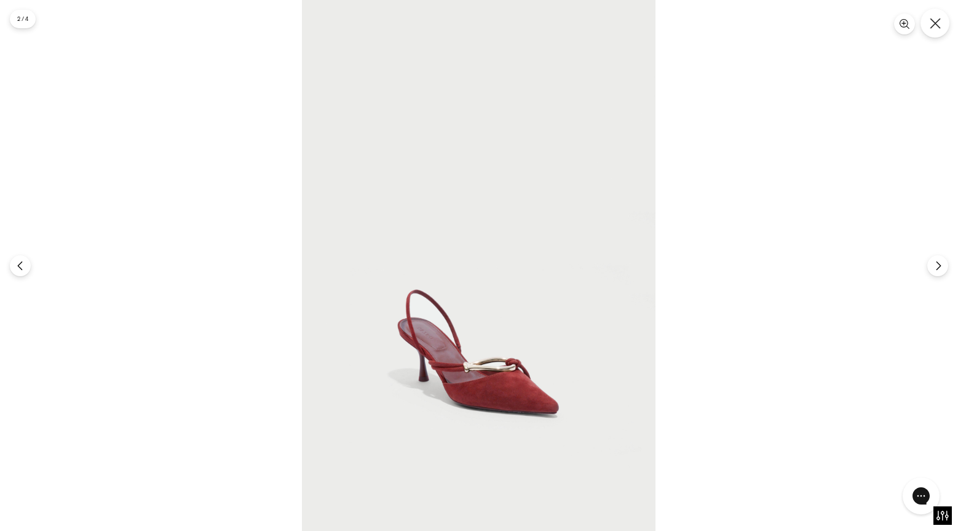
click at [925, 21] on button "Close" at bounding box center [935, 23] width 29 height 29
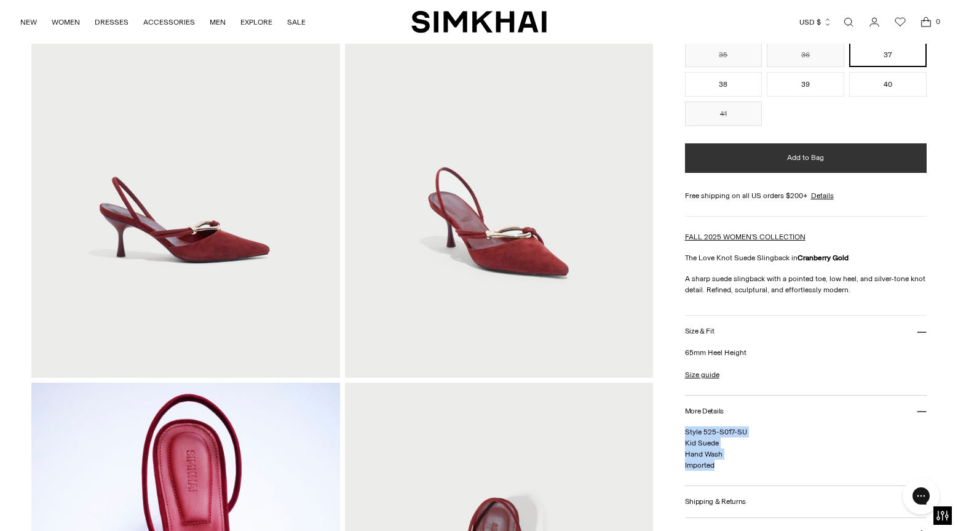
scroll to position [189, 0]
